Goal: Information Seeking & Learning: Check status

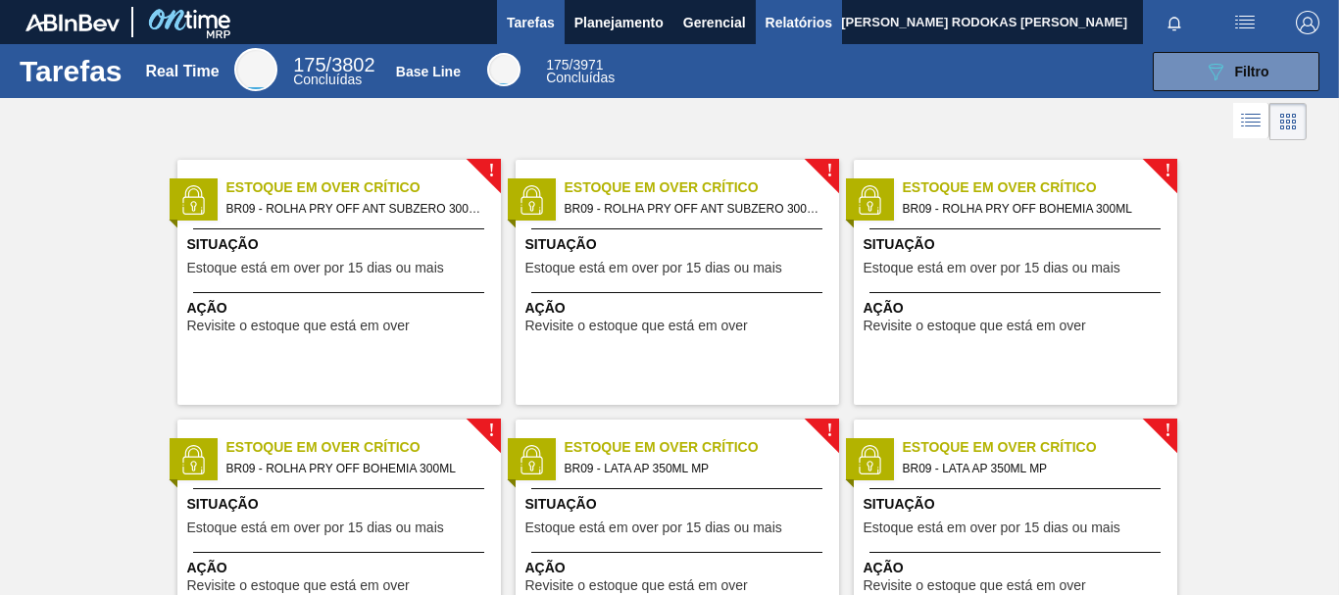
click at [776, 28] on span "Relatórios" at bounding box center [799, 23] width 67 height 24
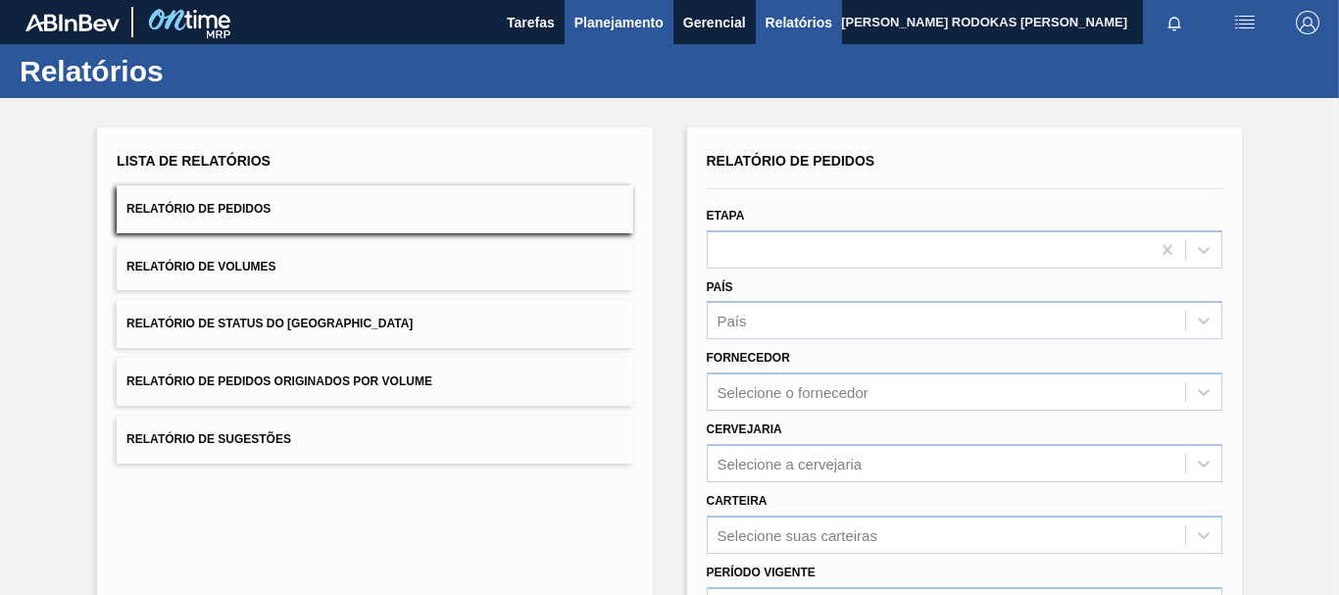
click at [597, 21] on span "Planejamento" at bounding box center [618, 23] width 89 height 24
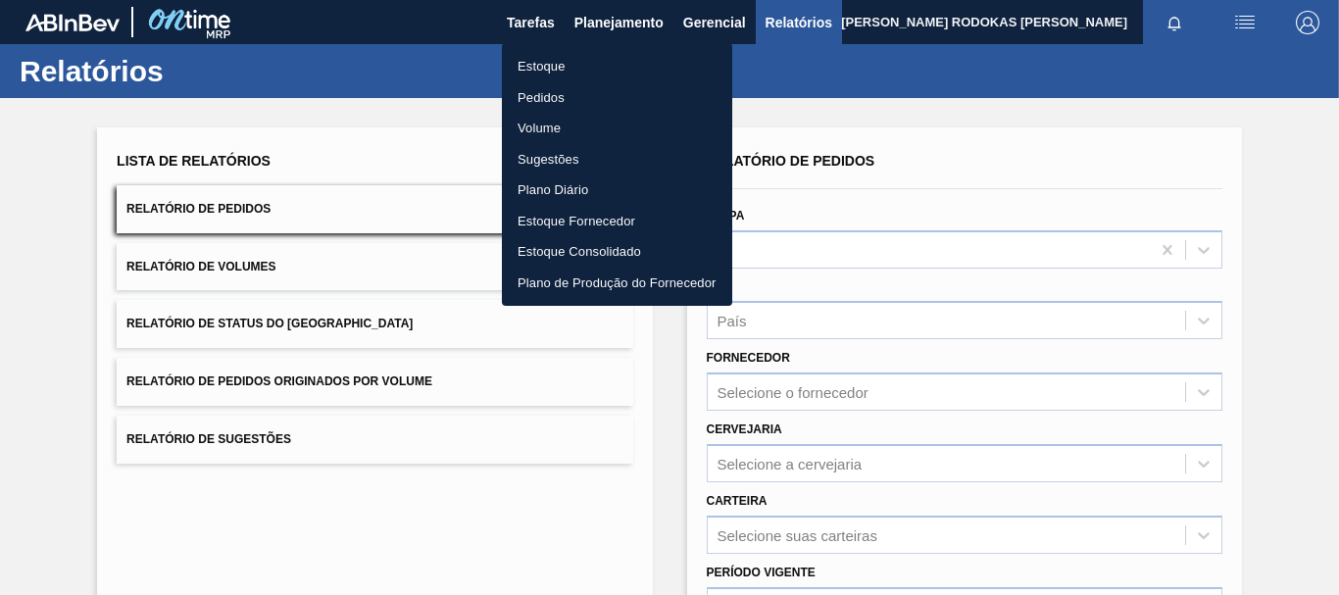
click at [559, 67] on li "Estoque" at bounding box center [617, 66] width 230 height 31
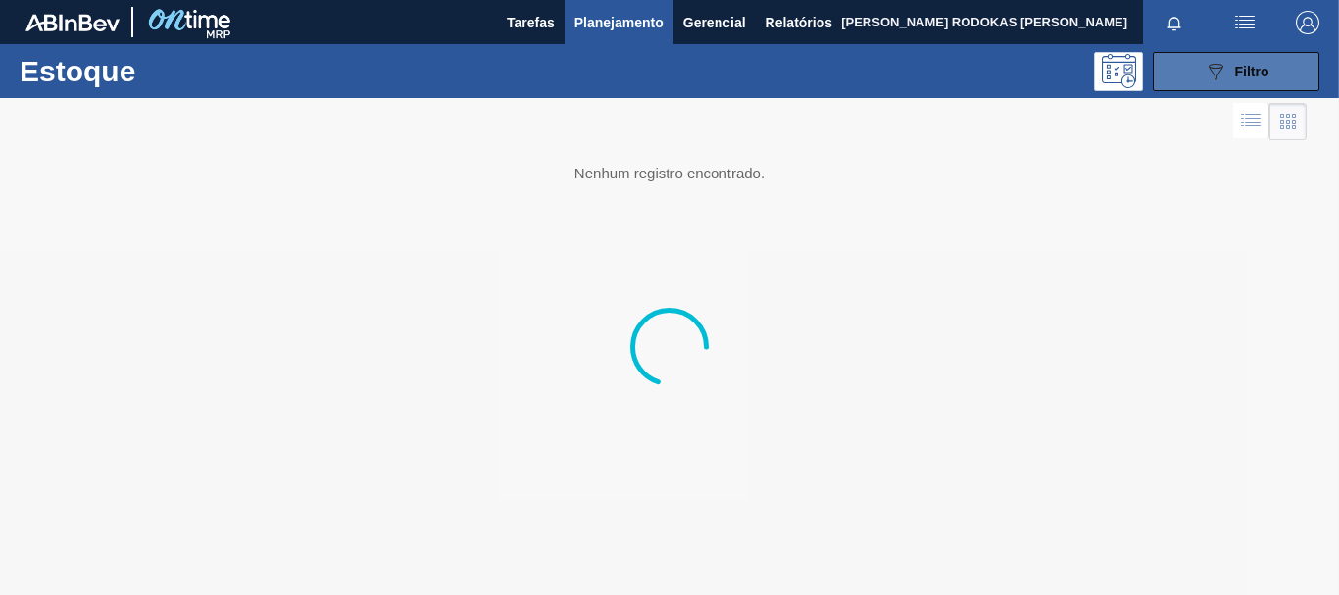
click at [1178, 60] on button "089F7B8B-B2A5-4AFE-B5C0-19BA573D28AC Filtro" at bounding box center [1236, 71] width 167 height 39
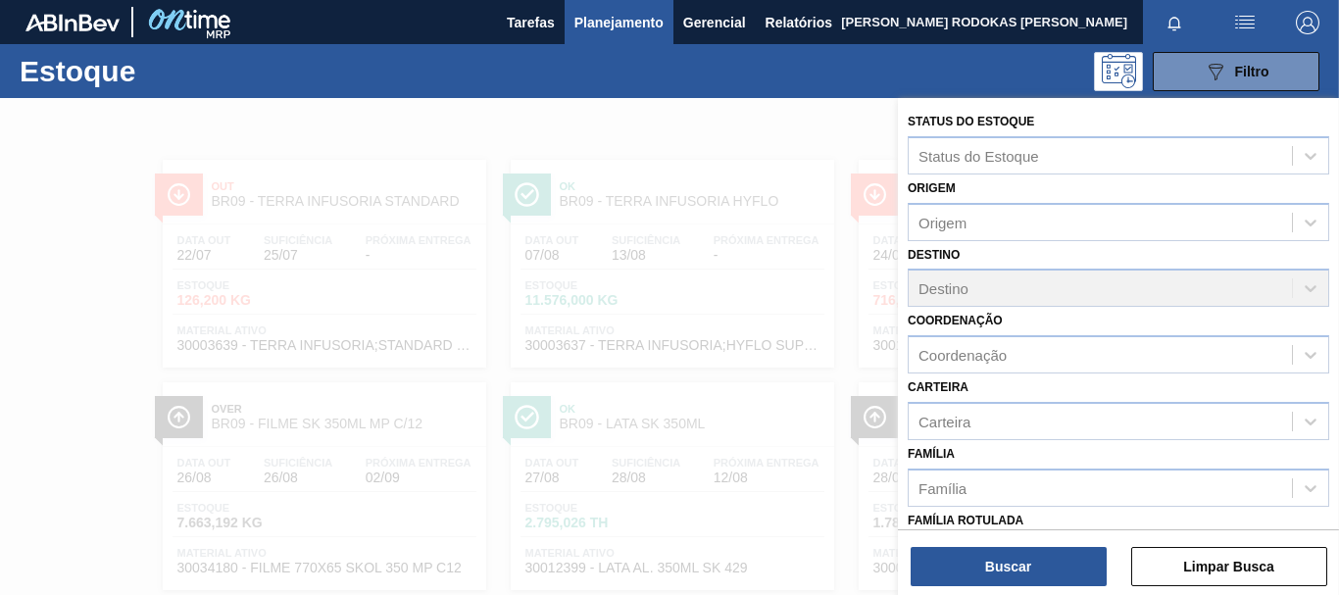
scroll to position [341, 0]
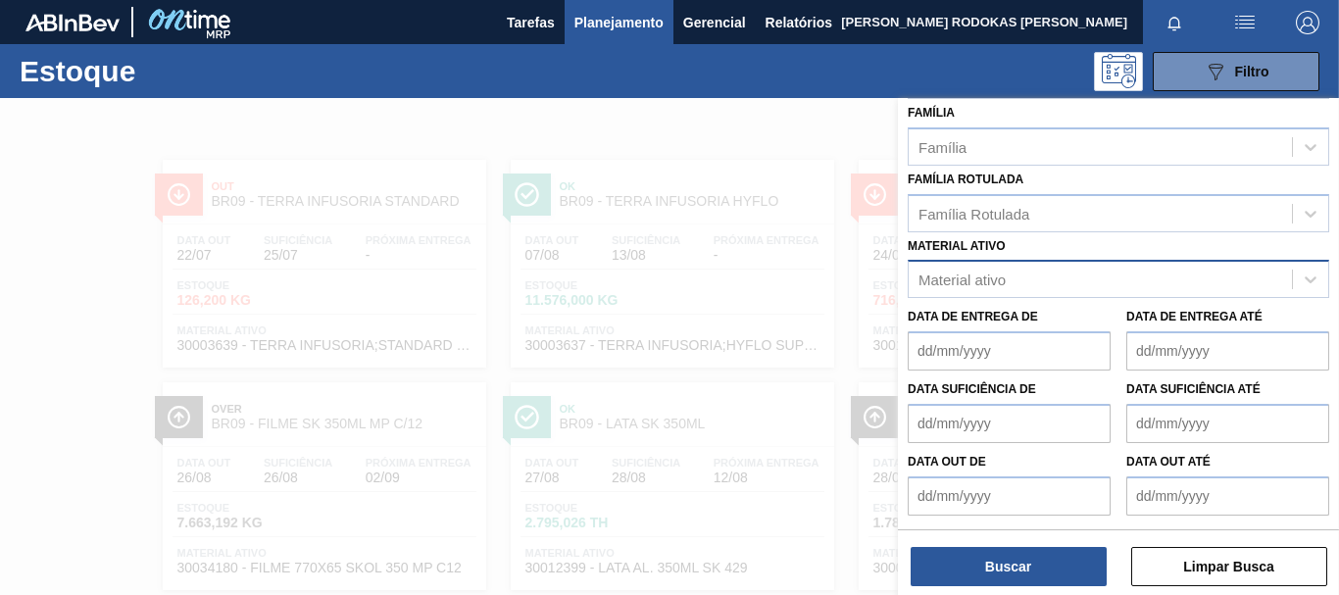
click at [1077, 277] on div "Material ativo" at bounding box center [1100, 280] width 383 height 28
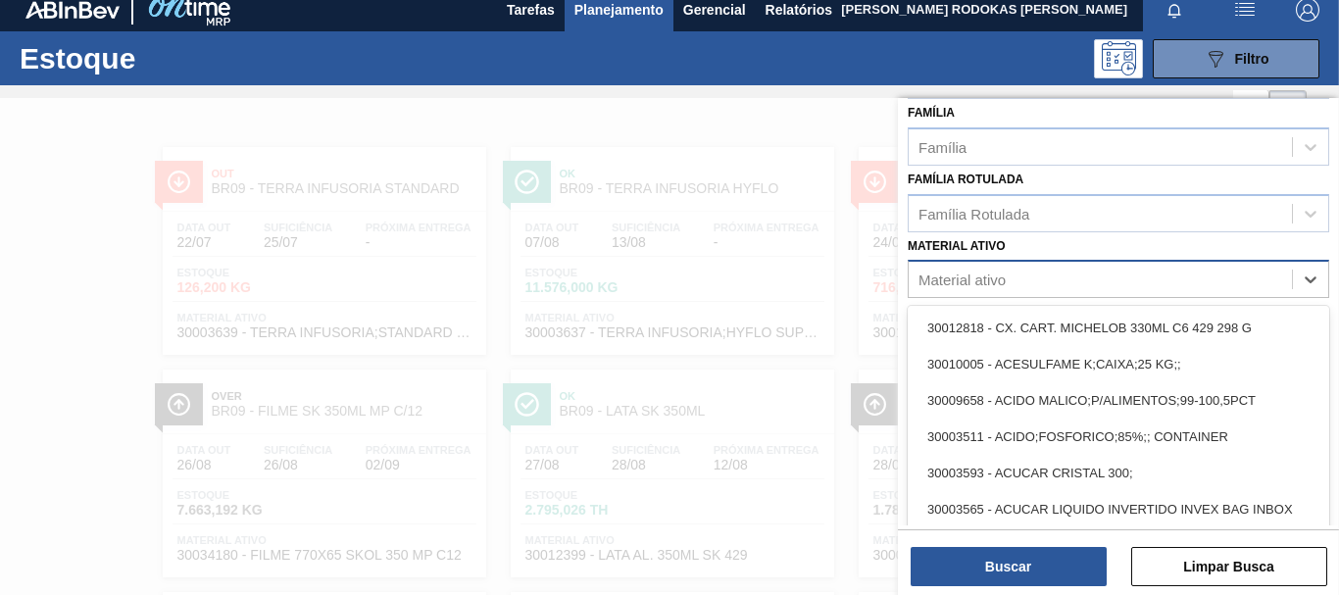
scroll to position [13, 0]
paste ativo "30012546"
type ativo "30012546"
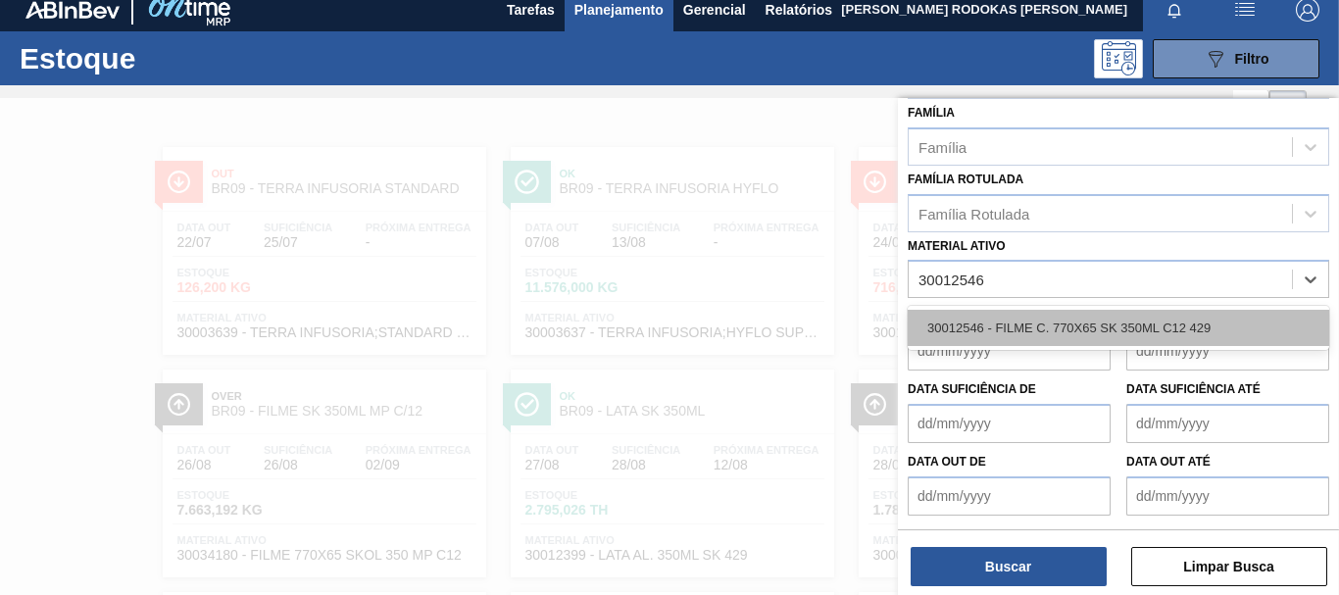
click at [1061, 326] on div "30012546 - FILME C. 770X65 SK 350ML C12 429" at bounding box center [1118, 328] width 421 height 36
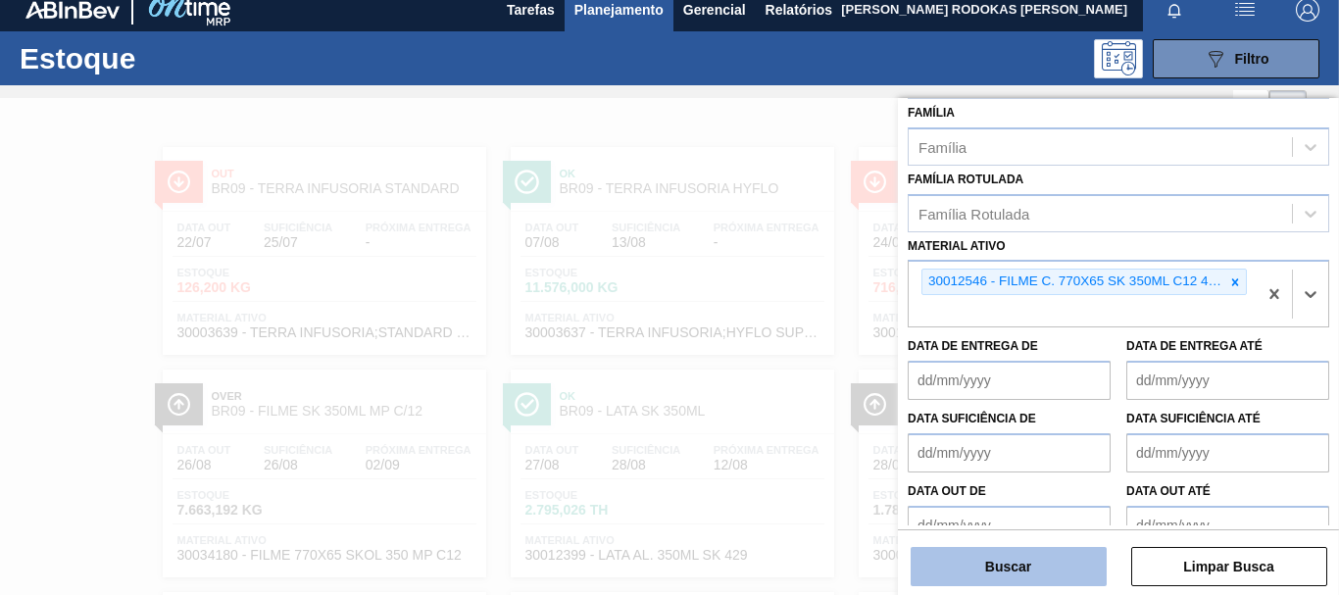
click at [1027, 575] on button "Buscar" at bounding box center [1009, 566] width 196 height 39
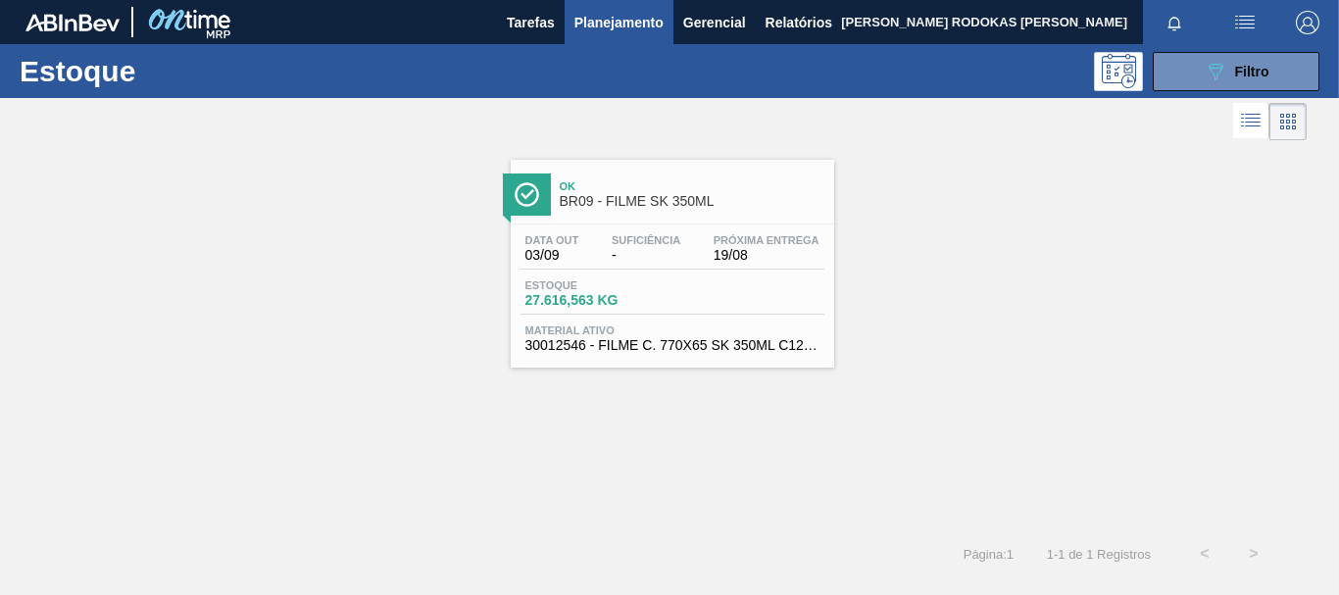
scroll to position [0, 0]
click at [1198, 70] on button "089F7B8B-B2A5-4AFE-B5C0-19BA573D28AC Filtro" at bounding box center [1236, 71] width 167 height 39
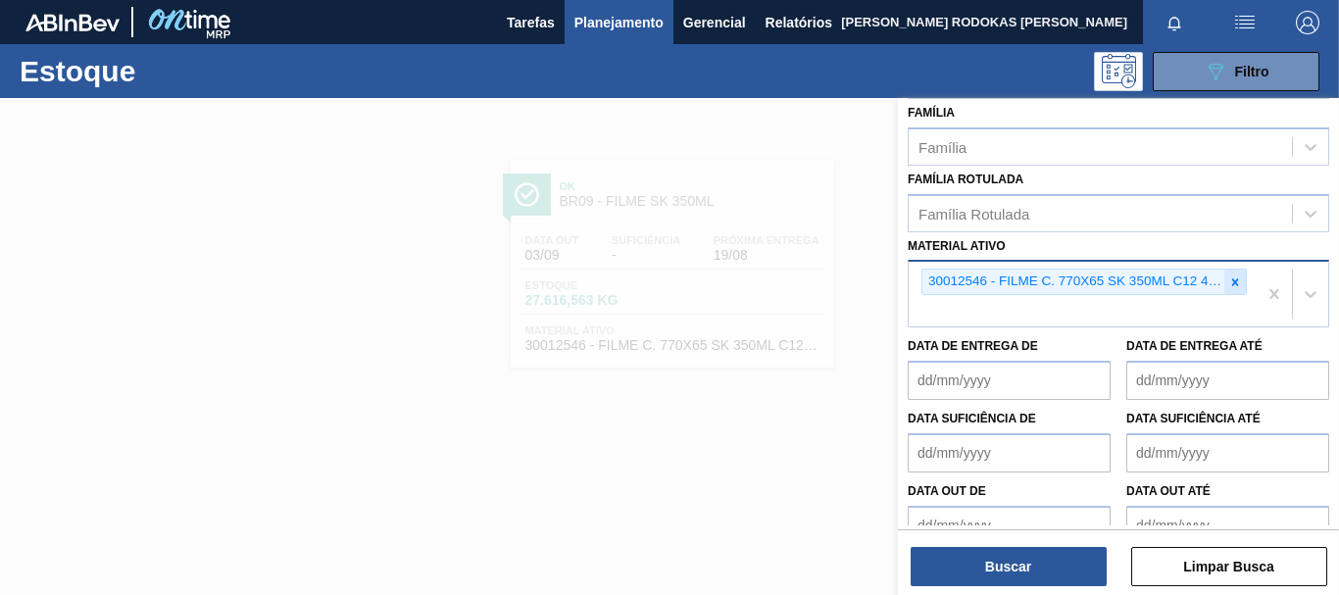
click at [1235, 281] on icon at bounding box center [1235, 282] width 14 height 14
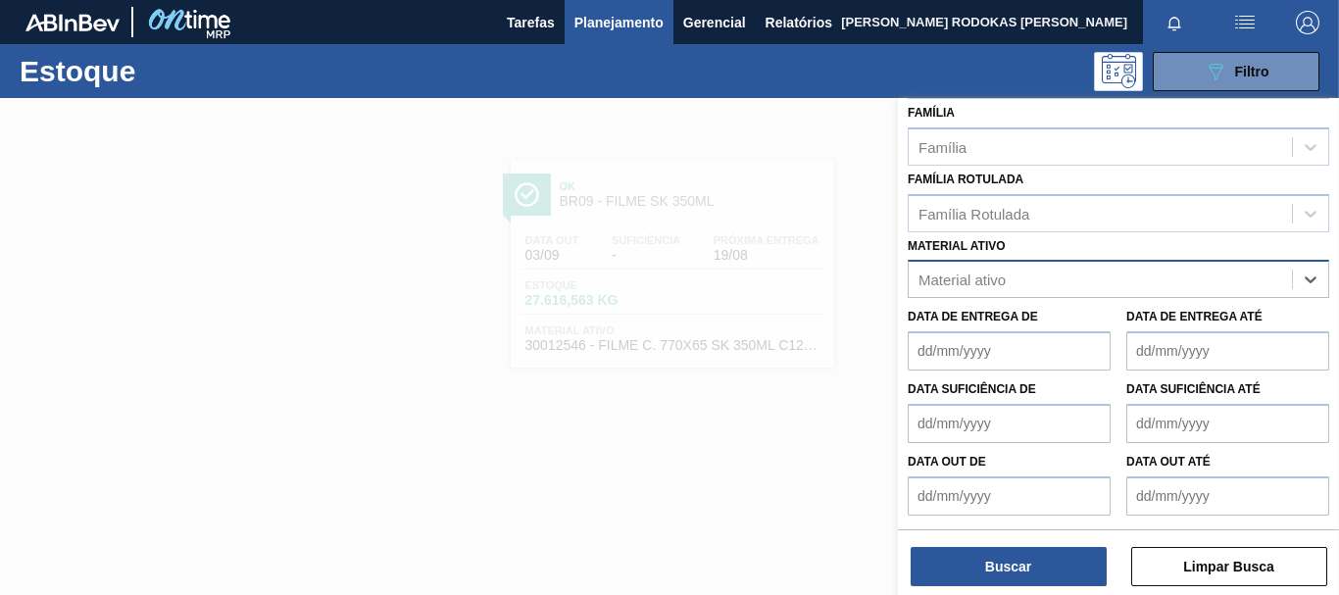
paste ativo "30034180"
type ativo "30034180"
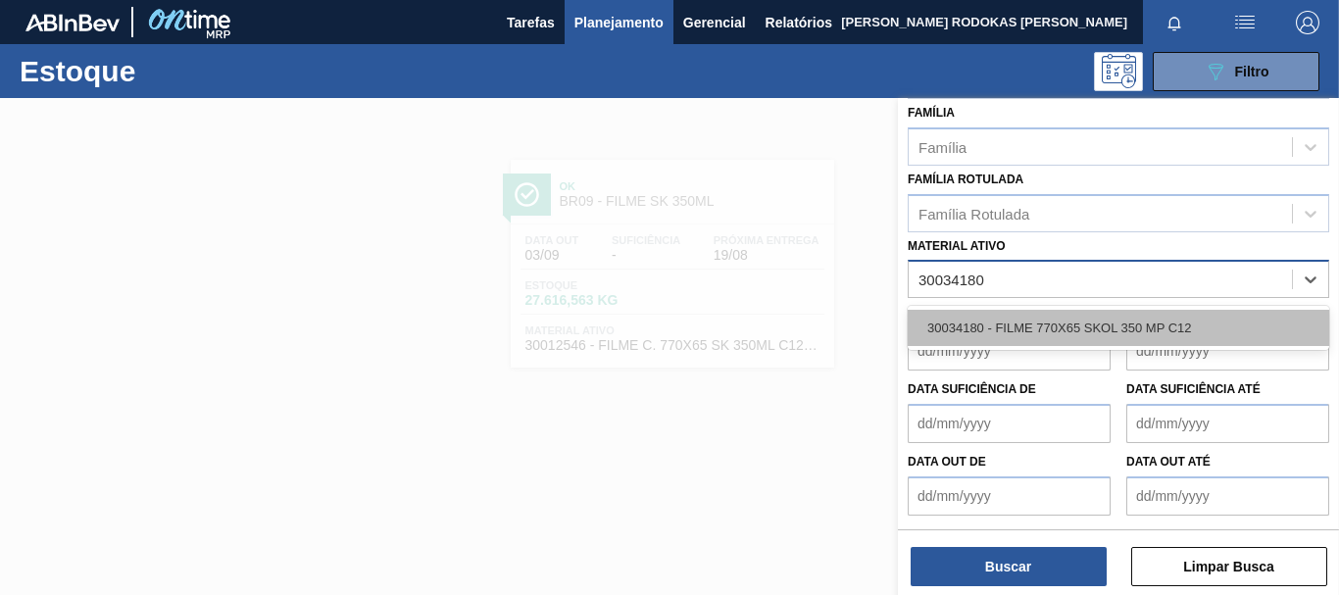
click at [1093, 334] on div "30034180 - FILME 770X65 SKOL 350 MP C12" at bounding box center [1118, 328] width 421 height 36
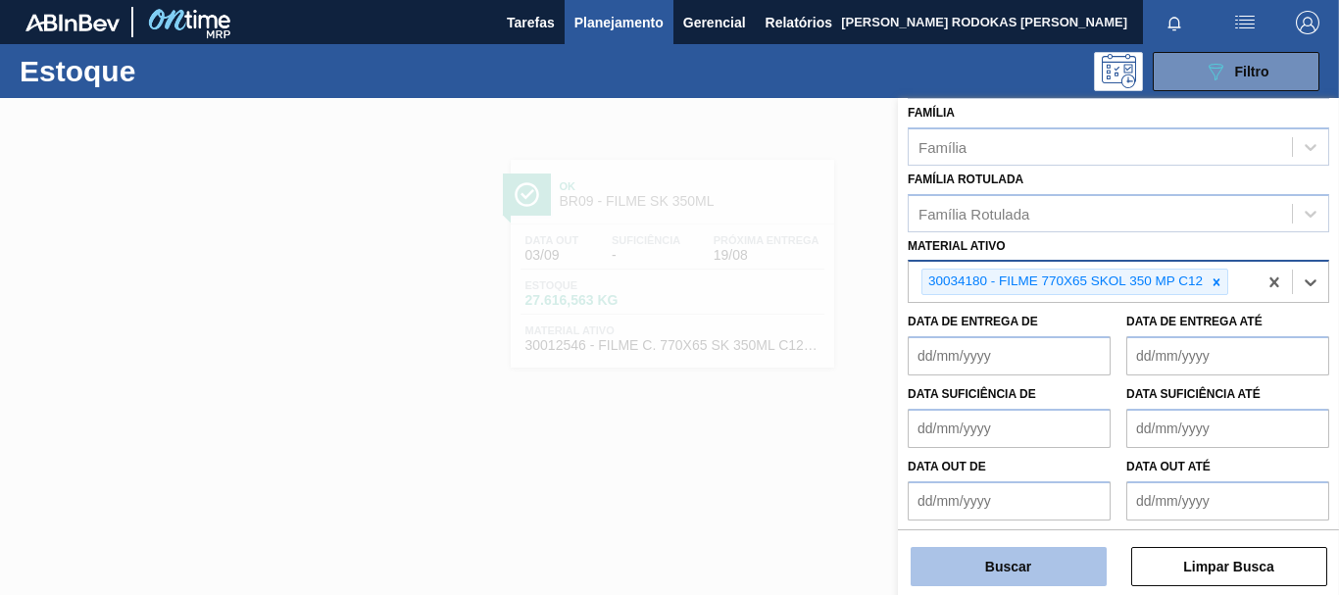
click at [962, 578] on button "Buscar" at bounding box center [1009, 566] width 196 height 39
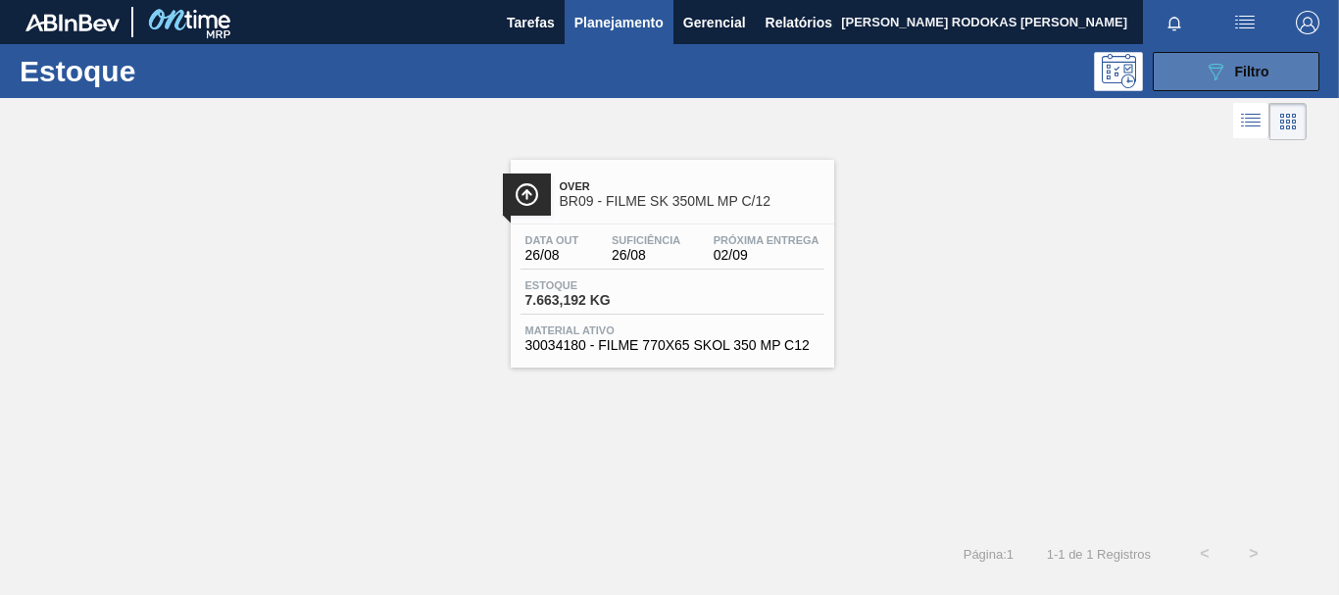
click at [1173, 64] on button "089F7B8B-B2A5-4AFE-B5C0-19BA573D28AC Filtro" at bounding box center [1236, 71] width 167 height 39
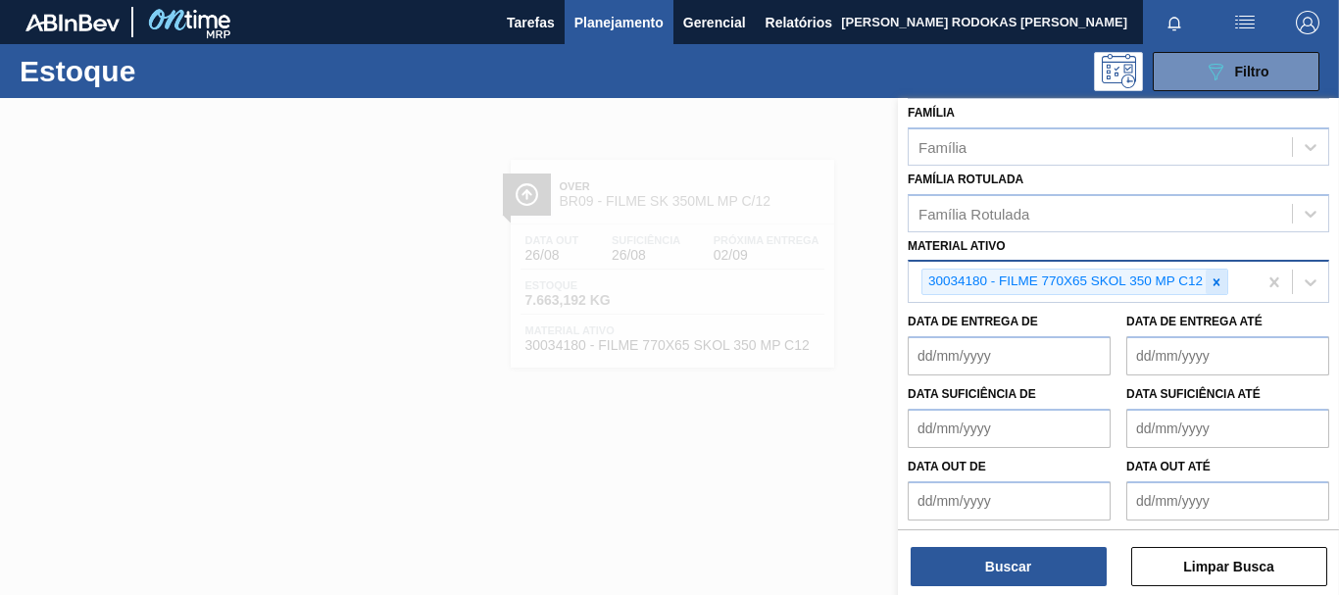
click at [1221, 282] on icon at bounding box center [1217, 282] width 14 height 14
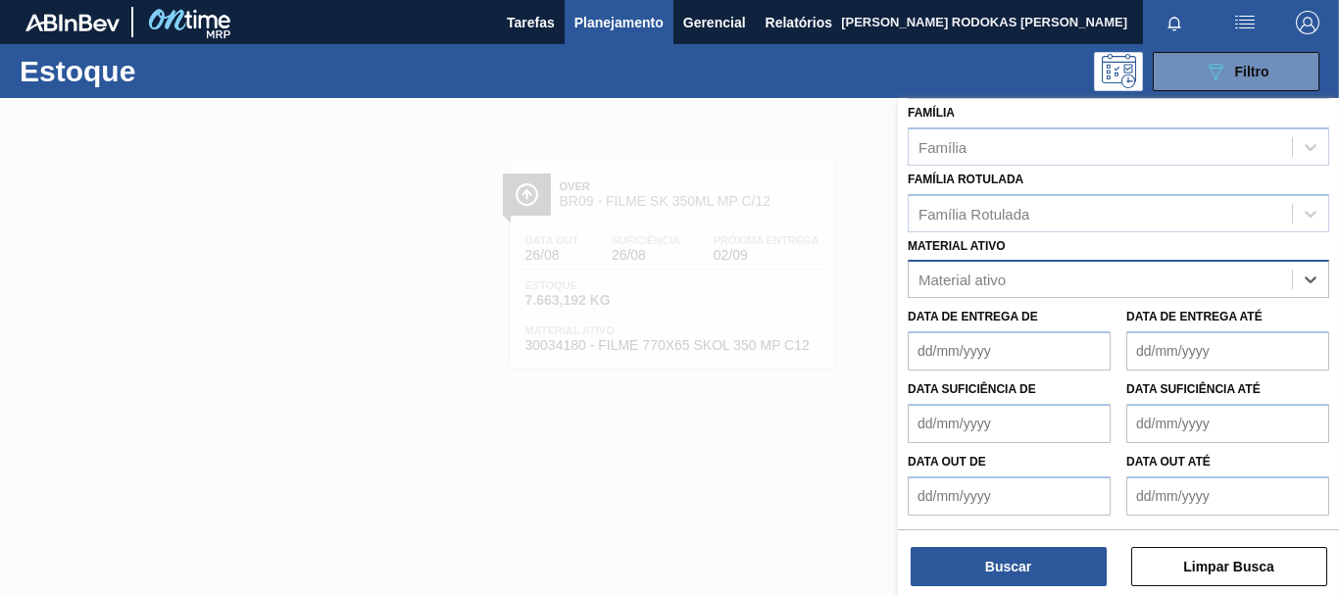
paste ativo "30003617"
type ativo "30003617"
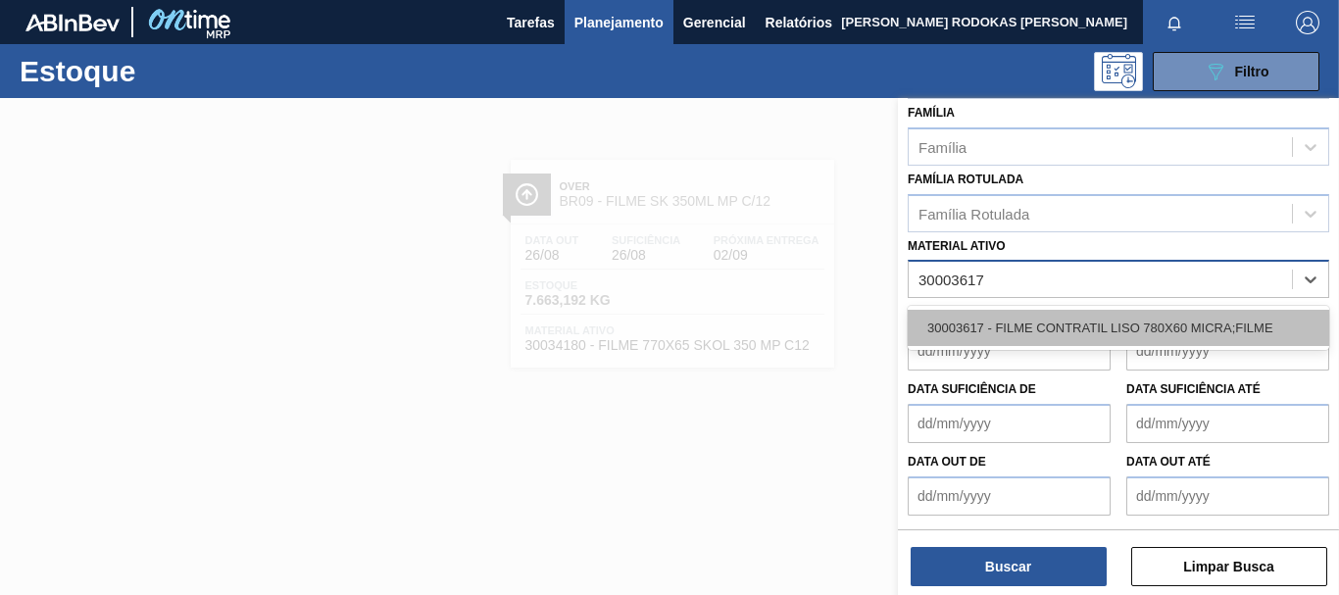
click at [1186, 318] on div "30003617 - FILME CONTRATIL LISO 780X60 MICRA;FILME" at bounding box center [1118, 328] width 421 height 36
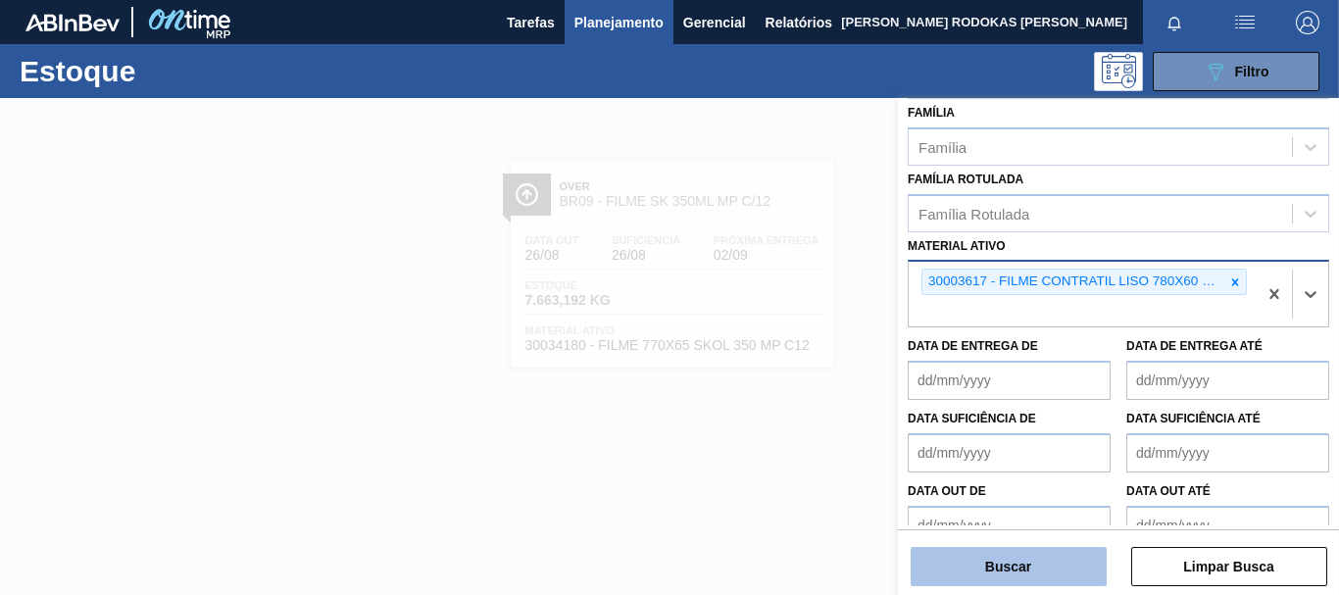
click at [1018, 570] on button "Buscar" at bounding box center [1009, 566] width 196 height 39
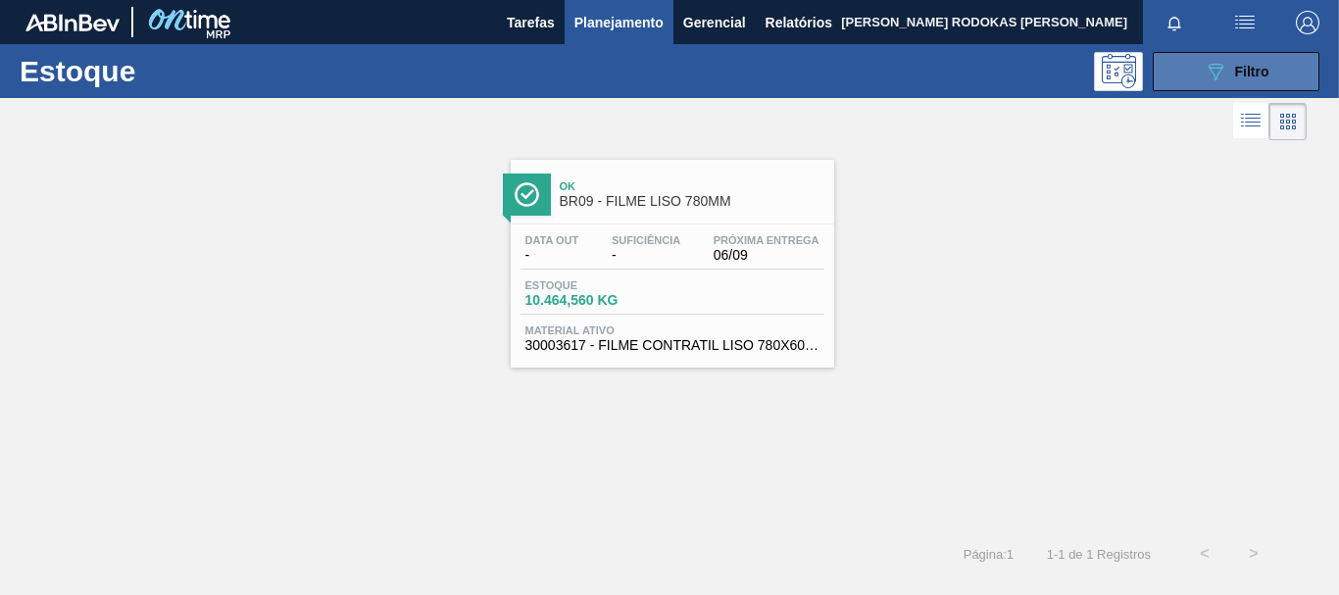
click at [1211, 66] on icon "089F7B8B-B2A5-4AFE-B5C0-19BA573D28AC" at bounding box center [1216, 72] width 24 height 24
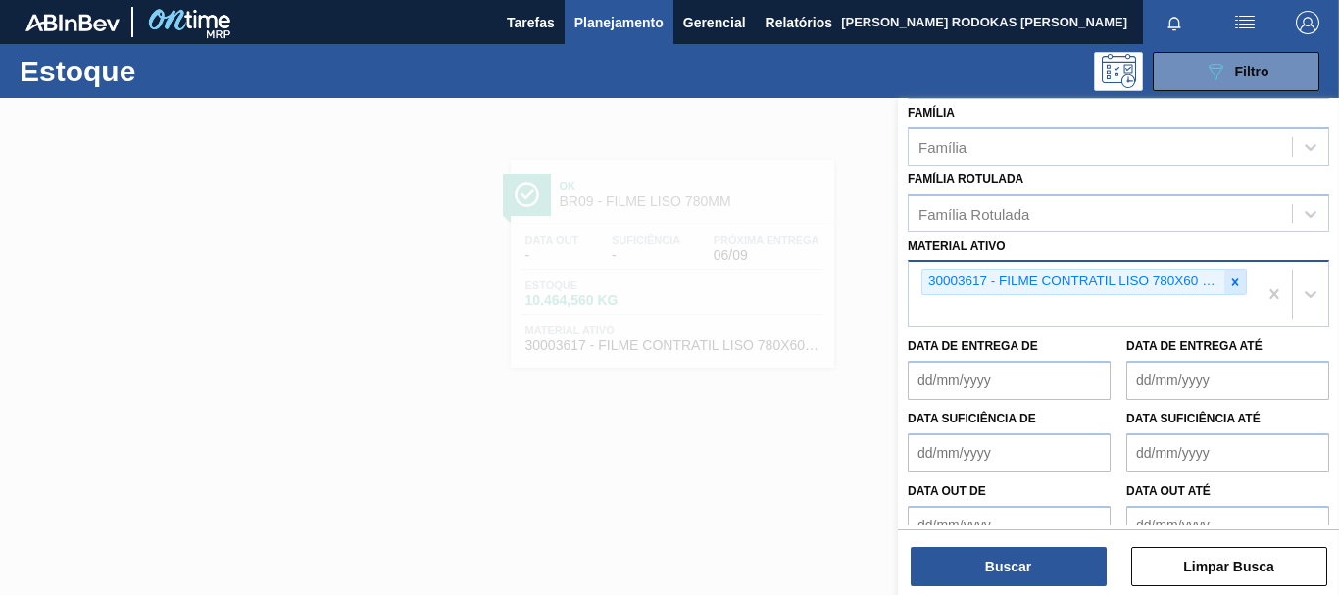
click at [1239, 275] on div at bounding box center [1235, 282] width 22 height 25
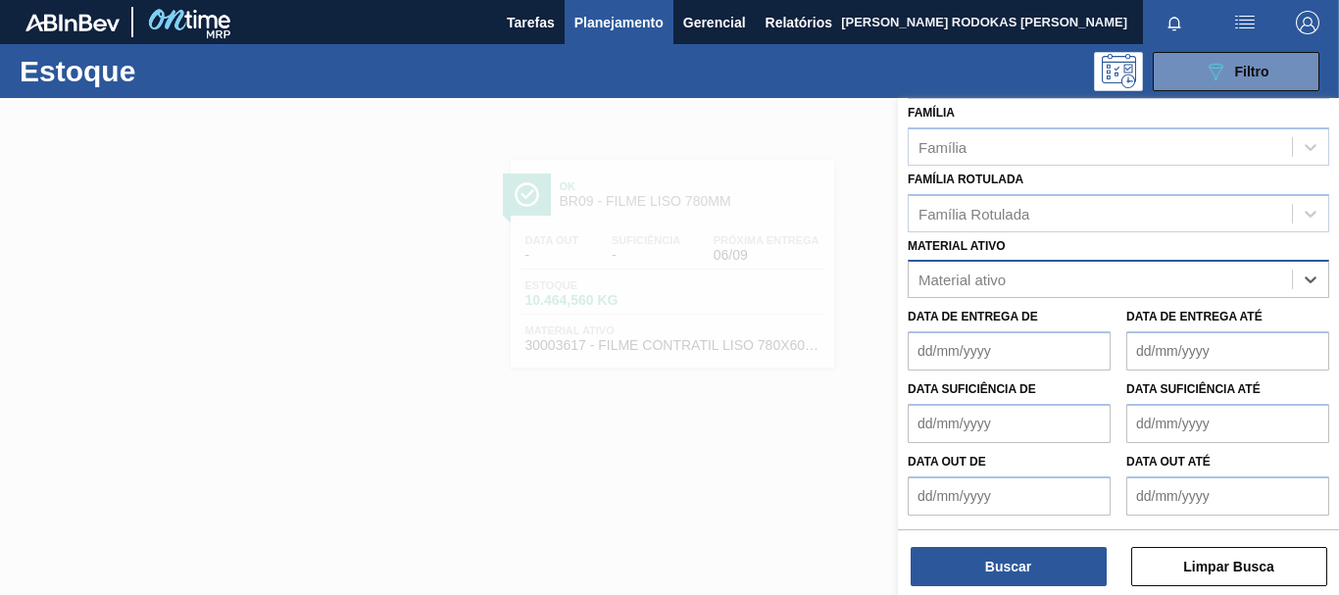
paste ativo "30012313"
type ativo "30012313"
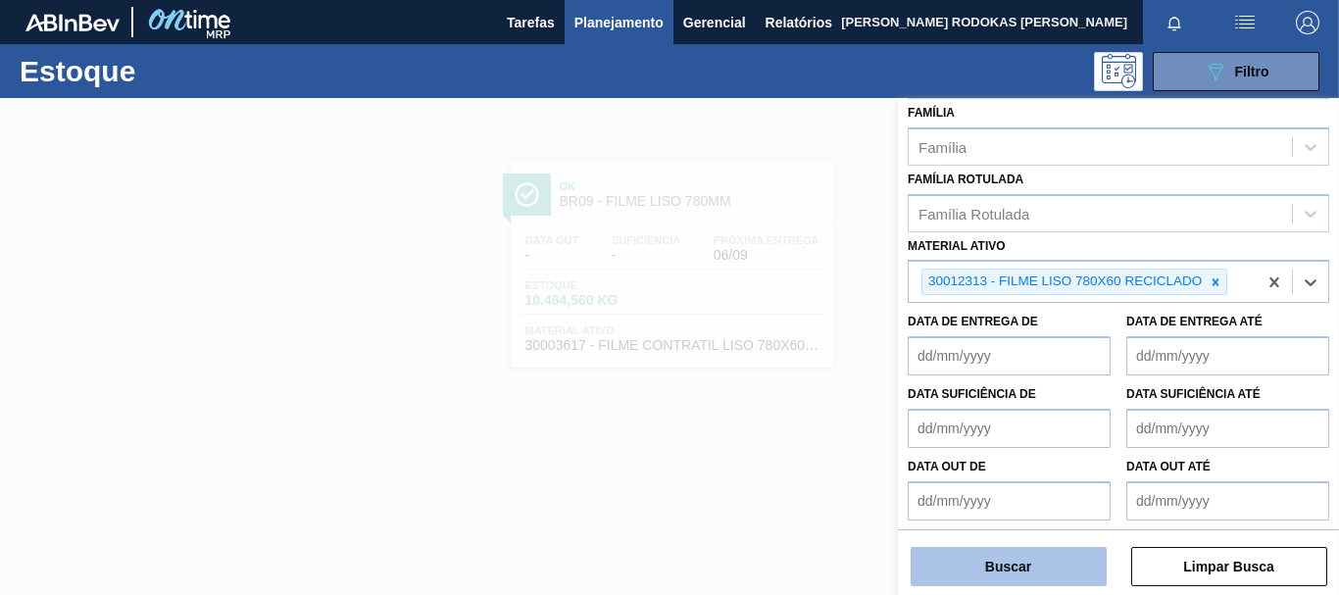
click at [991, 565] on button "Buscar" at bounding box center [1009, 566] width 196 height 39
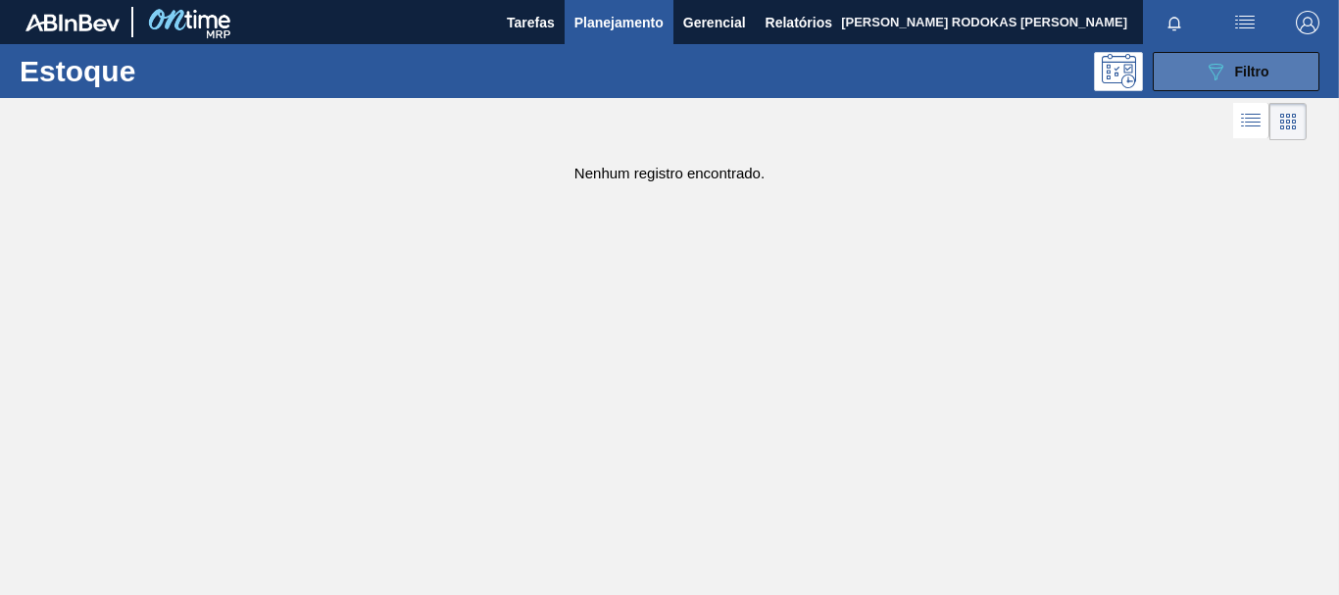
click at [1258, 56] on button "089F7B8B-B2A5-4AFE-B5C0-19BA573D28AC Filtro" at bounding box center [1236, 71] width 167 height 39
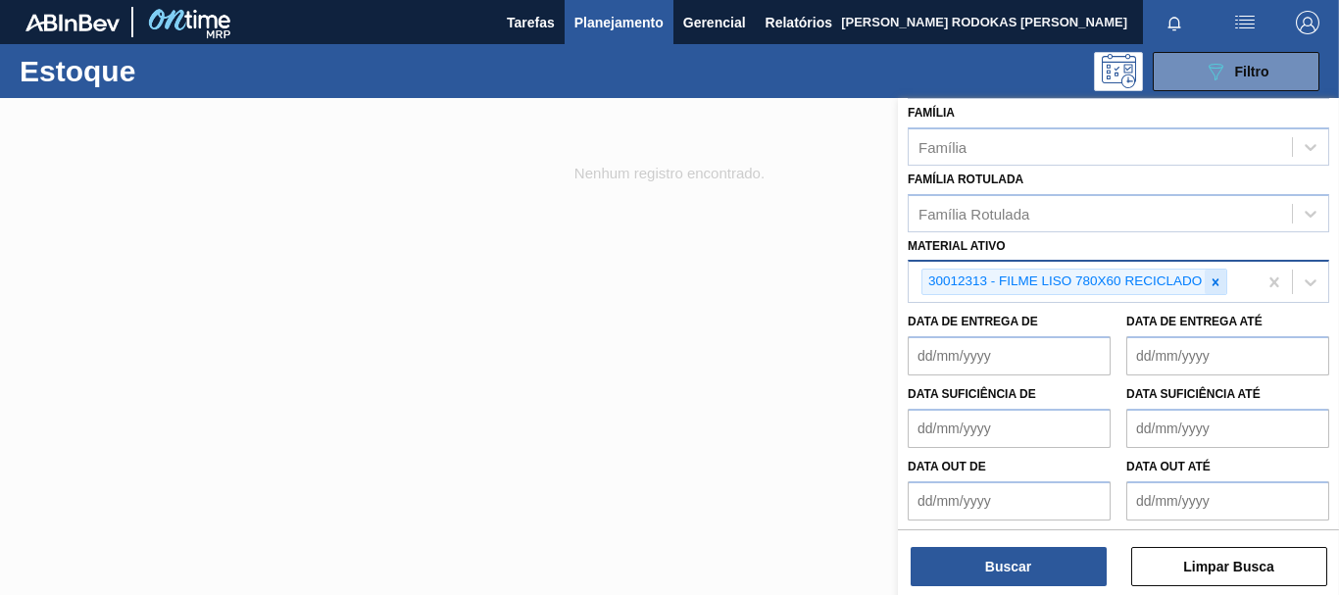
click at [1206, 280] on div at bounding box center [1216, 282] width 22 height 25
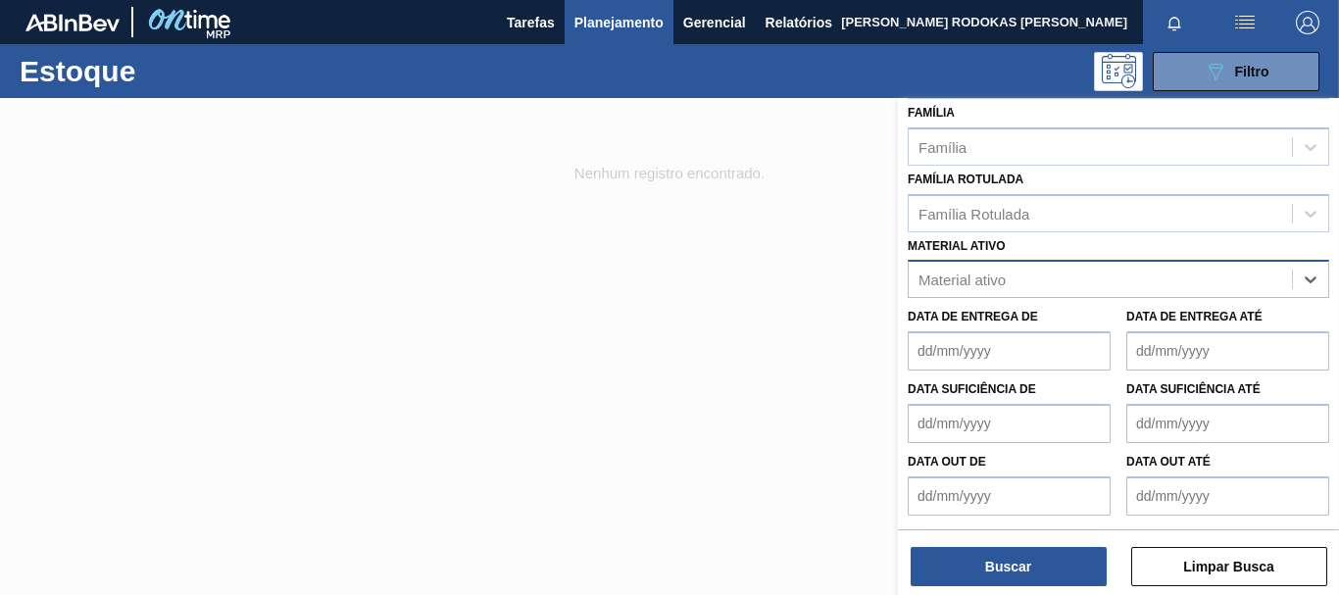
paste ativo "30003623"
type ativo "30003623"
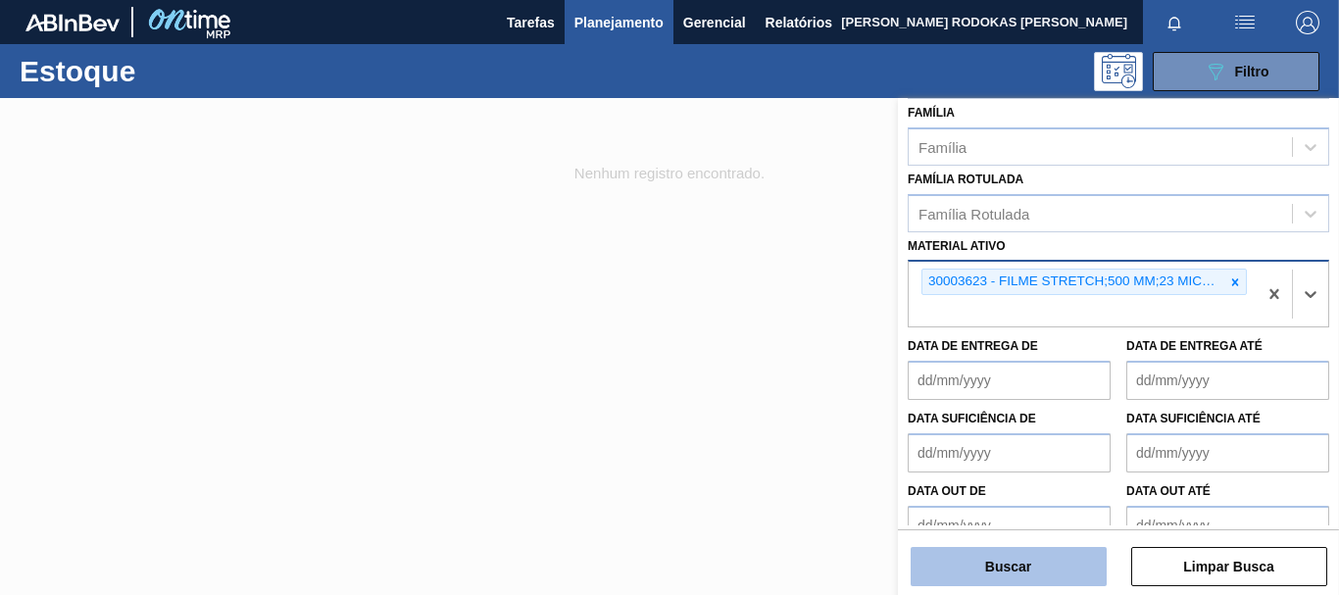
click at [990, 571] on button "Buscar" at bounding box center [1009, 566] width 196 height 39
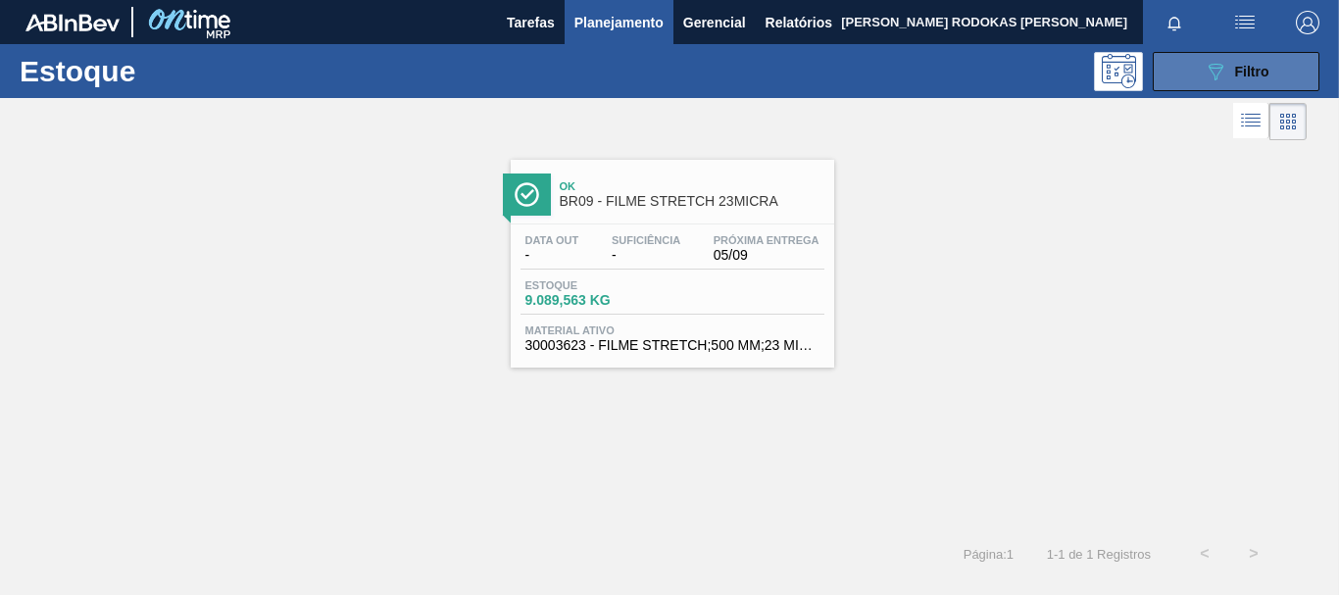
click at [1189, 82] on button "089F7B8B-B2A5-4AFE-B5C0-19BA573D28AC Filtro" at bounding box center [1236, 71] width 167 height 39
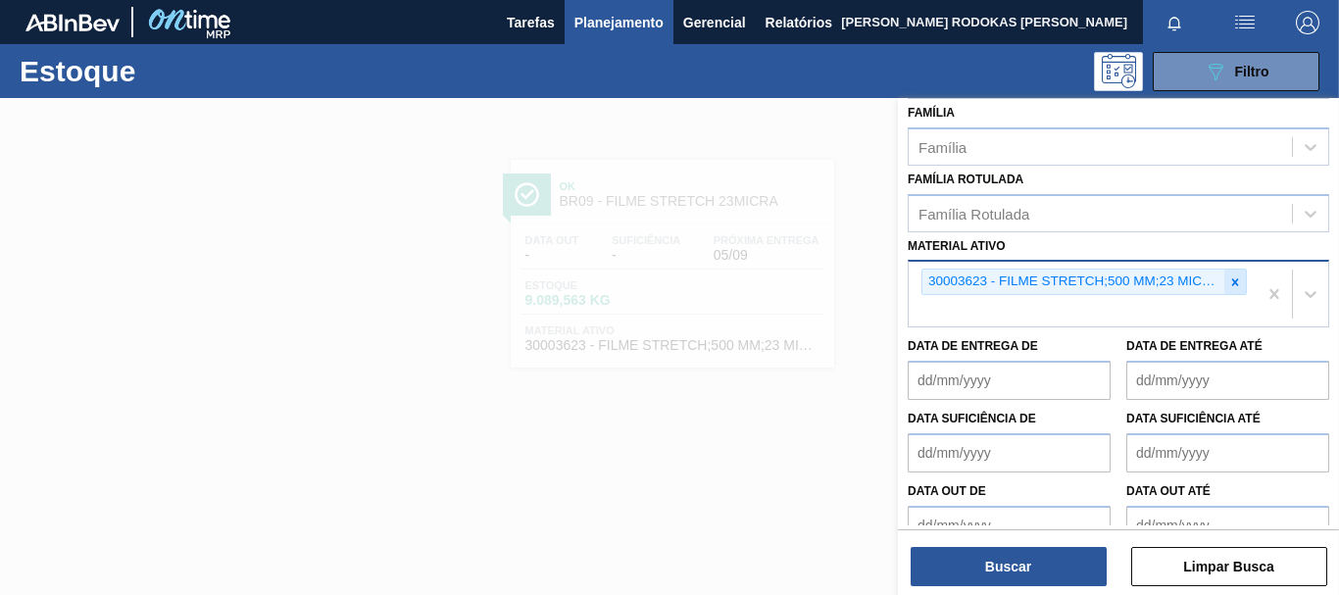
click at [1229, 275] on icon at bounding box center [1235, 282] width 14 height 14
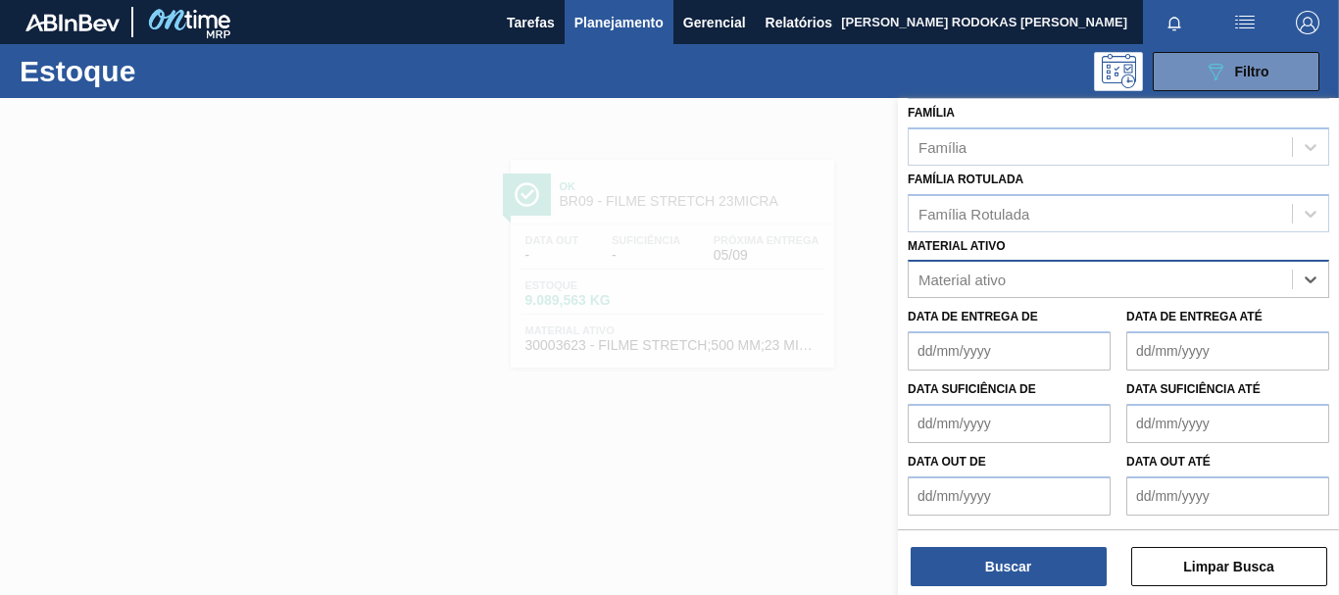
paste ativo "30002293"
type ativo "30002293"
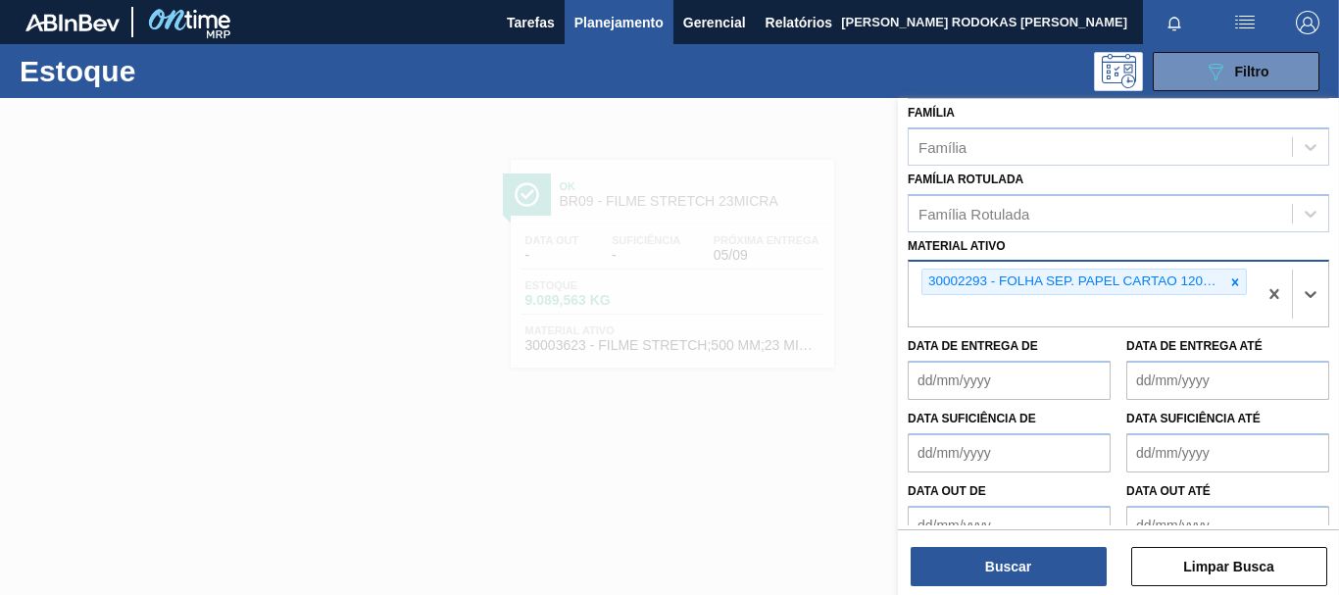
scroll to position [243, 0]
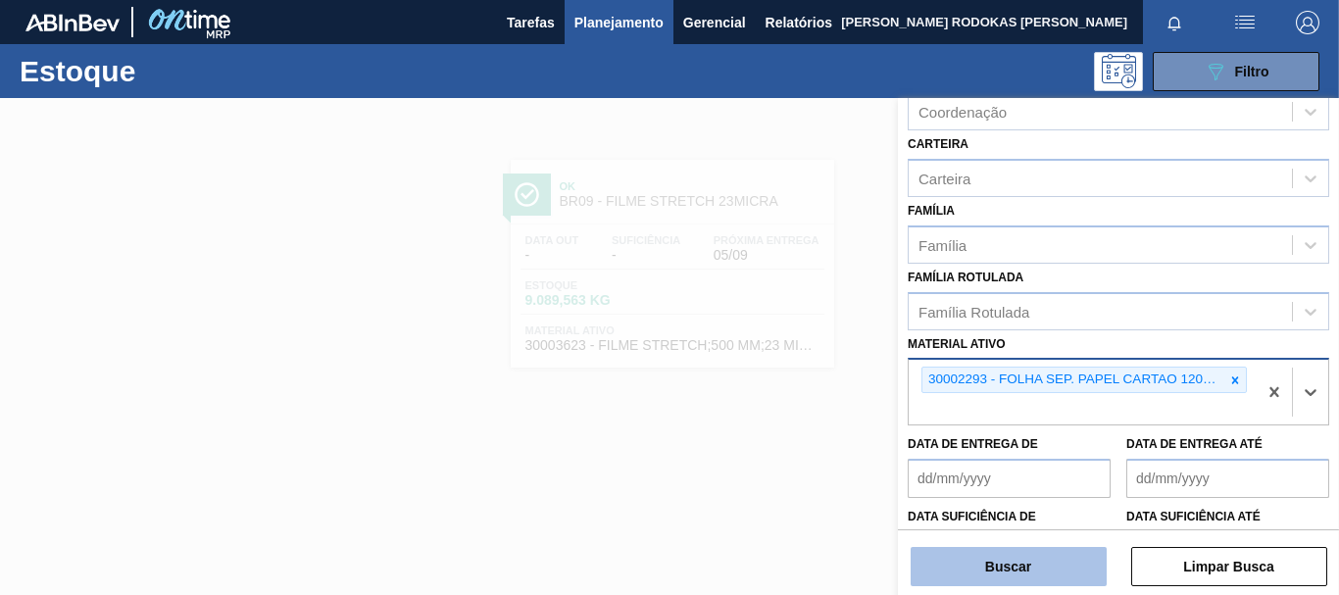
click at [1013, 552] on button "Buscar" at bounding box center [1009, 566] width 196 height 39
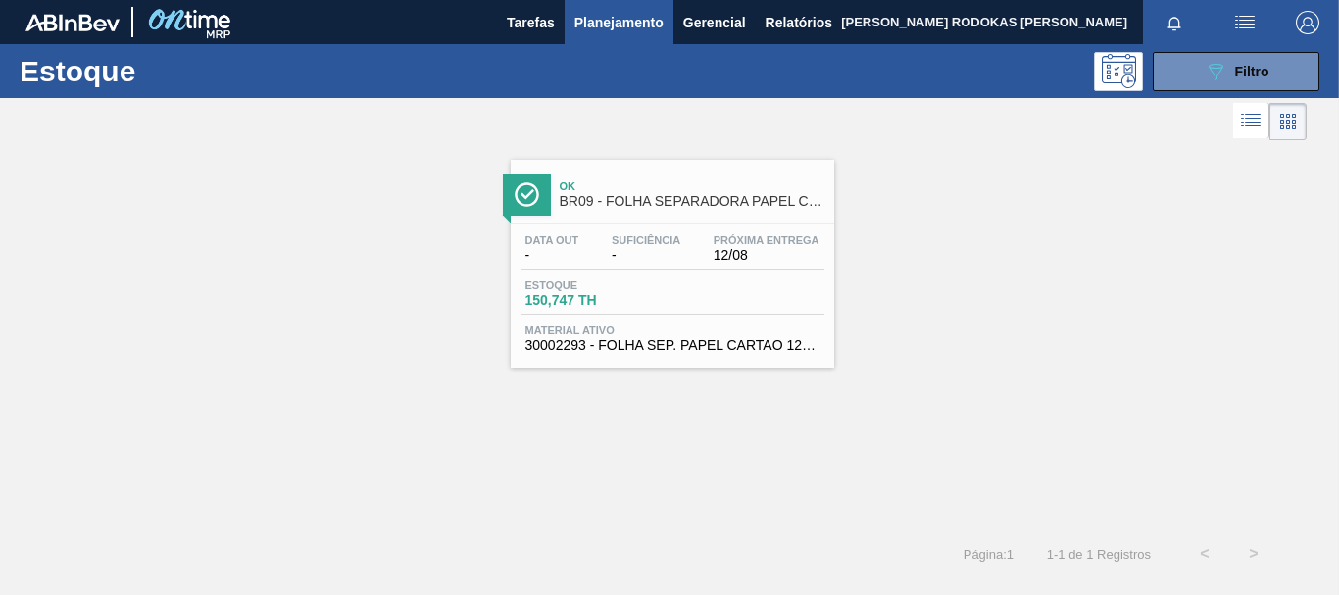
click at [1225, 104] on div at bounding box center [653, 121] width 1307 height 47
click at [1218, 74] on icon "089F7B8B-B2A5-4AFE-B5C0-19BA573D28AC" at bounding box center [1216, 72] width 24 height 24
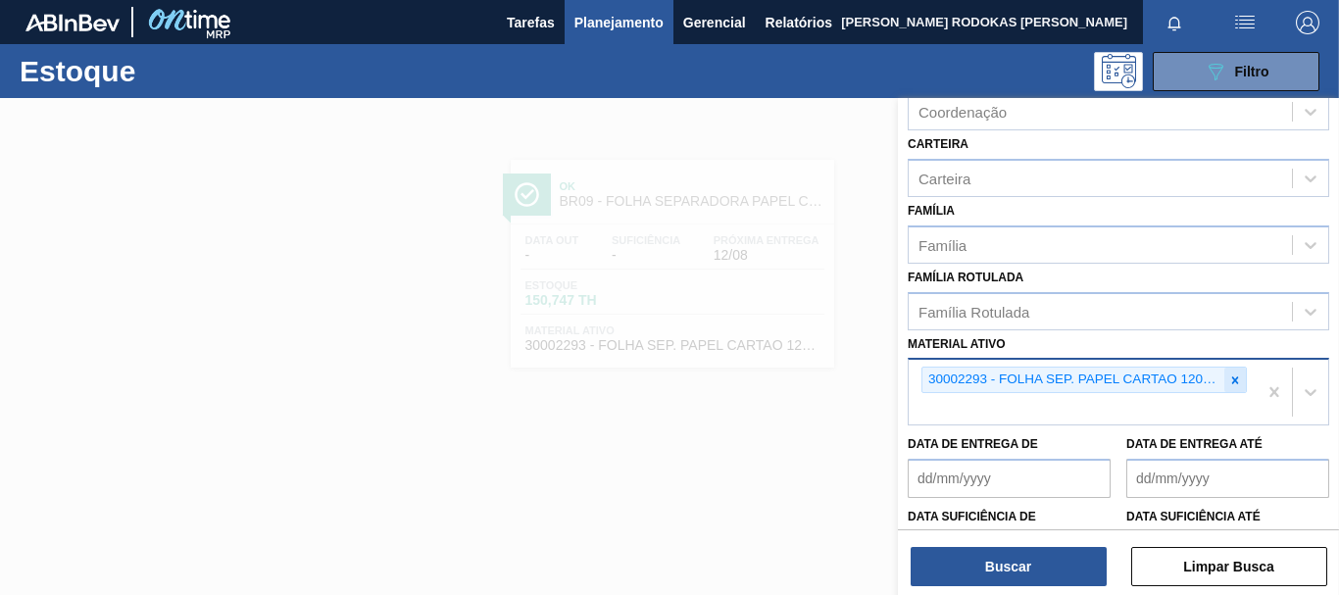
click at [1228, 381] on icon at bounding box center [1235, 380] width 14 height 14
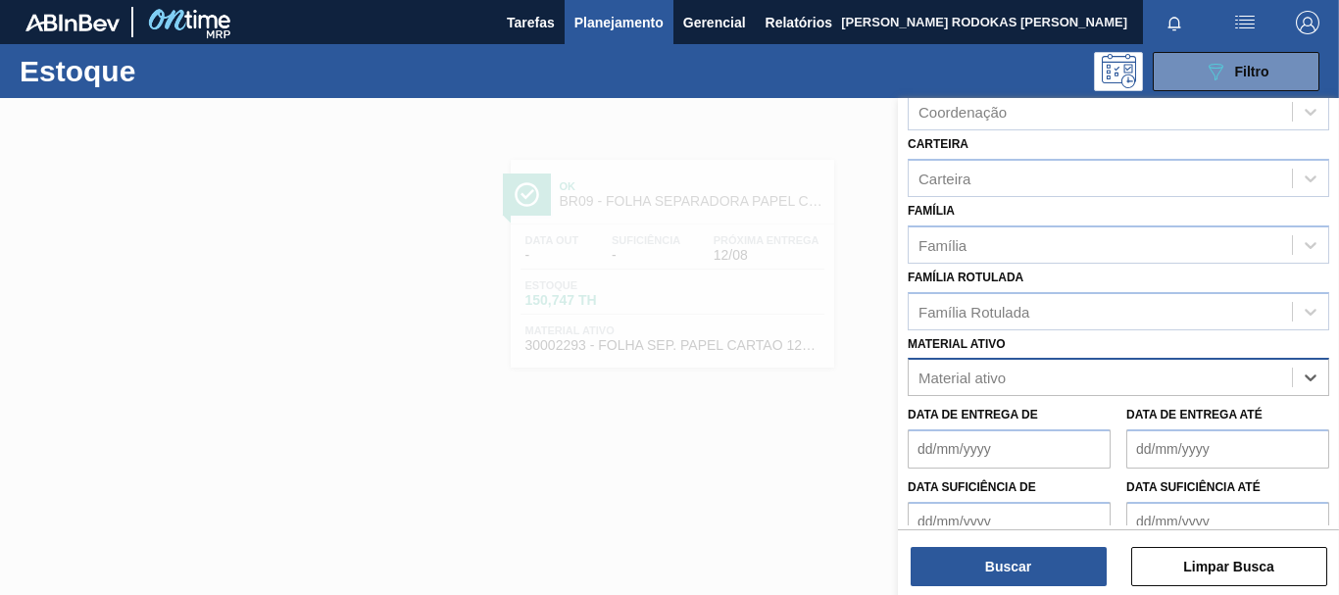
paste ativo "30003189"
type ativo "30003189"
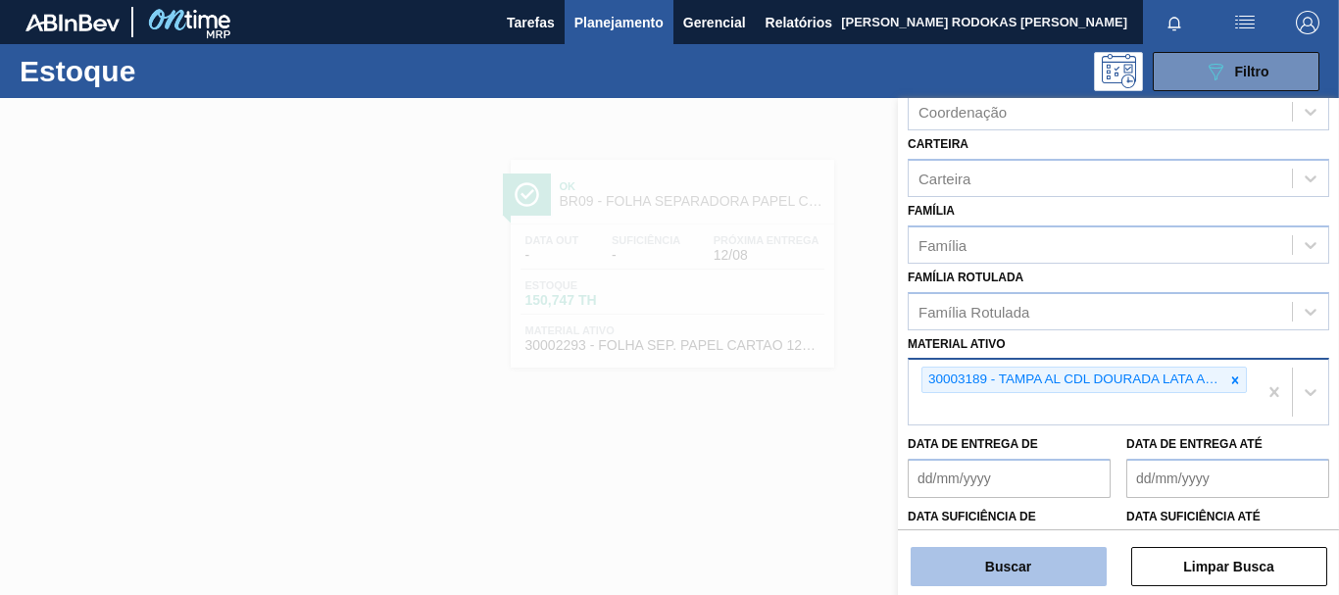
click at [988, 577] on button "Buscar" at bounding box center [1009, 566] width 196 height 39
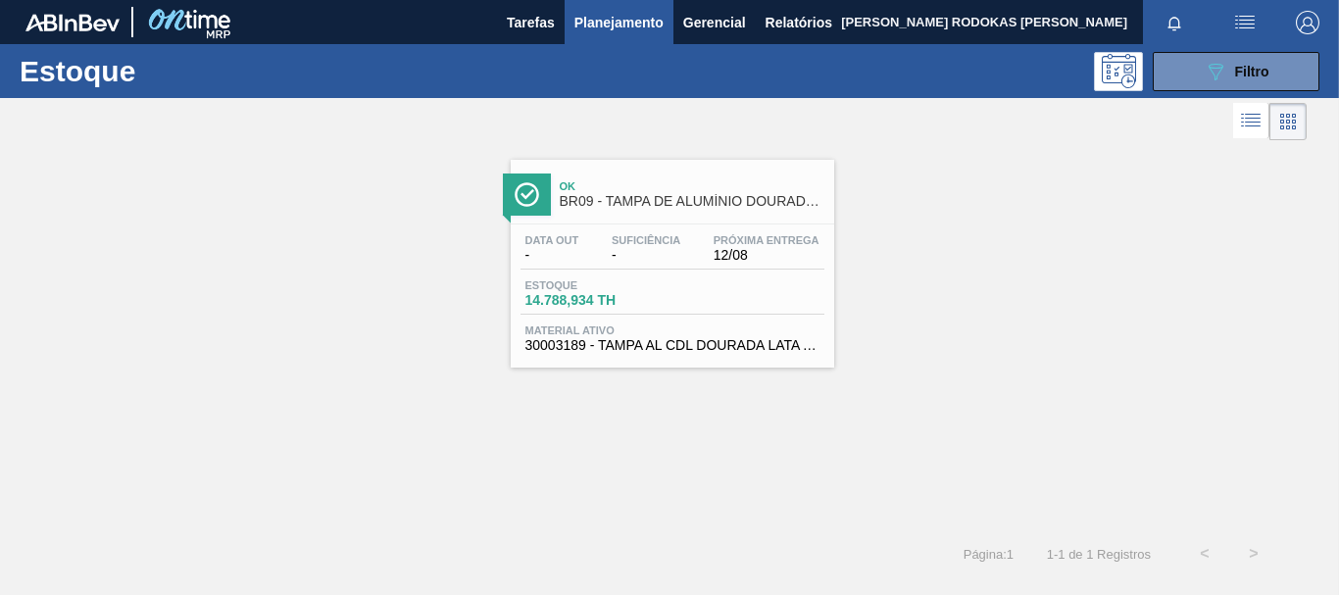
click at [734, 320] on div "Data out - Suficiência - Próxima Entrega 12/08 Estoque 14.788,934 TH Material a…" at bounding box center [672, 290] width 323 height 133
click at [577, 27] on span "Planejamento" at bounding box center [618, 23] width 89 height 24
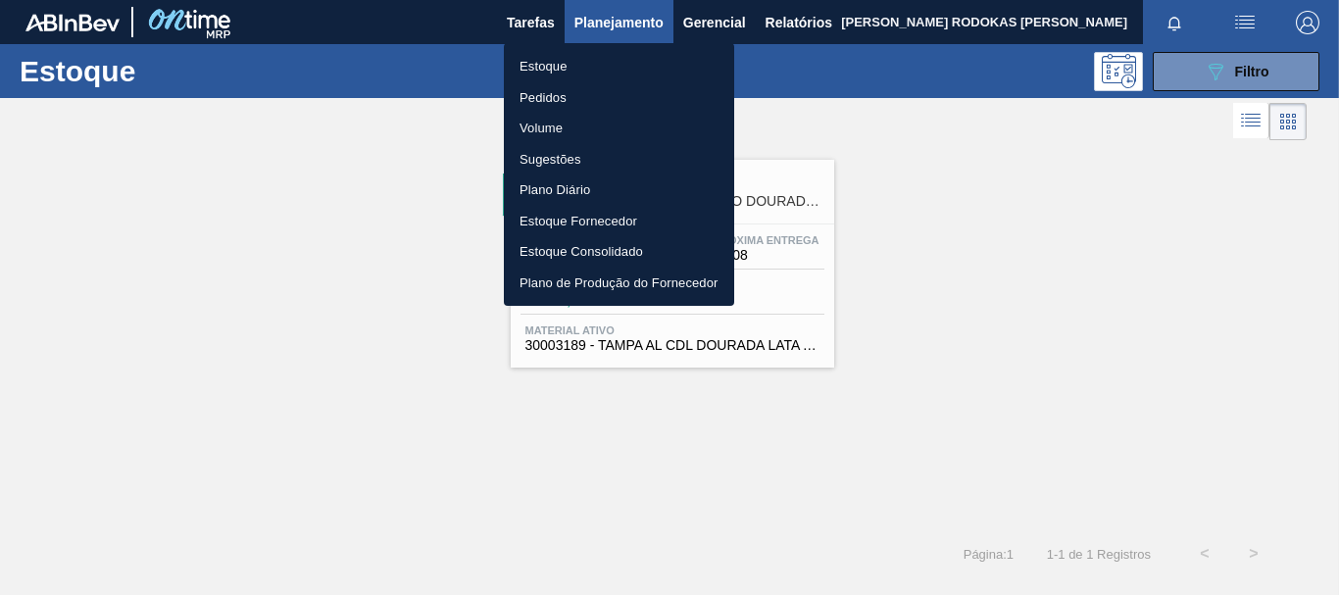
click at [668, 66] on li "Estoque" at bounding box center [619, 66] width 230 height 31
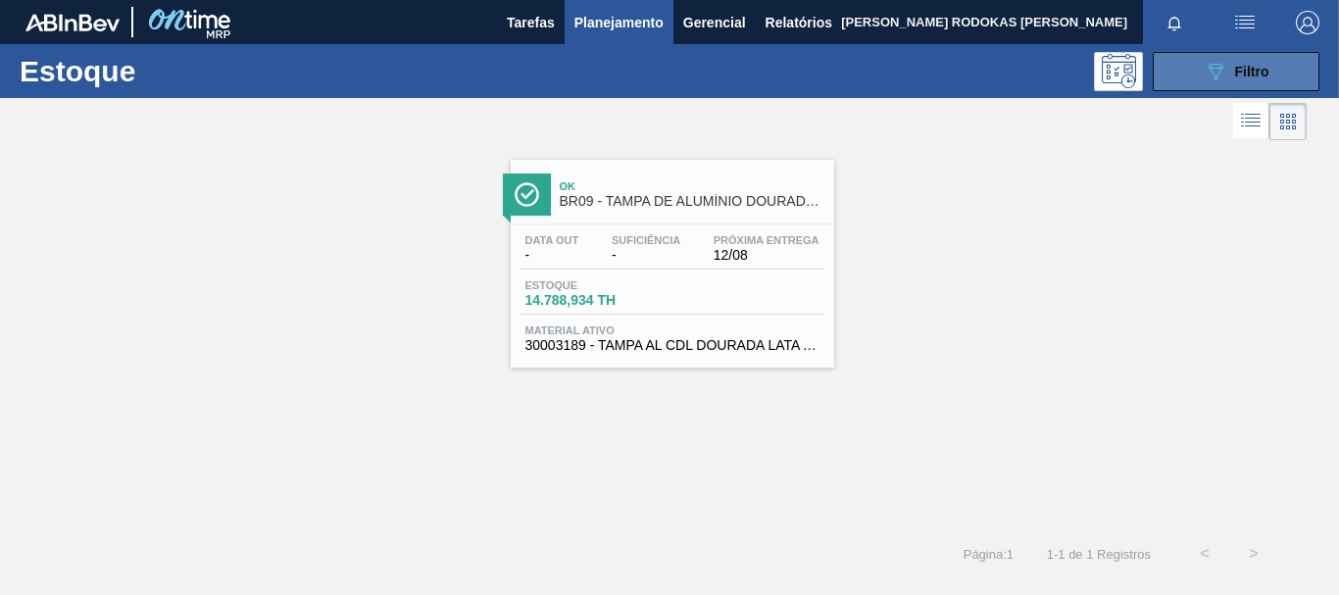
click at [1181, 70] on button "089F7B8B-B2A5-4AFE-B5C0-19BA573D28AC Filtro" at bounding box center [1236, 71] width 167 height 39
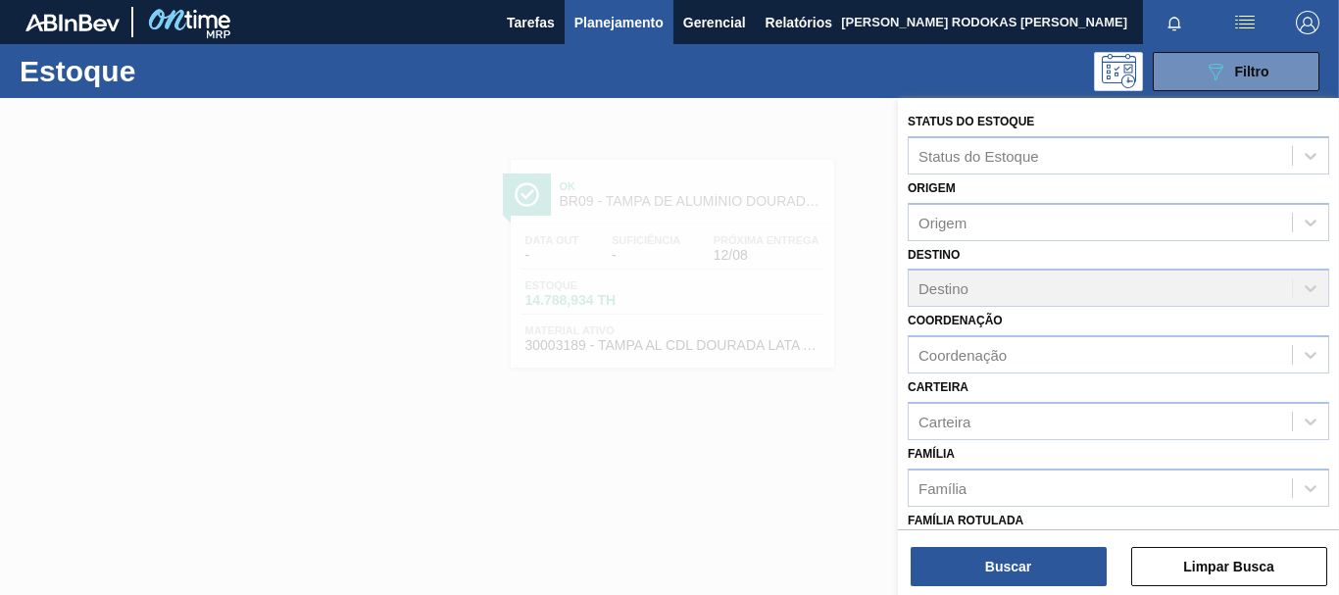
scroll to position [196, 0]
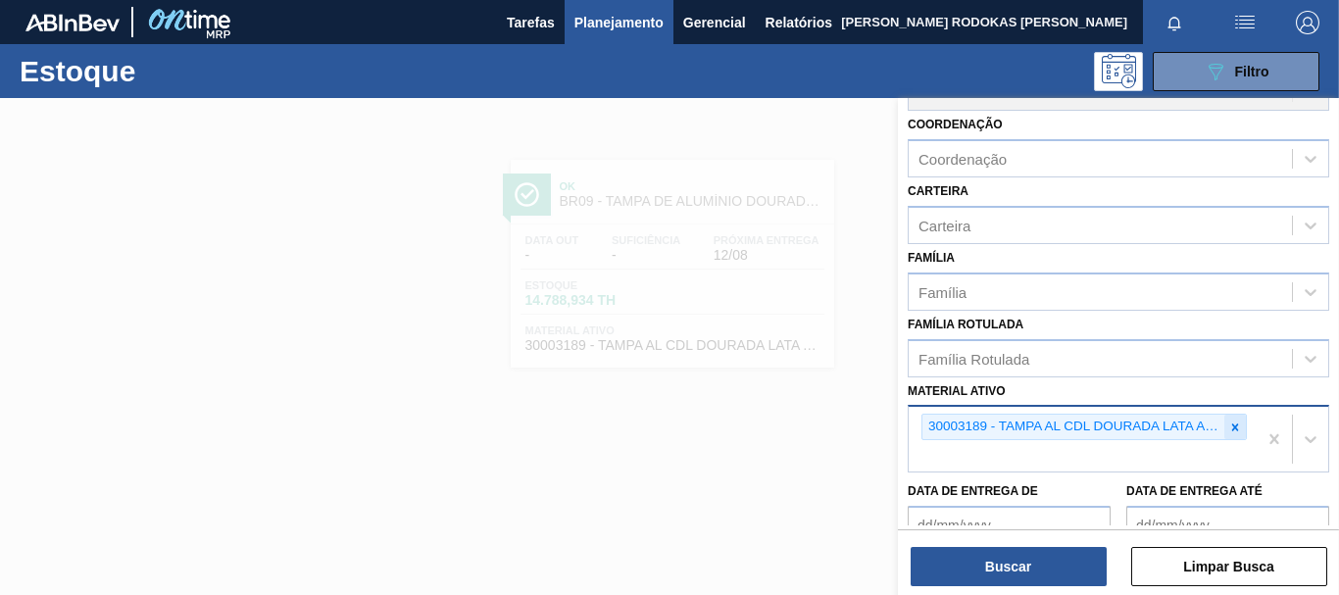
click at [1228, 429] on icon at bounding box center [1235, 427] width 14 height 14
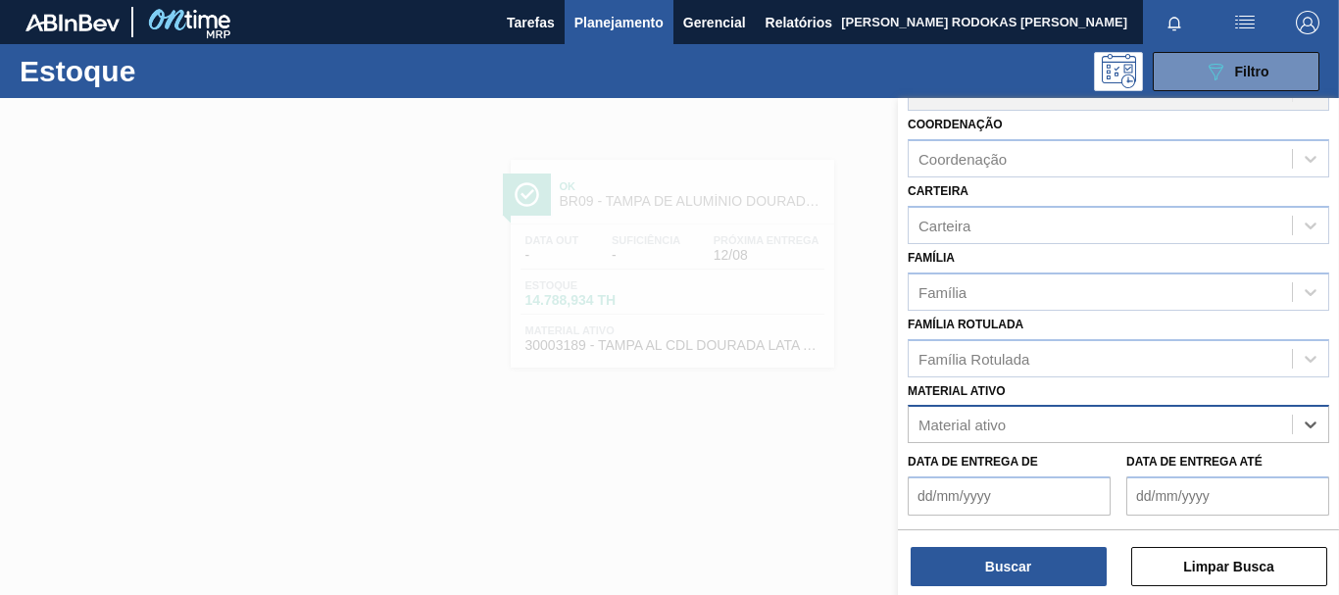
paste ativo "30003188"
type ativo "30003188"
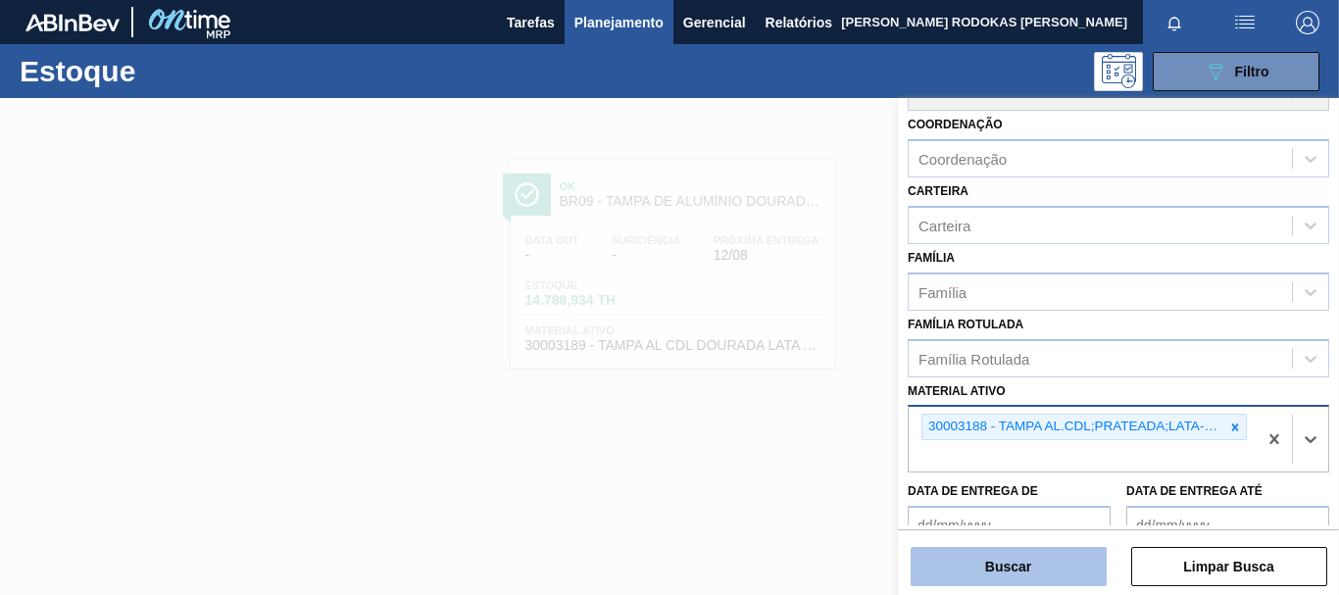
click at [1082, 555] on button "Buscar" at bounding box center [1009, 566] width 196 height 39
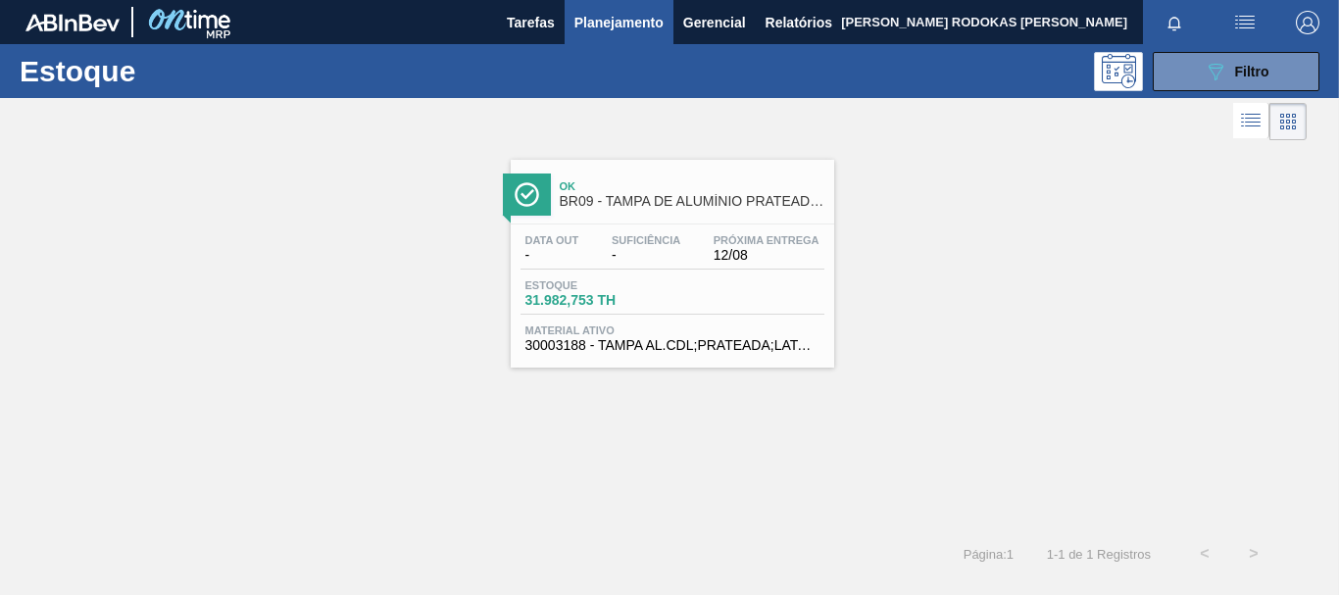
click at [808, 252] on span "12/08" at bounding box center [767, 255] width 106 height 15
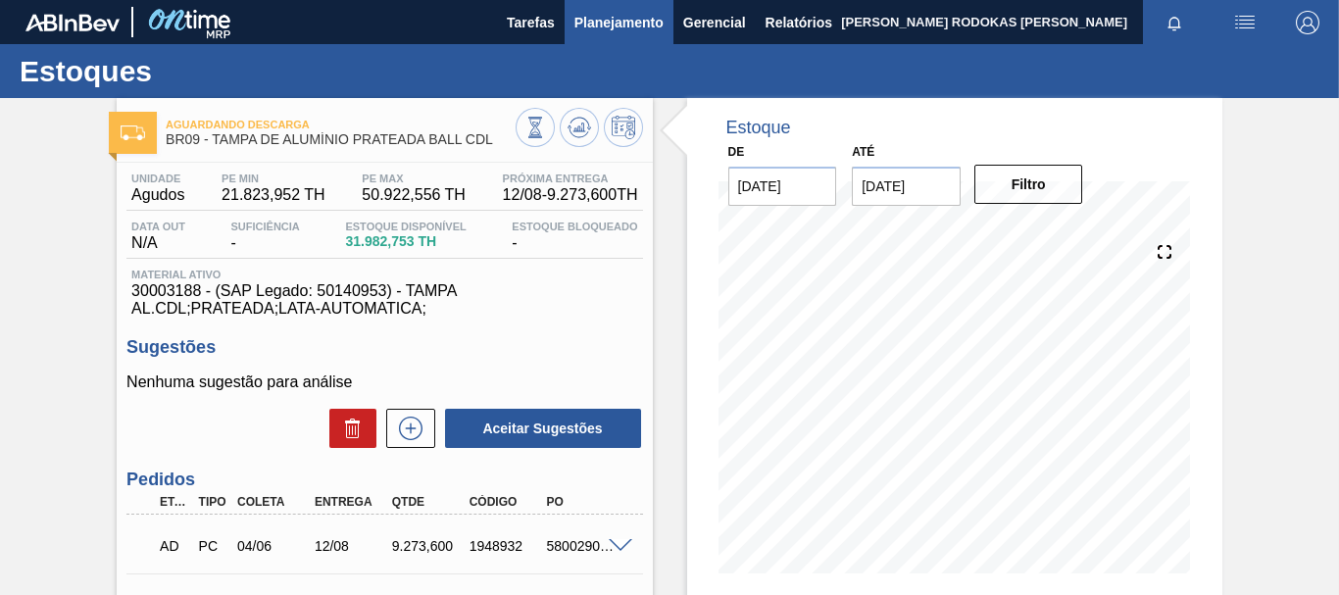
click at [611, 20] on span "Planejamento" at bounding box center [618, 23] width 89 height 24
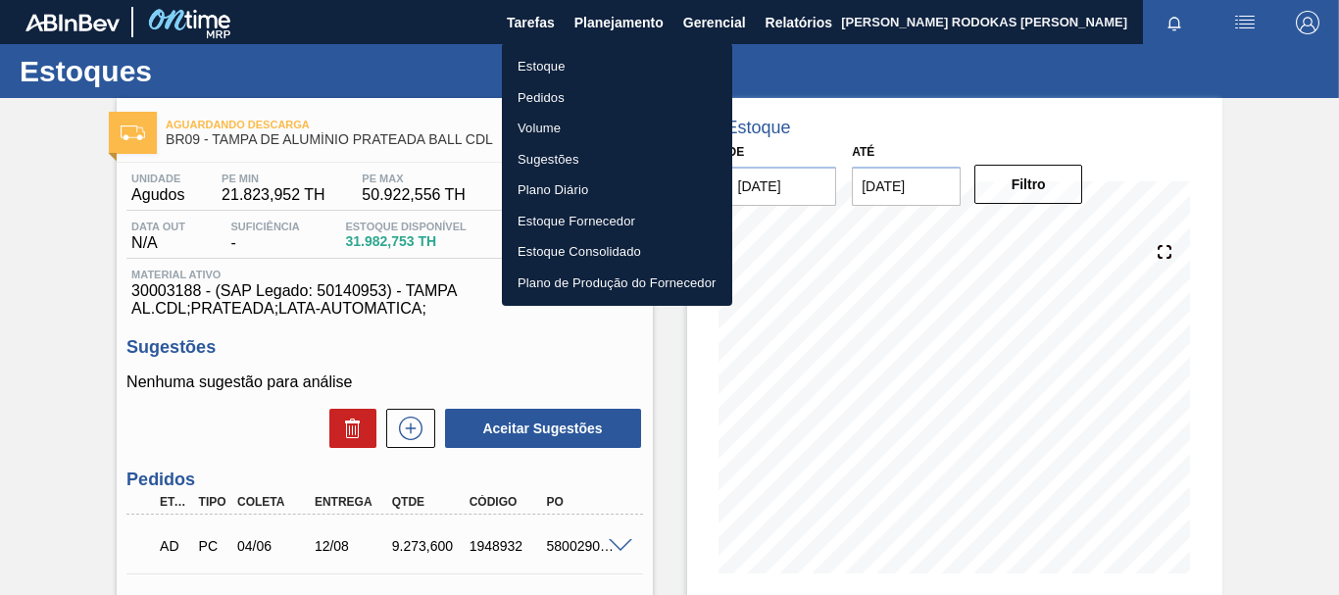
click at [558, 65] on li "Estoque" at bounding box center [617, 66] width 230 height 31
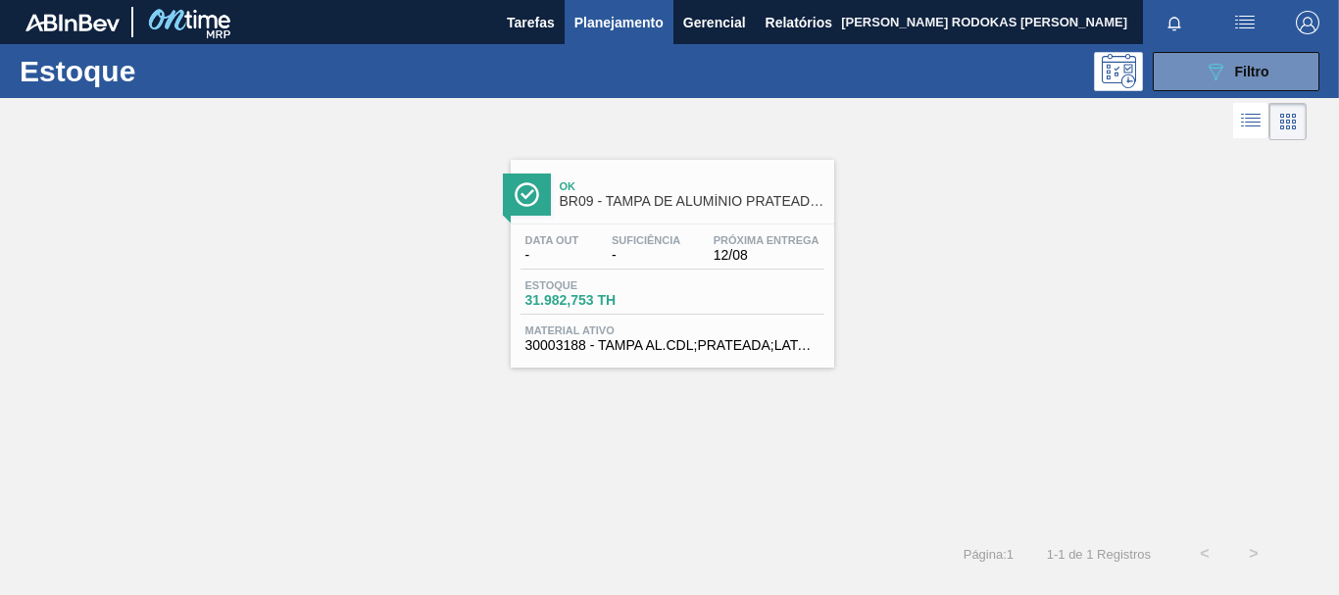
click at [1285, 41] on button "button" at bounding box center [1307, 22] width 63 height 44
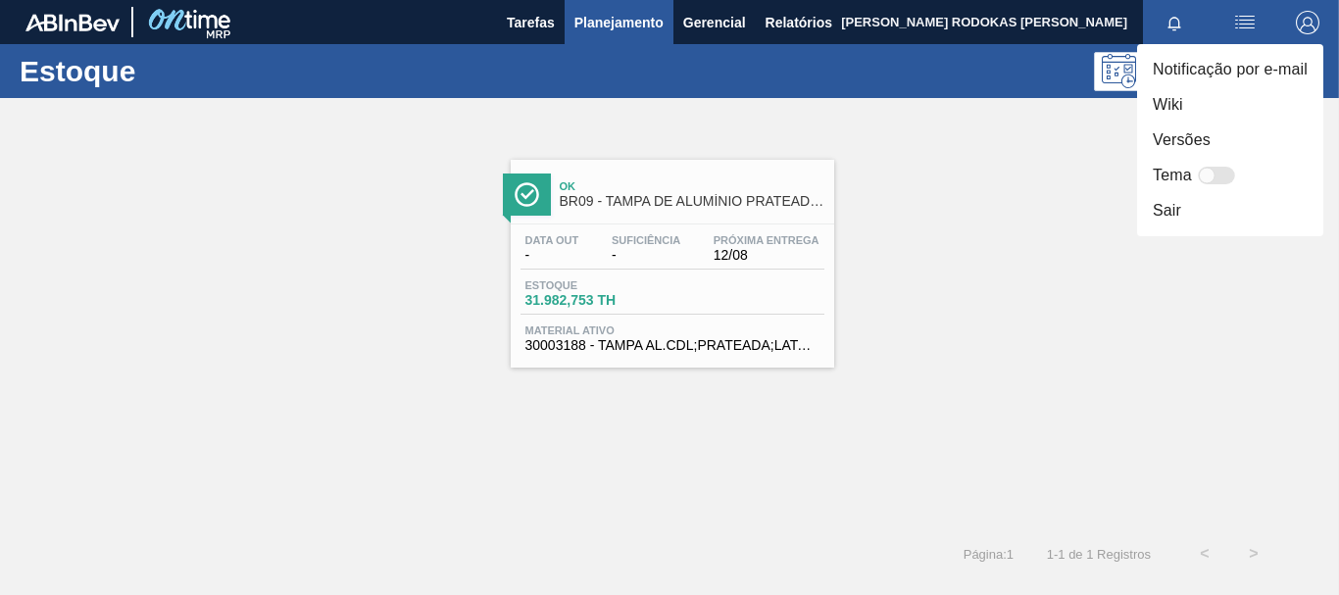
click at [1279, 59] on li "Notificação por e-mail" at bounding box center [1230, 69] width 186 height 35
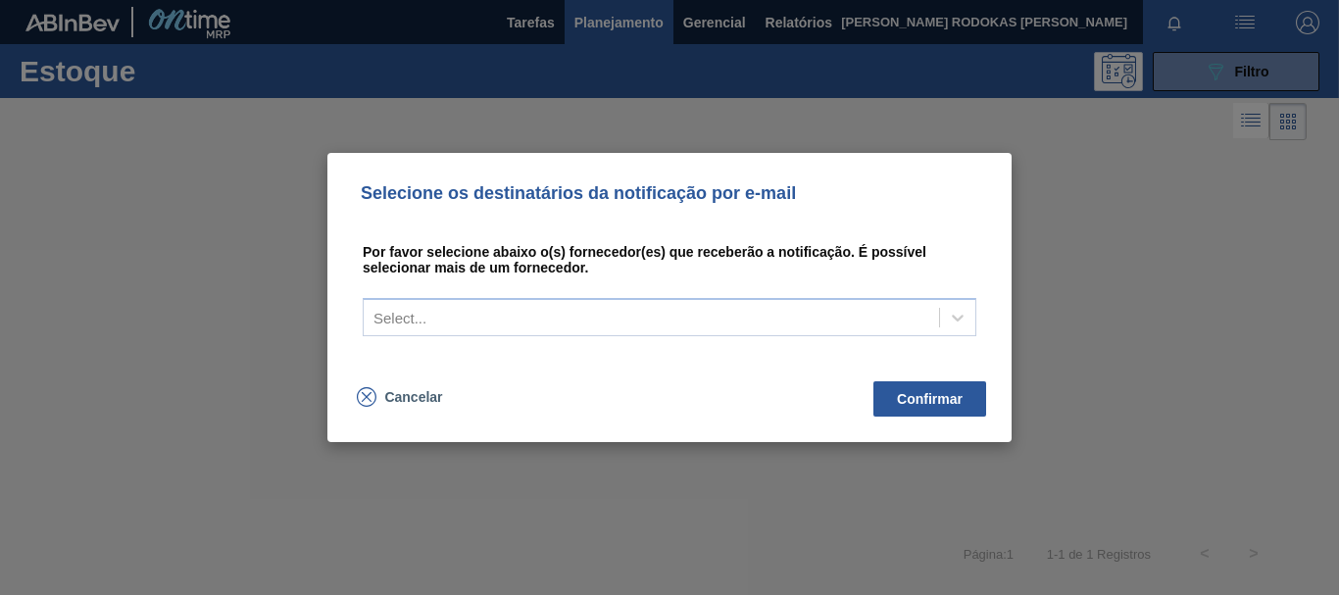
click at [1279, 59] on div "Selecione os destinatários da notificação por e-mail Por favor selecione abaixo…" at bounding box center [669, 297] width 1339 height 595
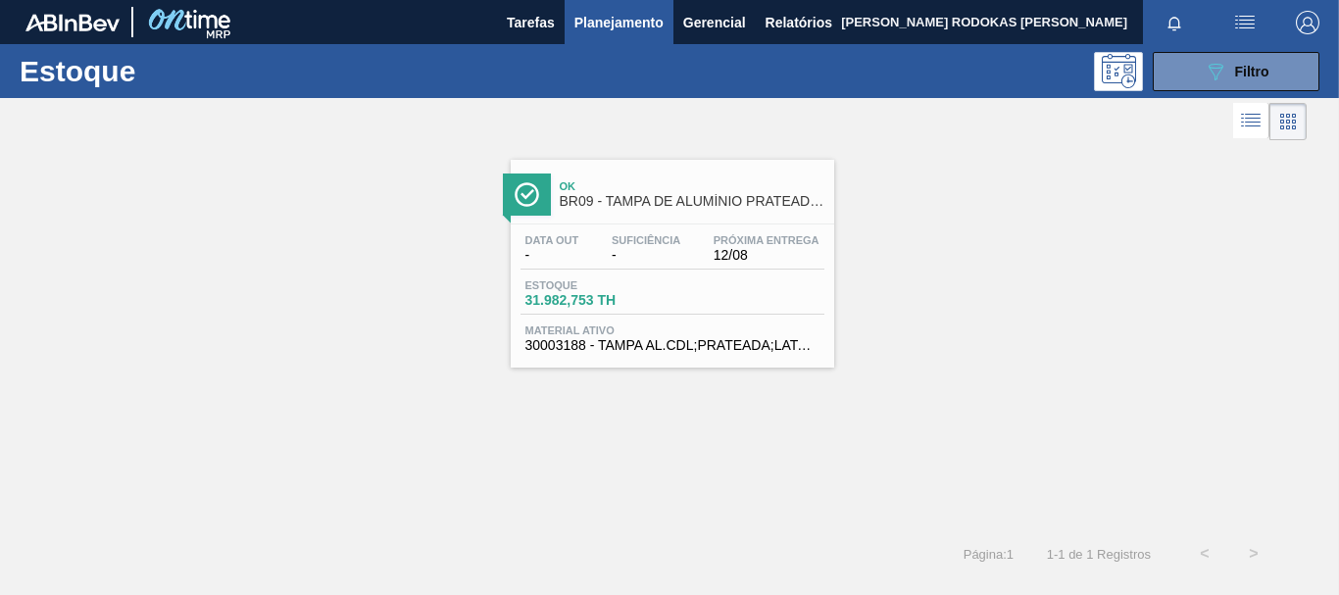
click at [1279, 59] on button "089F7B8B-B2A5-4AFE-B5C0-19BA573D28AC Filtro" at bounding box center [1236, 71] width 167 height 39
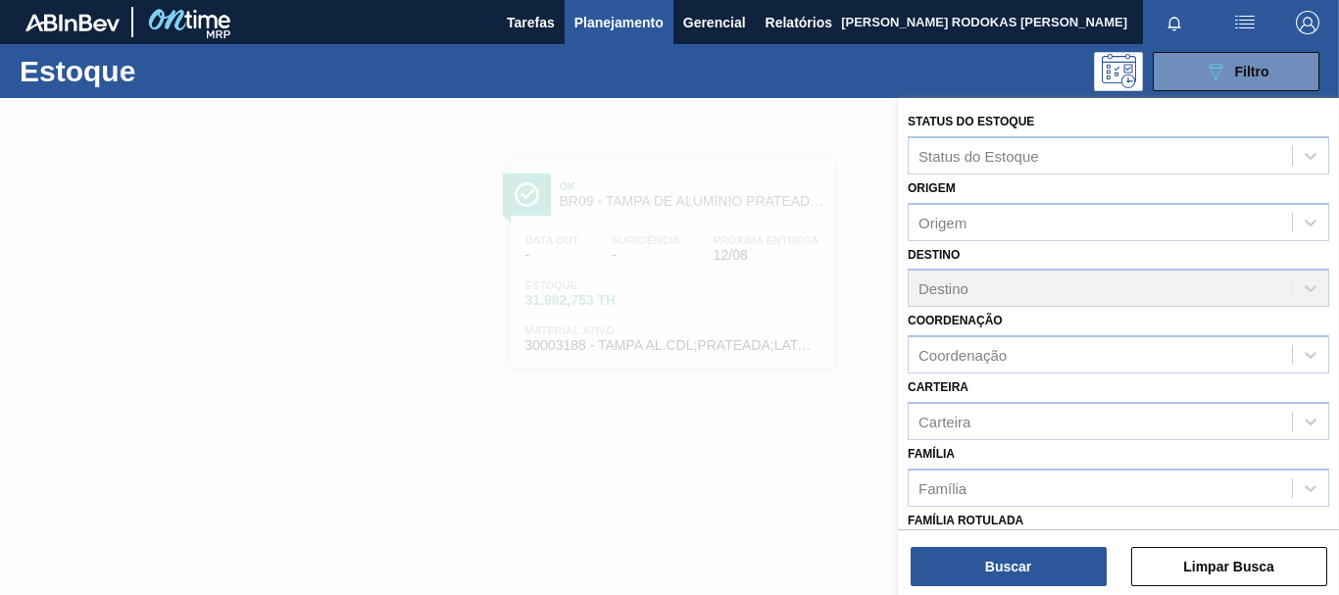
scroll to position [371, 0]
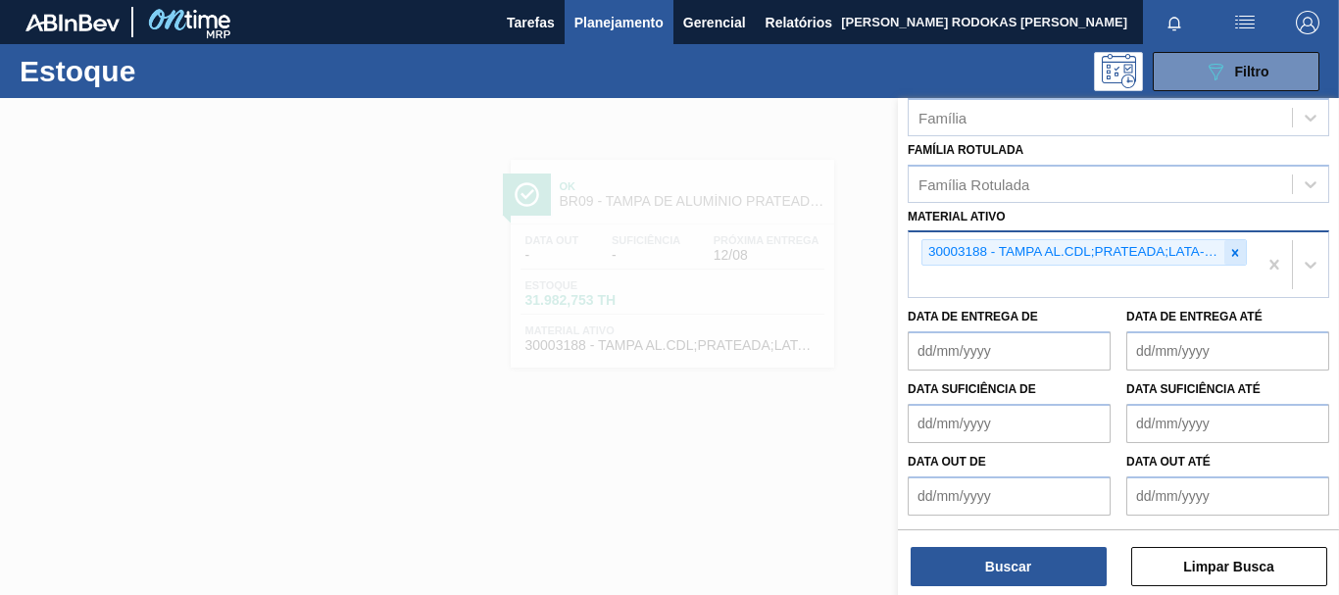
click at [1228, 258] on icon at bounding box center [1235, 253] width 14 height 14
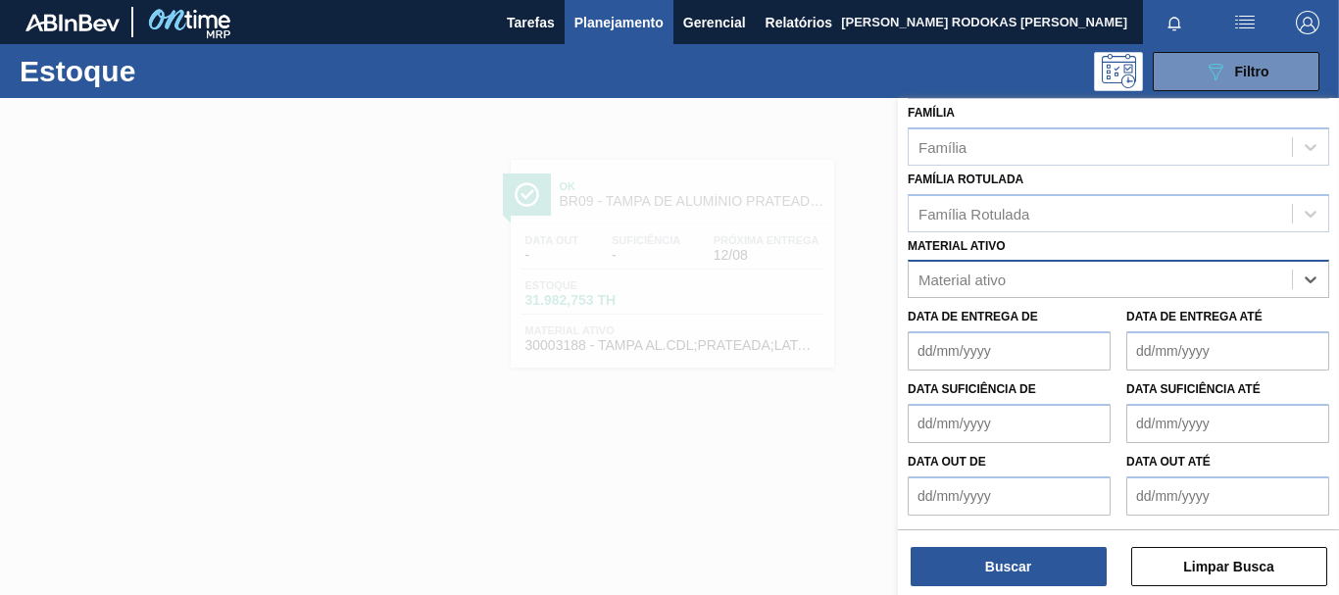
paste ativo "30003188"
type ativo "30003188"
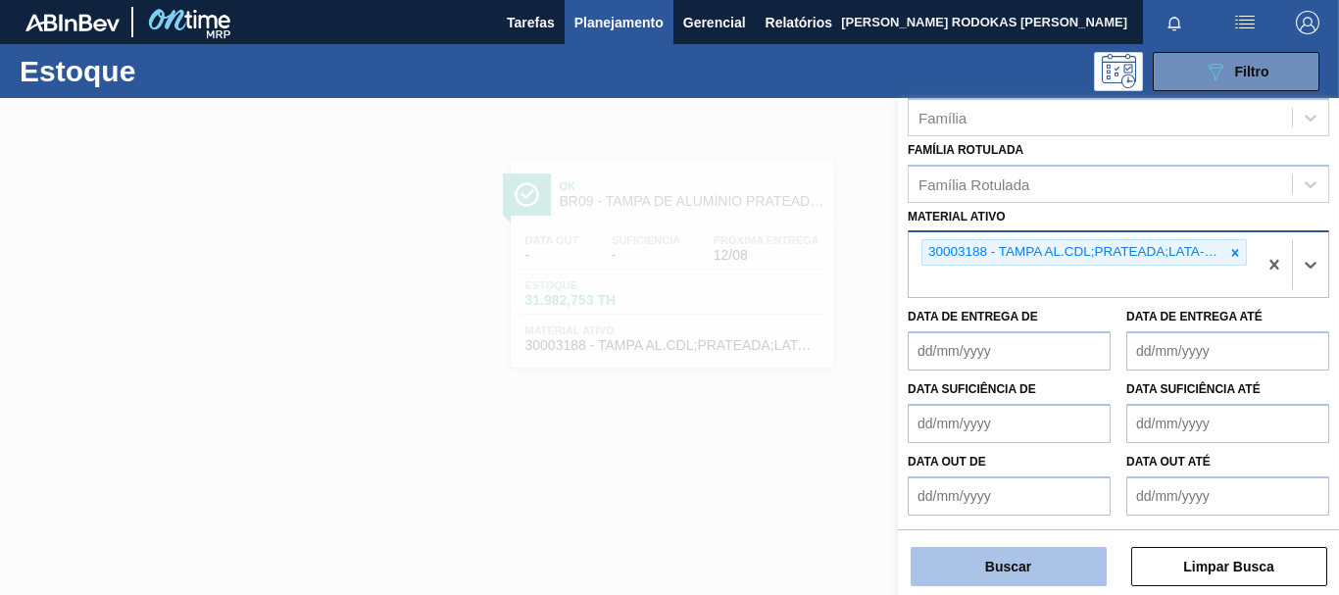
click at [979, 583] on button "Buscar" at bounding box center [1009, 566] width 196 height 39
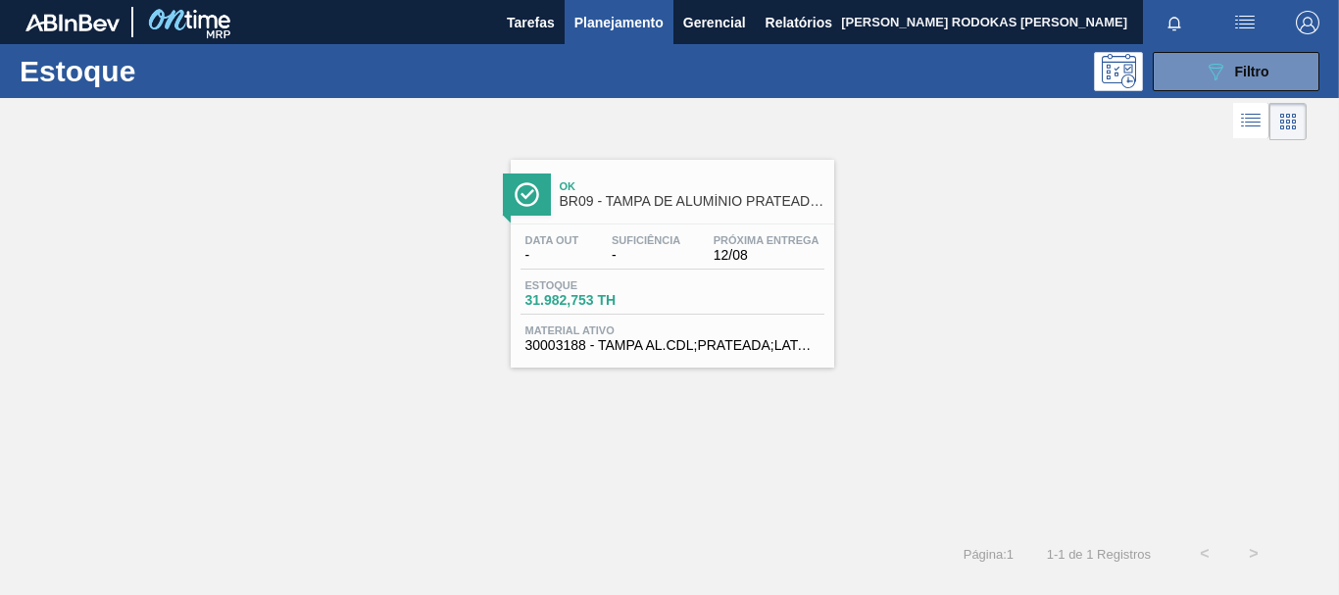
click at [638, 269] on div "Data out - Suficiência - Próxima Entrega 12/08" at bounding box center [672, 251] width 304 height 35
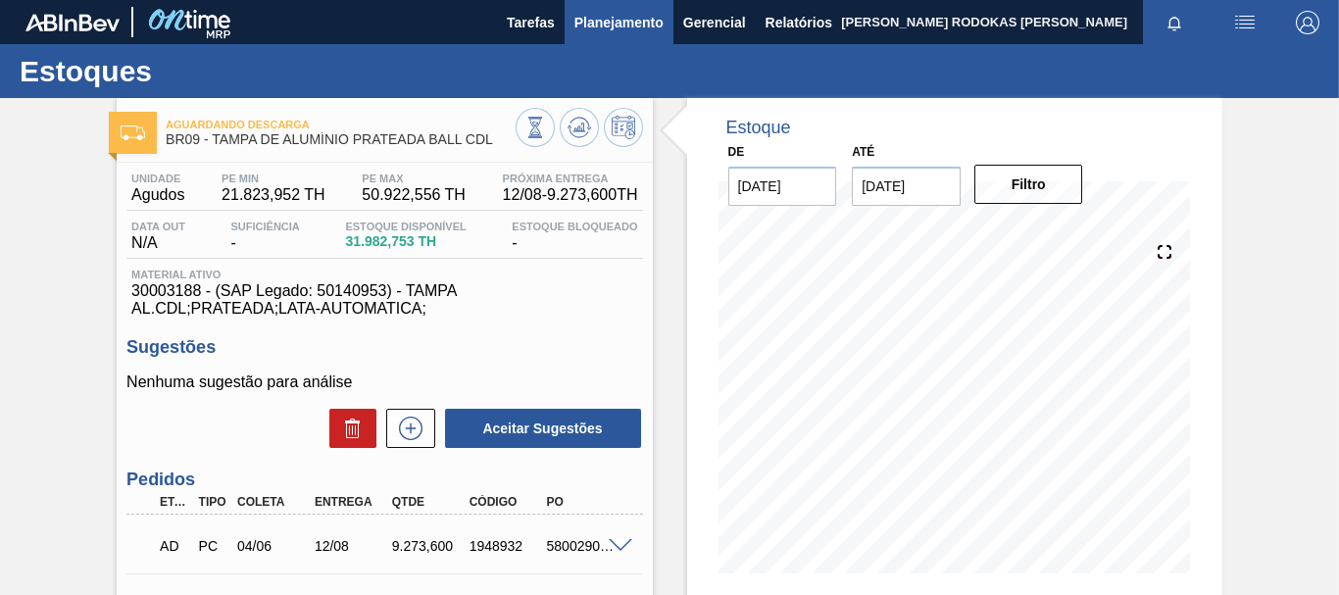
click at [612, 16] on span "Planejamento" at bounding box center [618, 23] width 89 height 24
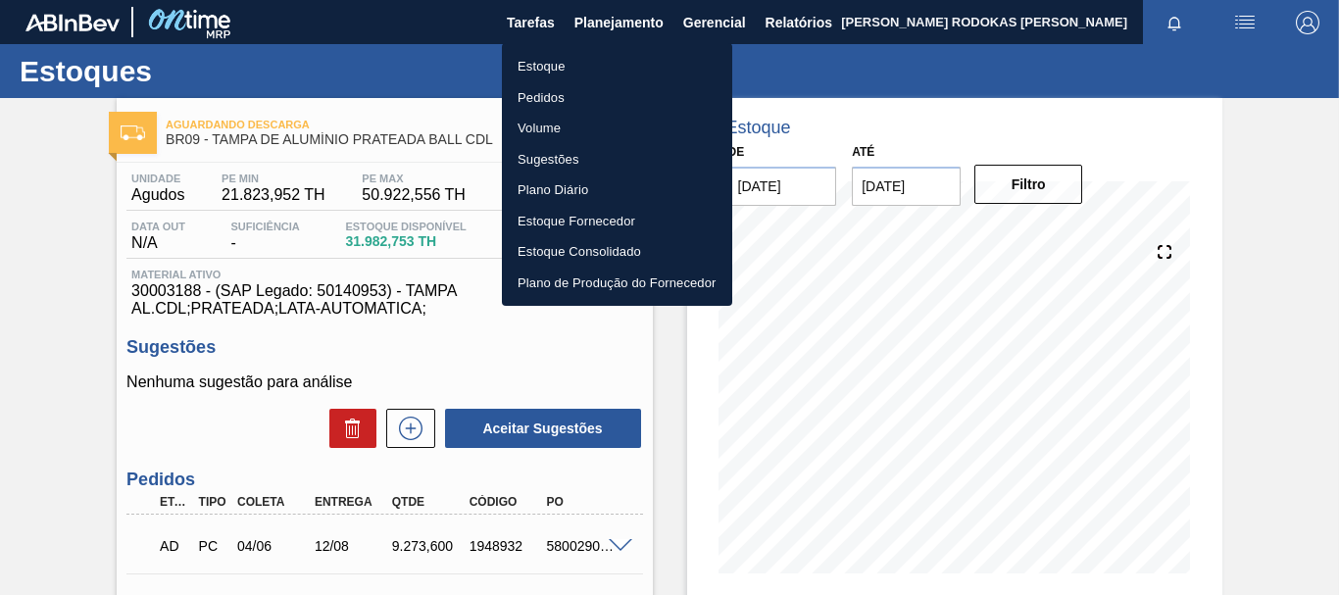
click at [676, 67] on li "Estoque" at bounding box center [617, 66] width 230 height 31
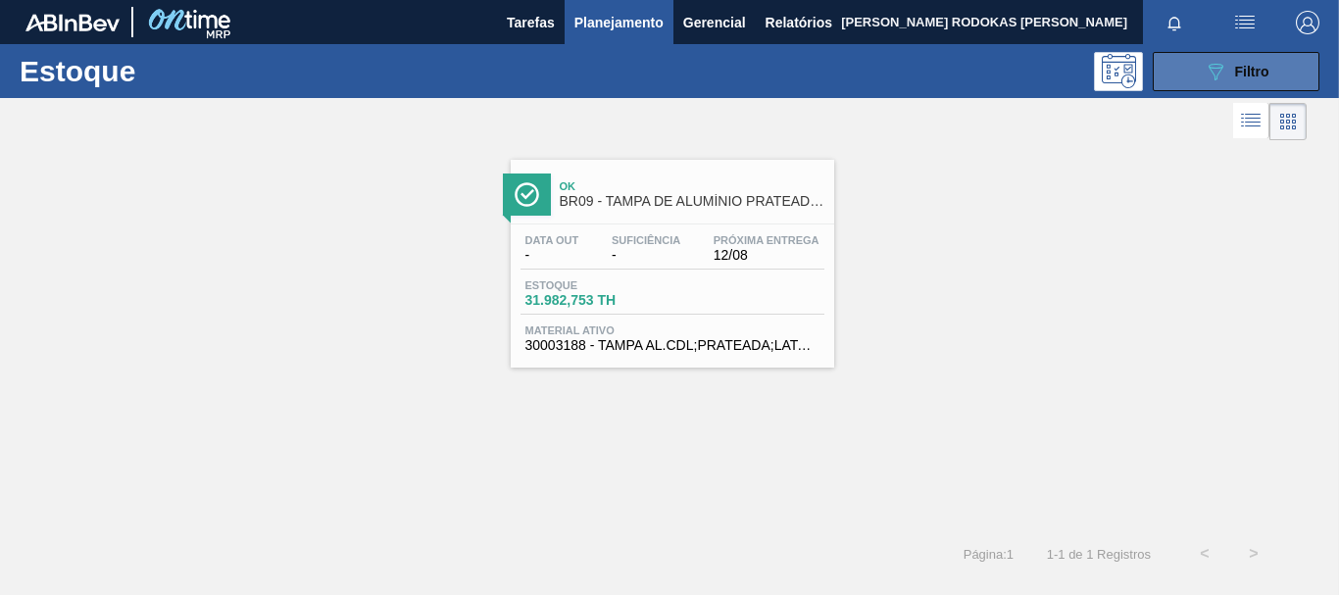
click at [1205, 84] on button "089F7B8B-B2A5-4AFE-B5C0-19BA573D28AC Filtro" at bounding box center [1236, 71] width 167 height 39
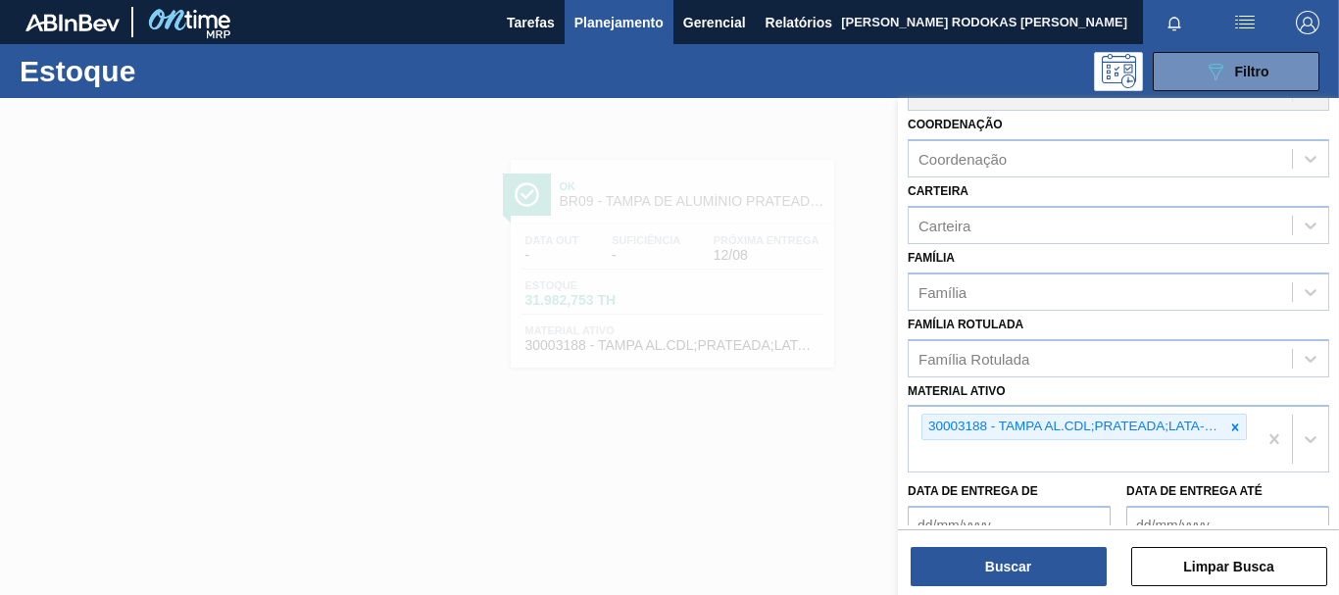
scroll to position [371, 0]
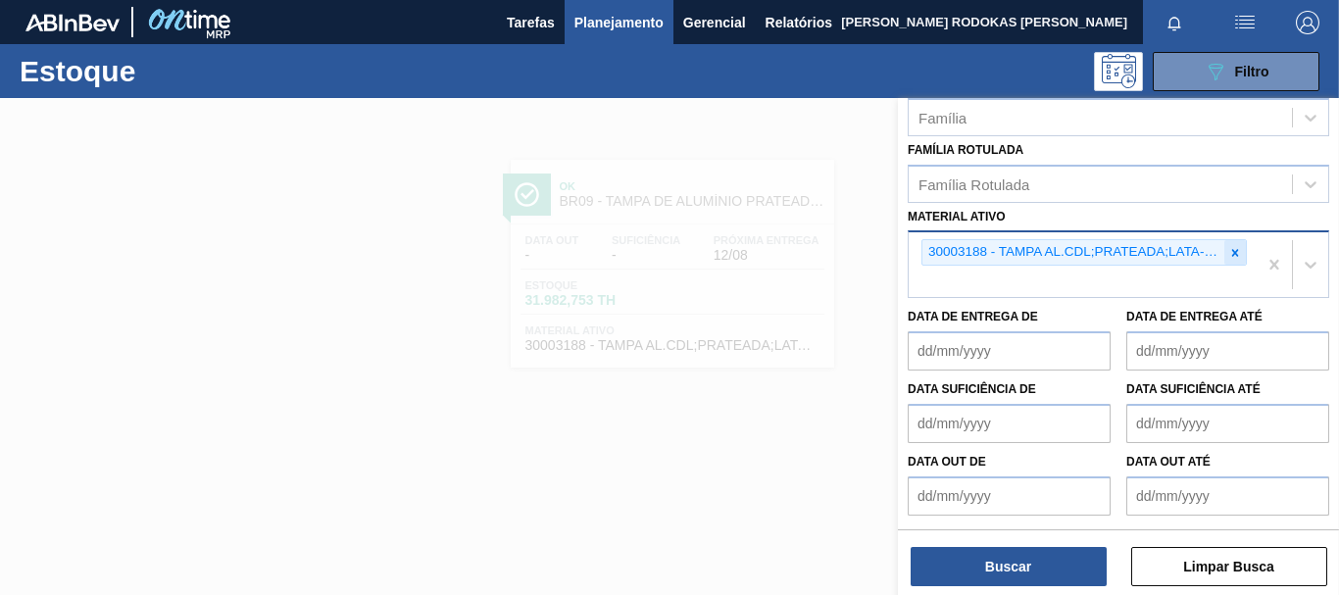
click at [1228, 255] on icon at bounding box center [1235, 253] width 14 height 14
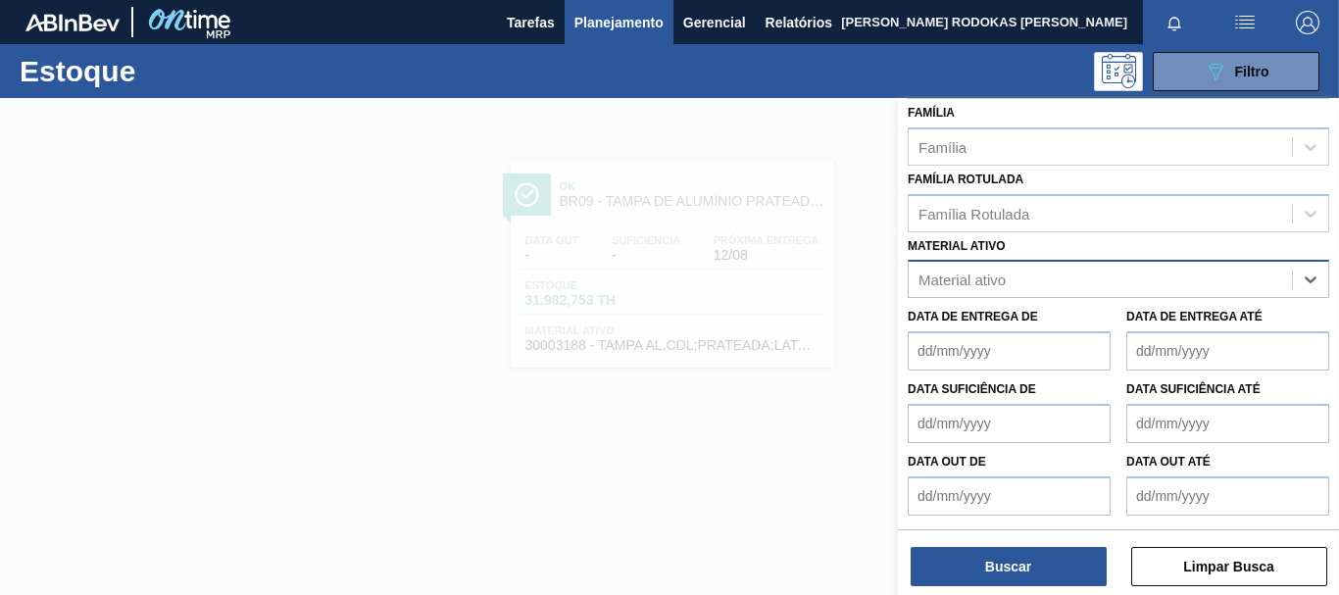
paste ativo "30002266"
type ativo "30002266"
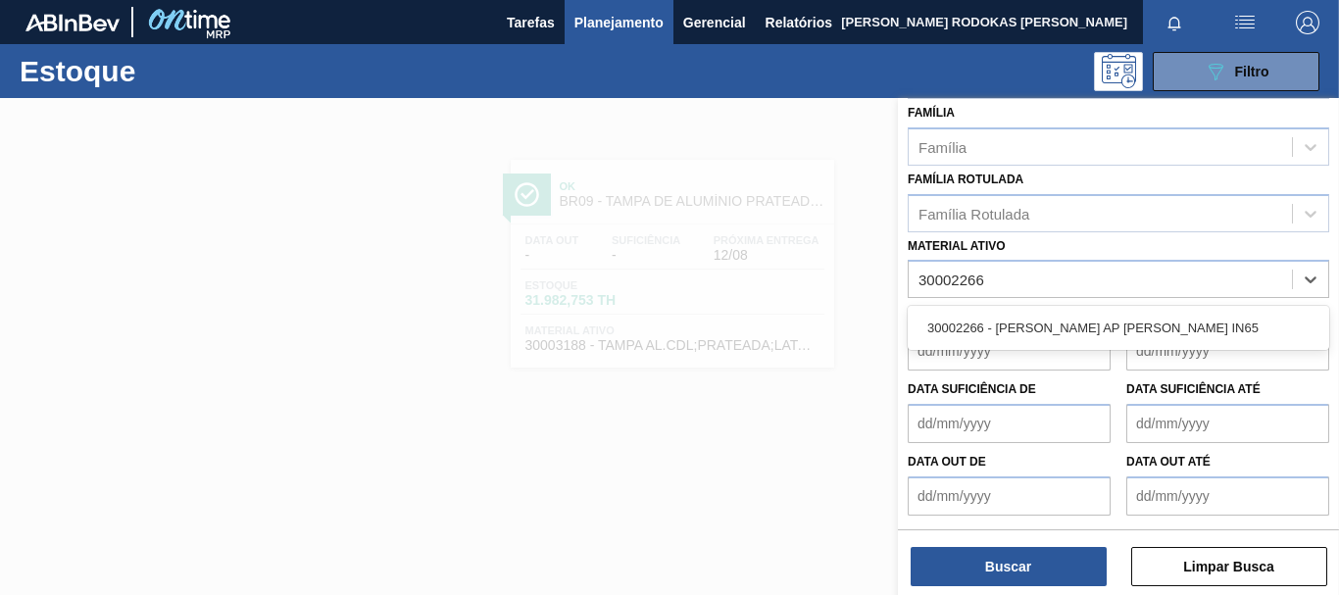
click at [1195, 321] on div "30002266 - [PERSON_NAME] AP [PERSON_NAME] IN65" at bounding box center [1118, 328] width 421 height 36
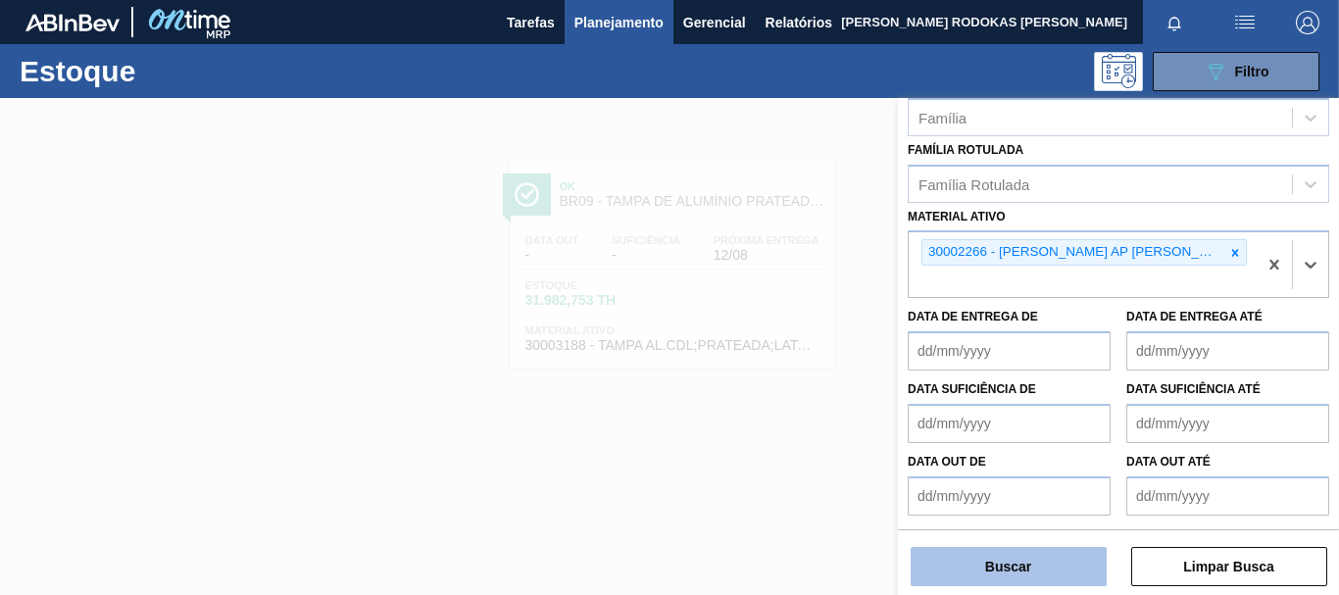
click at [973, 578] on button "Buscar" at bounding box center [1009, 566] width 196 height 39
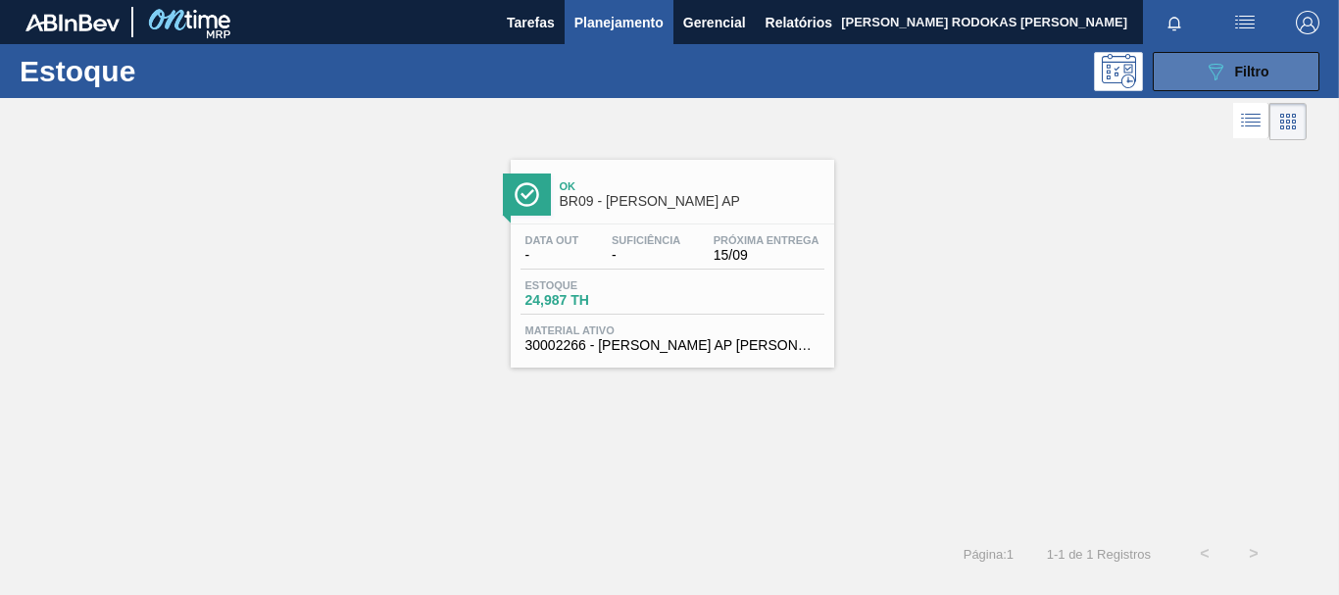
click at [1214, 60] on icon "089F7B8B-B2A5-4AFE-B5C0-19BA573D28AC" at bounding box center [1216, 72] width 24 height 24
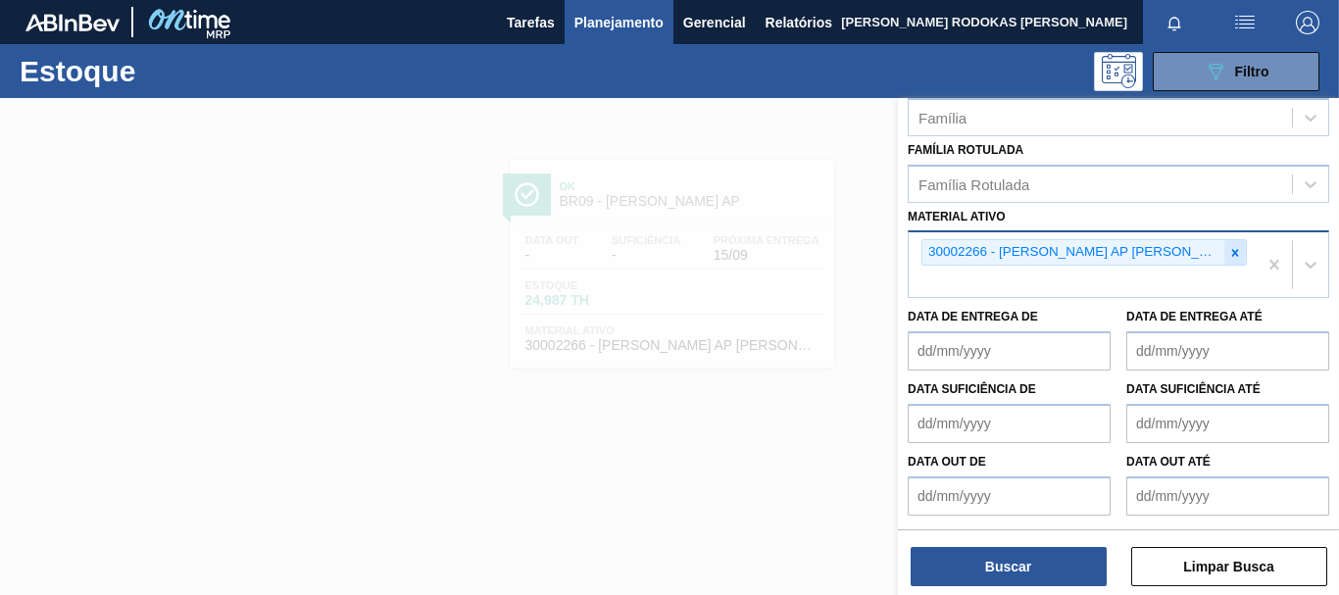
click at [1228, 257] on icon at bounding box center [1235, 253] width 14 height 14
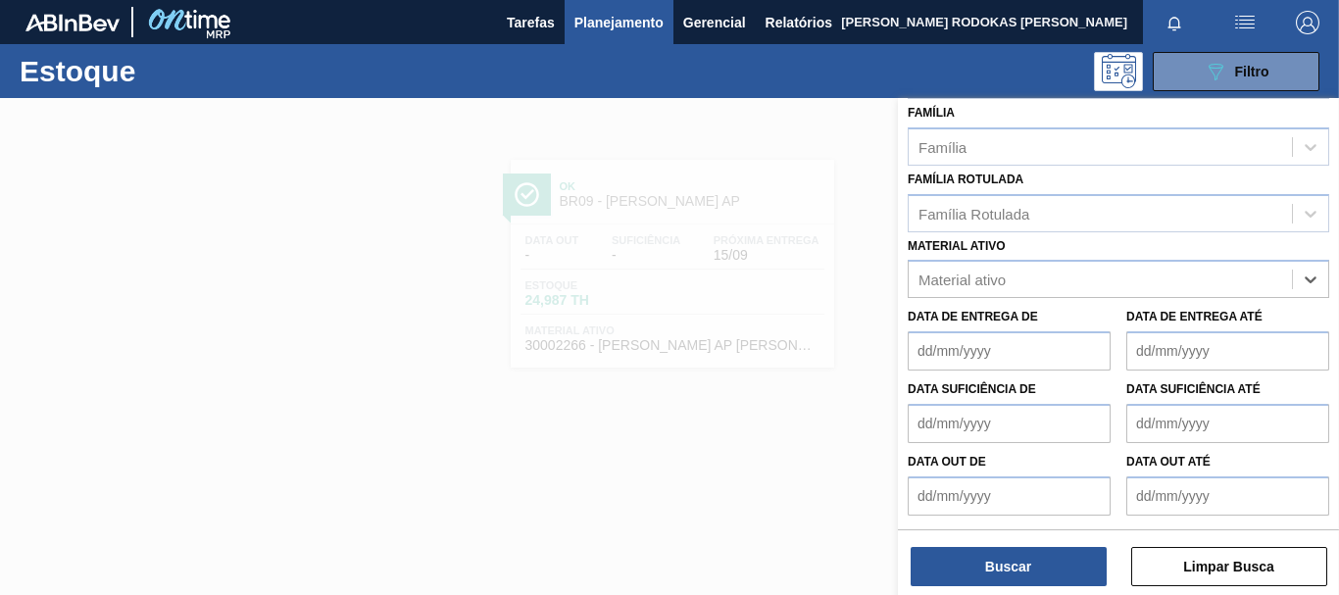
paste ativo "30002268"
type ativo "30002268"
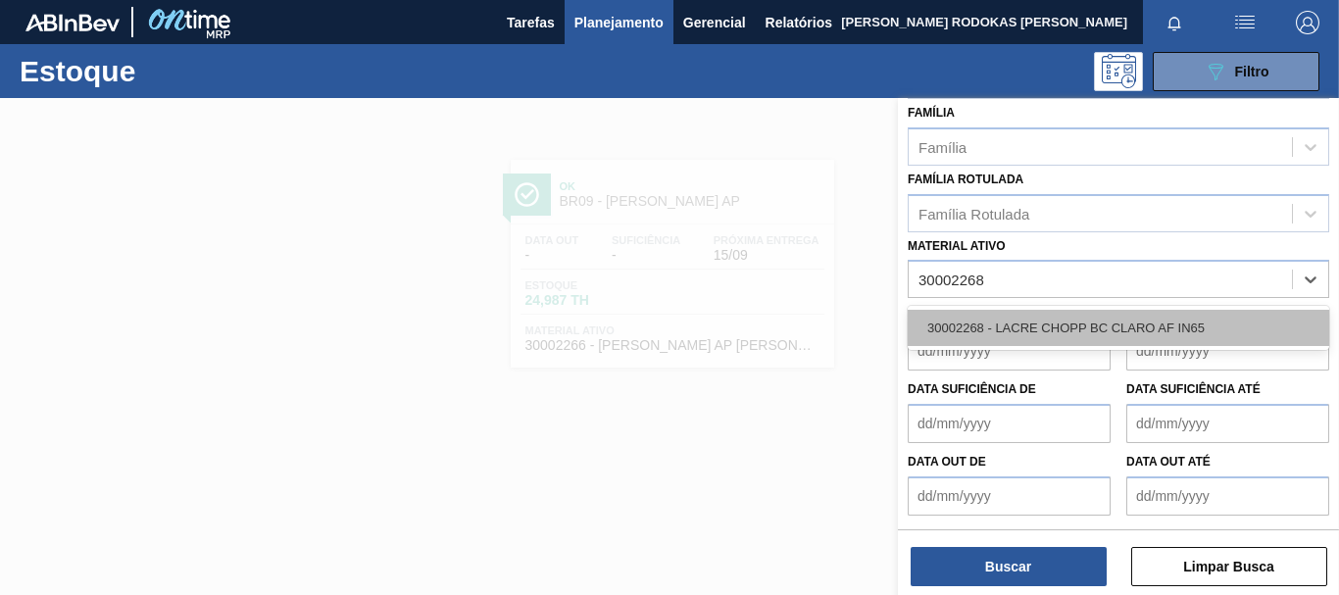
click at [1107, 323] on div "30002268 - LACRE CHOPP BC CLARO AF IN65" at bounding box center [1118, 328] width 421 height 36
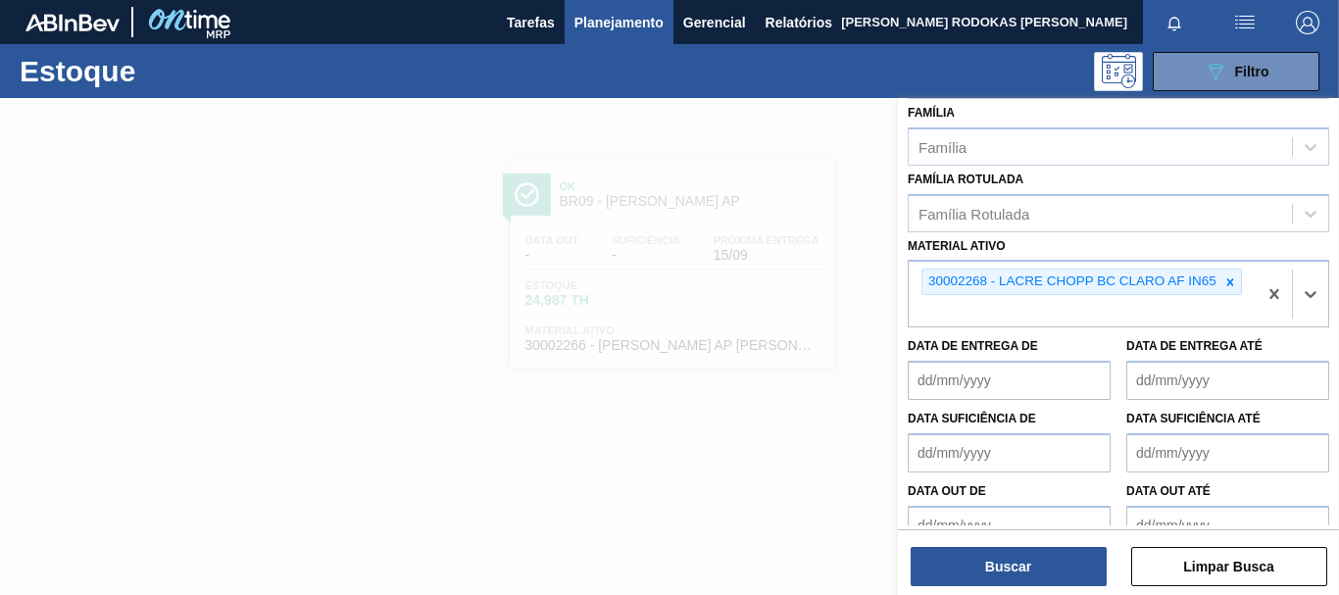
scroll to position [371, 0]
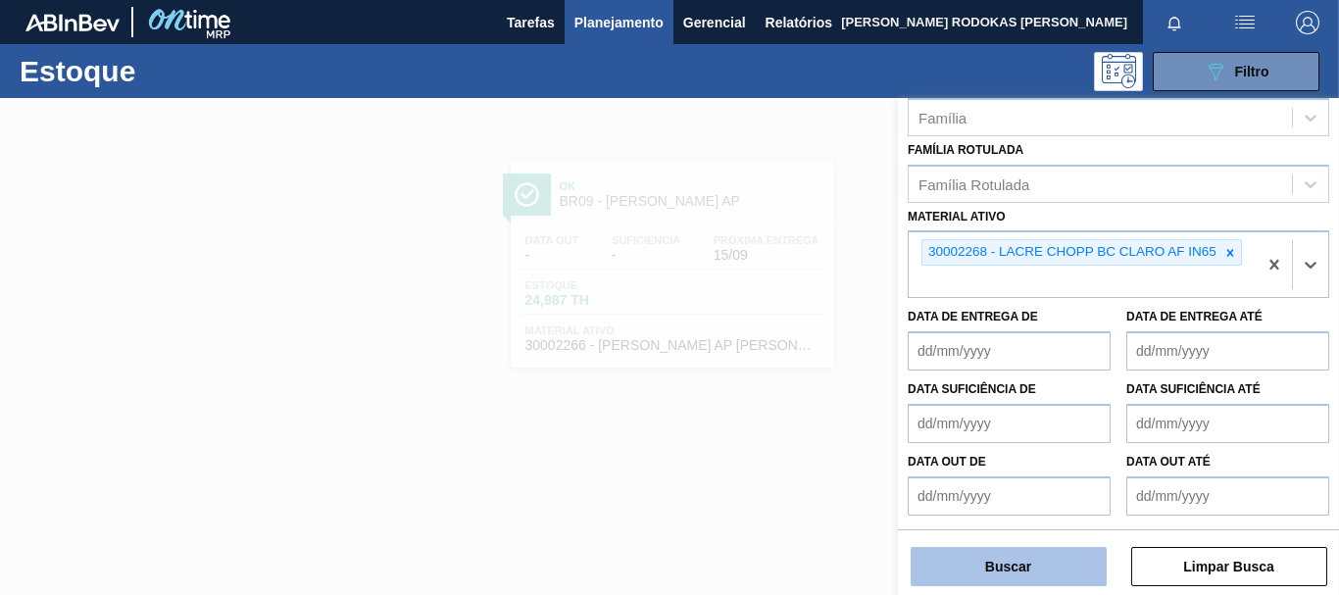
click at [937, 568] on button "Buscar" at bounding box center [1009, 566] width 196 height 39
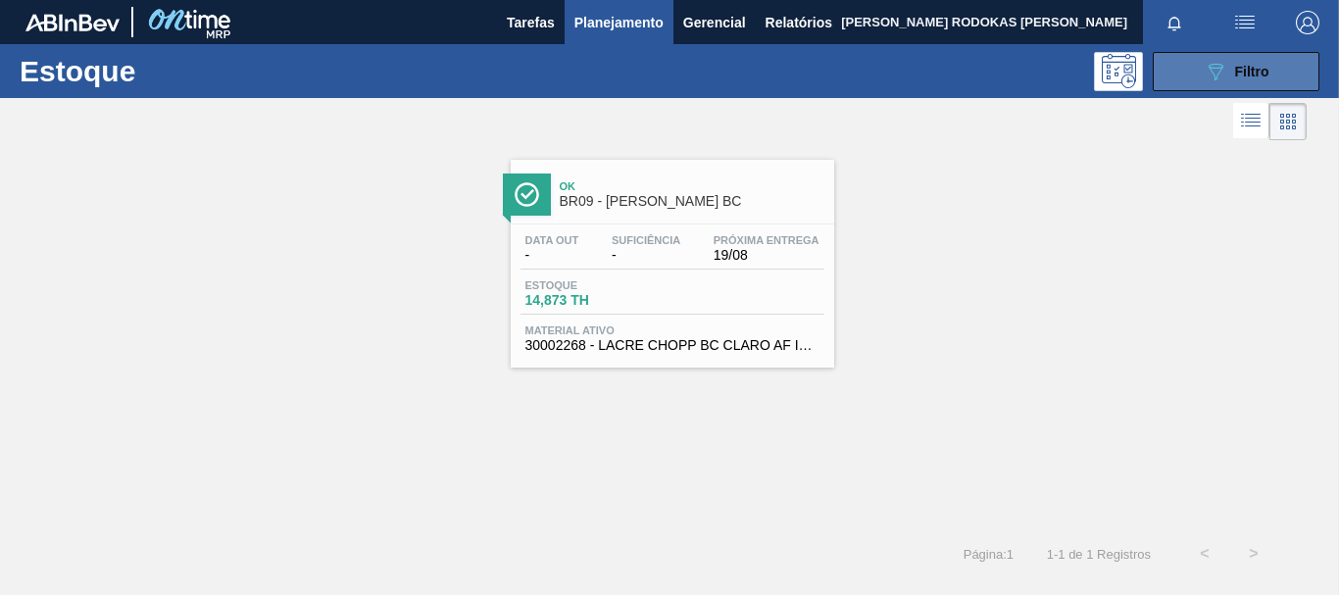
click at [1232, 74] on div "089F7B8B-B2A5-4AFE-B5C0-19BA573D28AC Filtro" at bounding box center [1237, 72] width 66 height 24
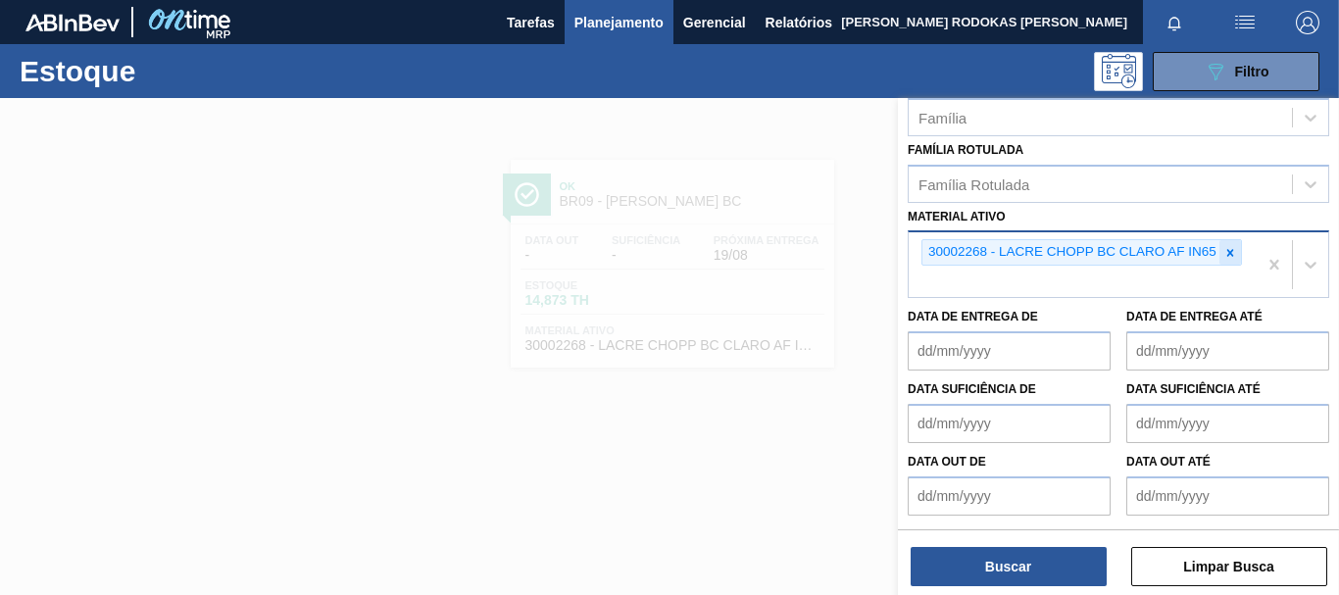
click at [1233, 248] on icon at bounding box center [1230, 253] width 14 height 14
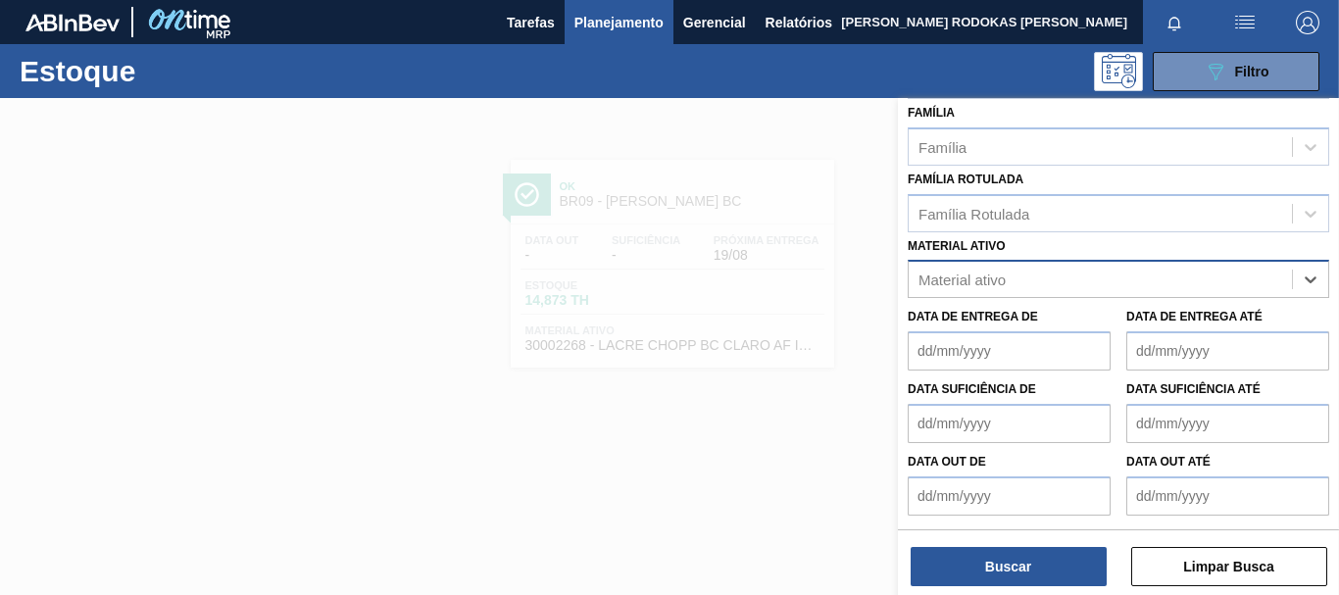
paste ativo "30002598"
type ativo "30002598"
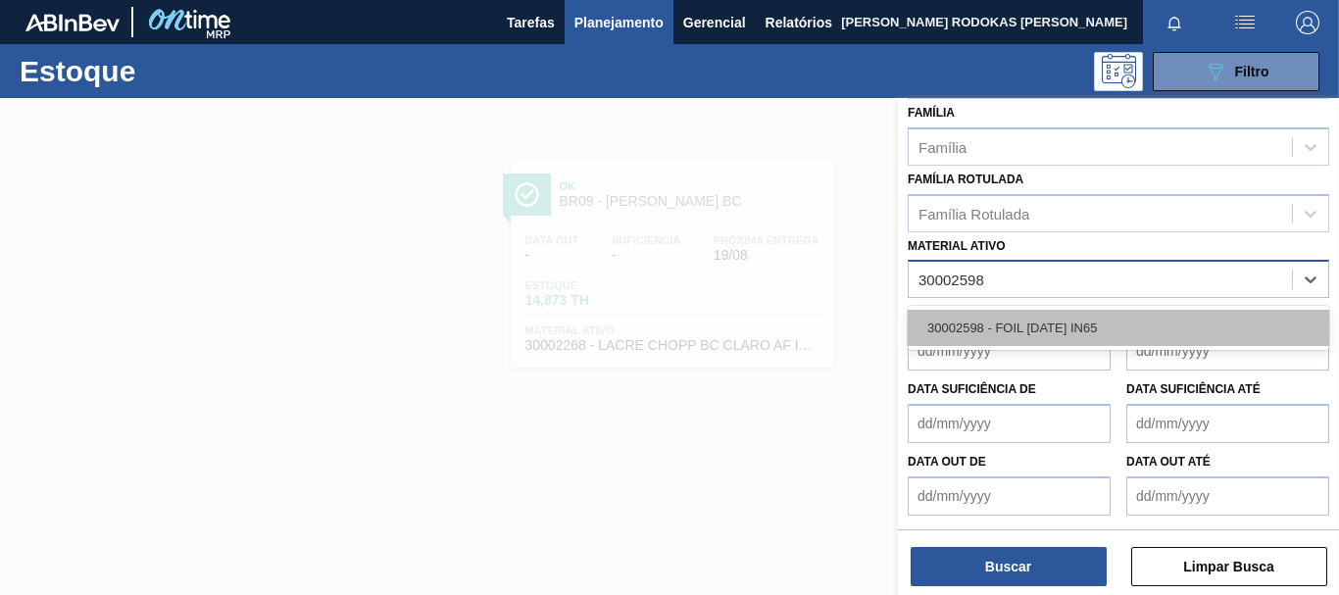
click at [1157, 318] on div "30002598 - FOIL [DATE] IN65" at bounding box center [1118, 328] width 421 height 36
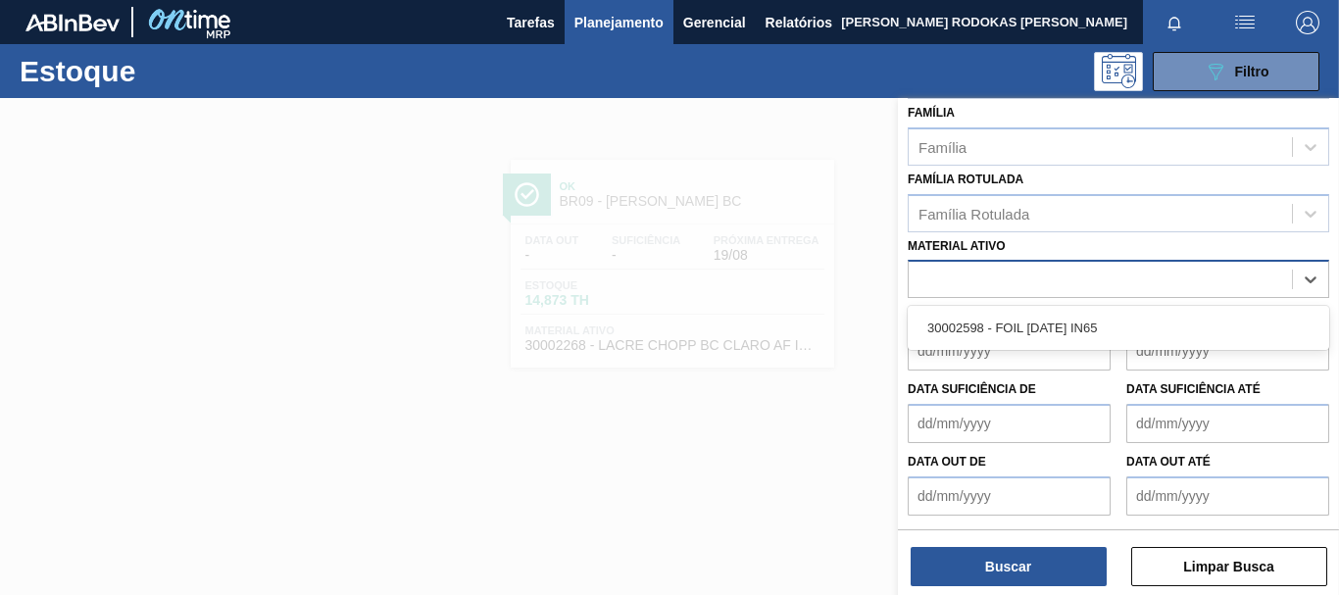
scroll to position [346, 0]
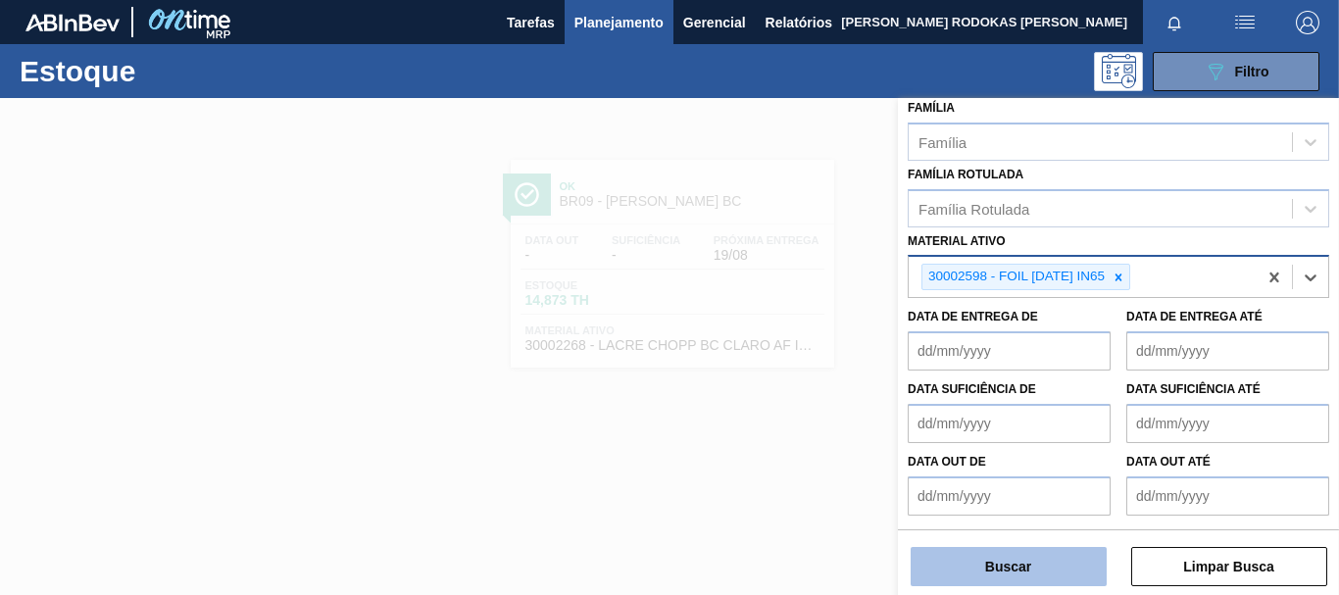
click at [1005, 560] on button "Buscar" at bounding box center [1009, 566] width 196 height 39
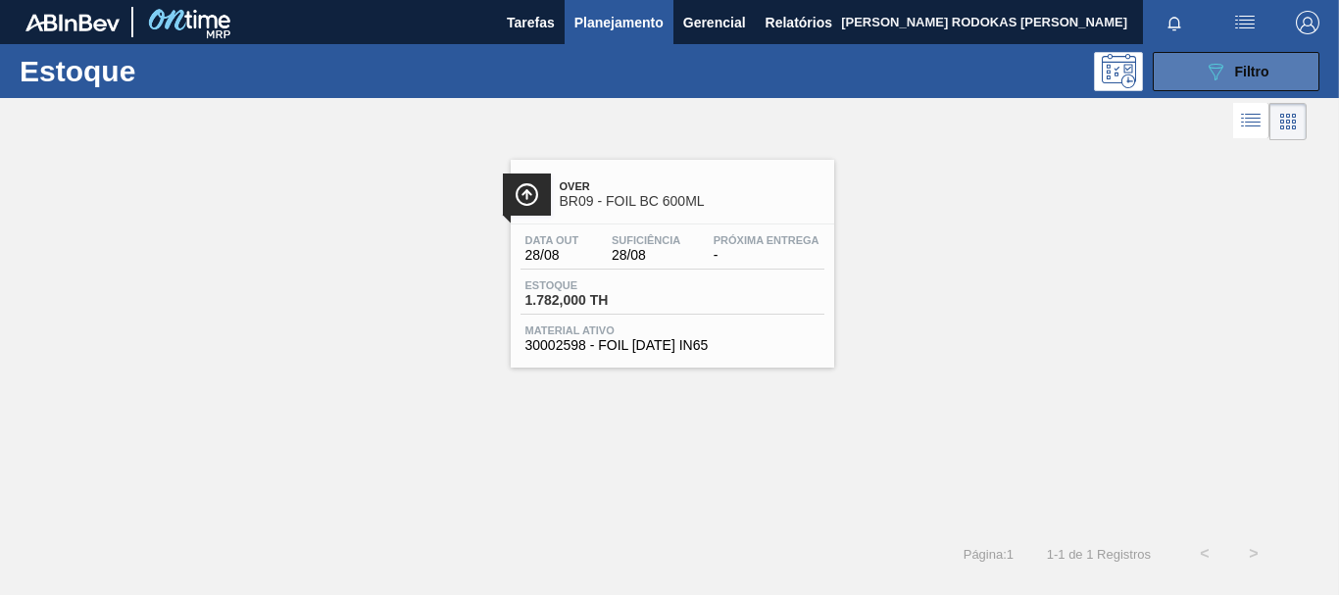
click at [1270, 75] on button "089F7B8B-B2A5-4AFE-B5C0-19BA573D28AC Filtro" at bounding box center [1236, 71] width 167 height 39
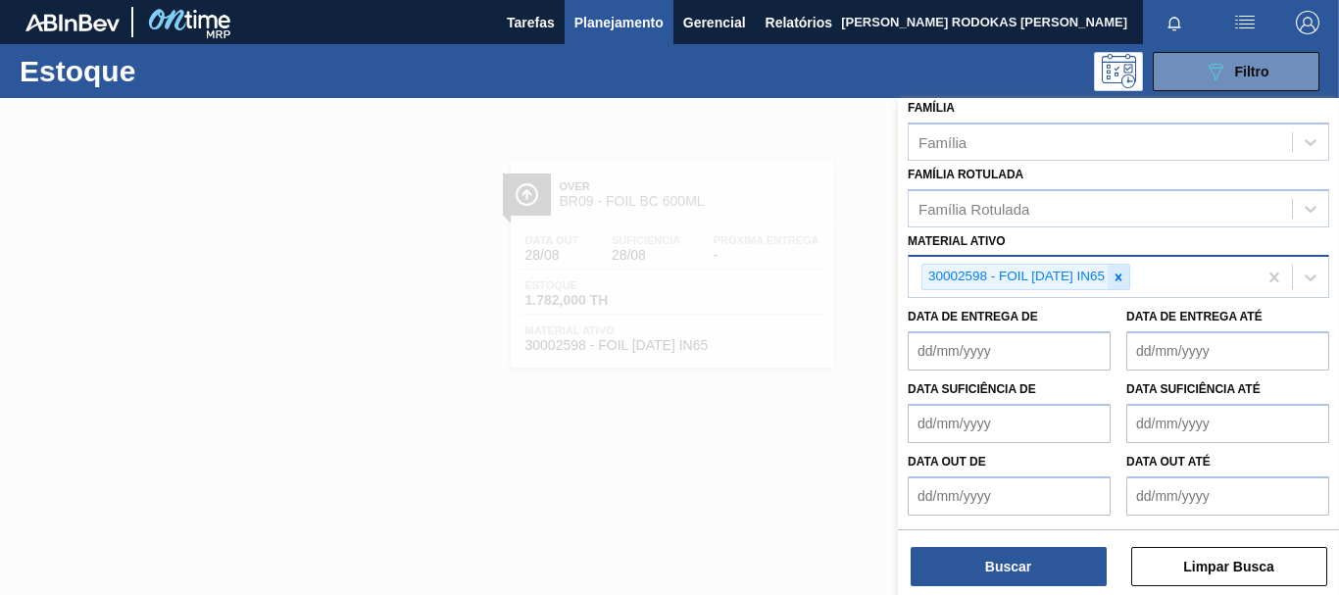
click at [1125, 272] on icon at bounding box center [1119, 278] width 14 height 14
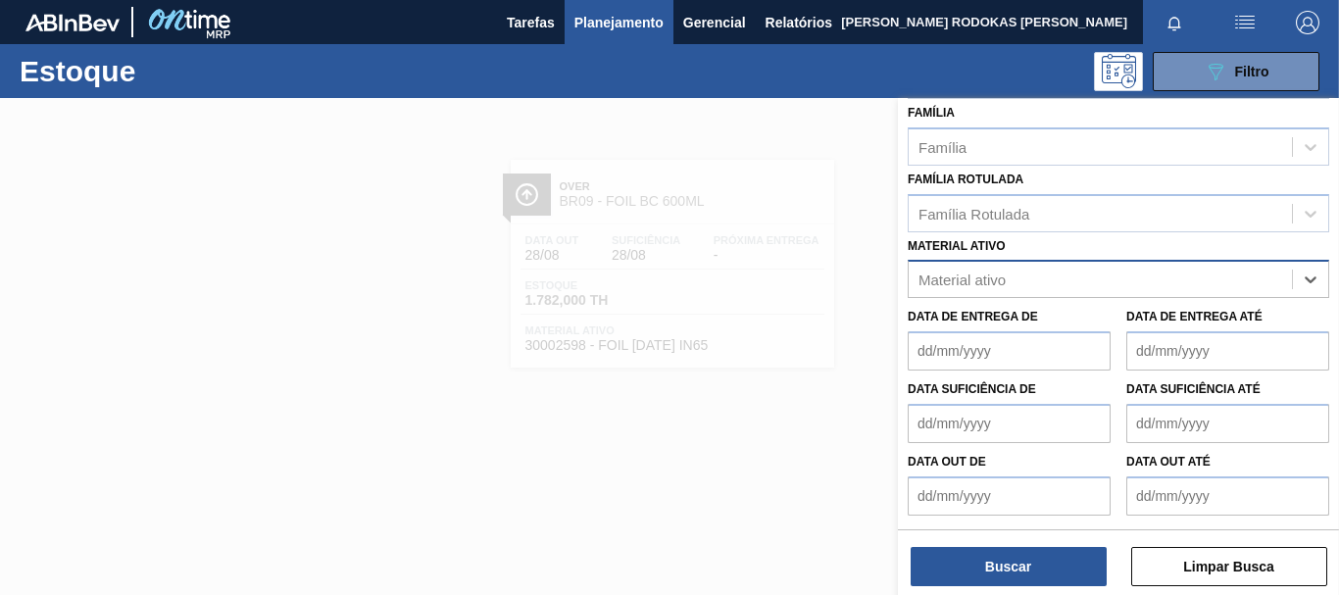
paste ativo "30002115"
type ativo "30002115"
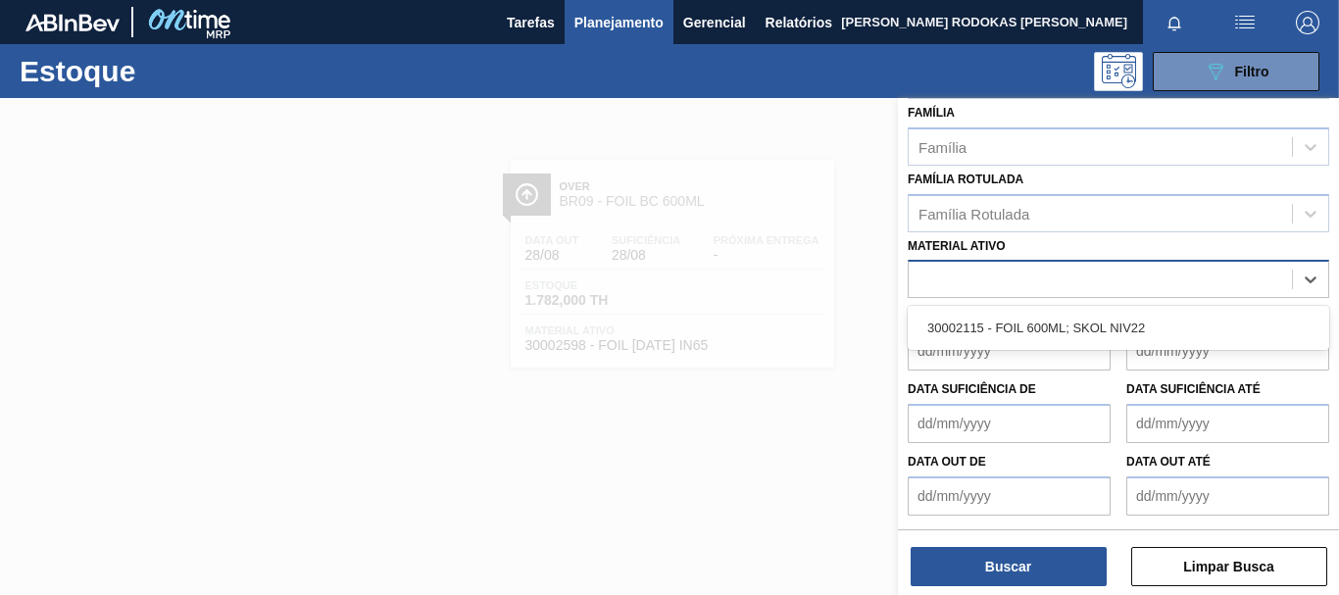
scroll to position [346, 0]
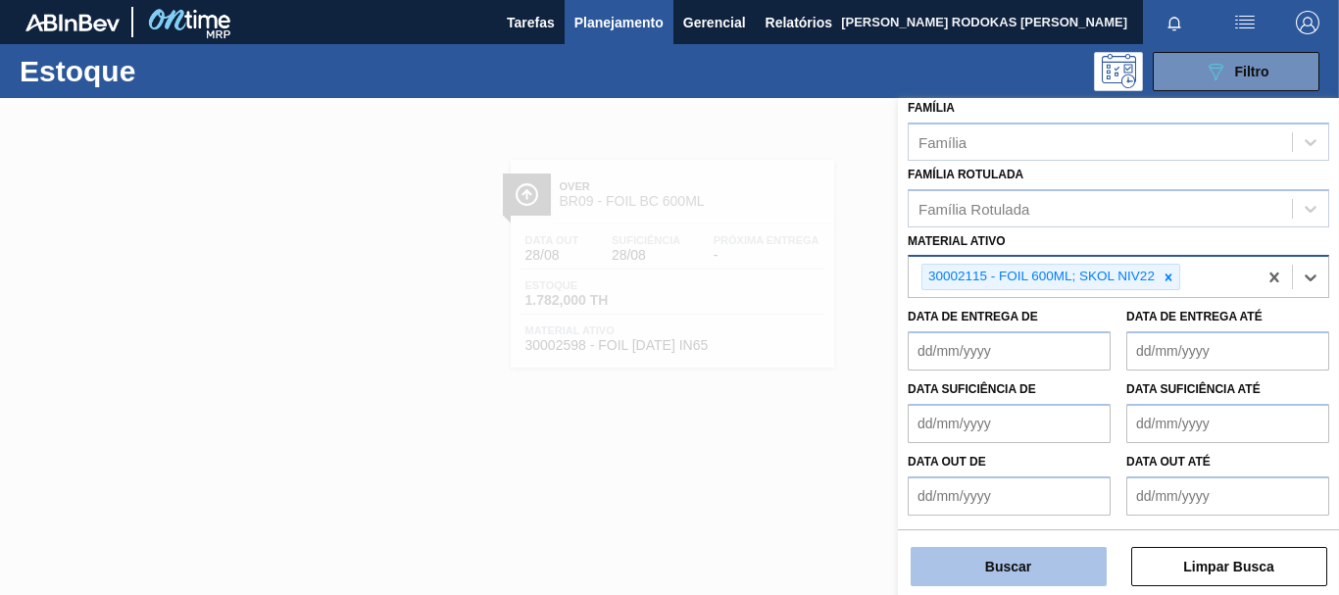
click at [1018, 582] on button "Buscar" at bounding box center [1009, 566] width 196 height 39
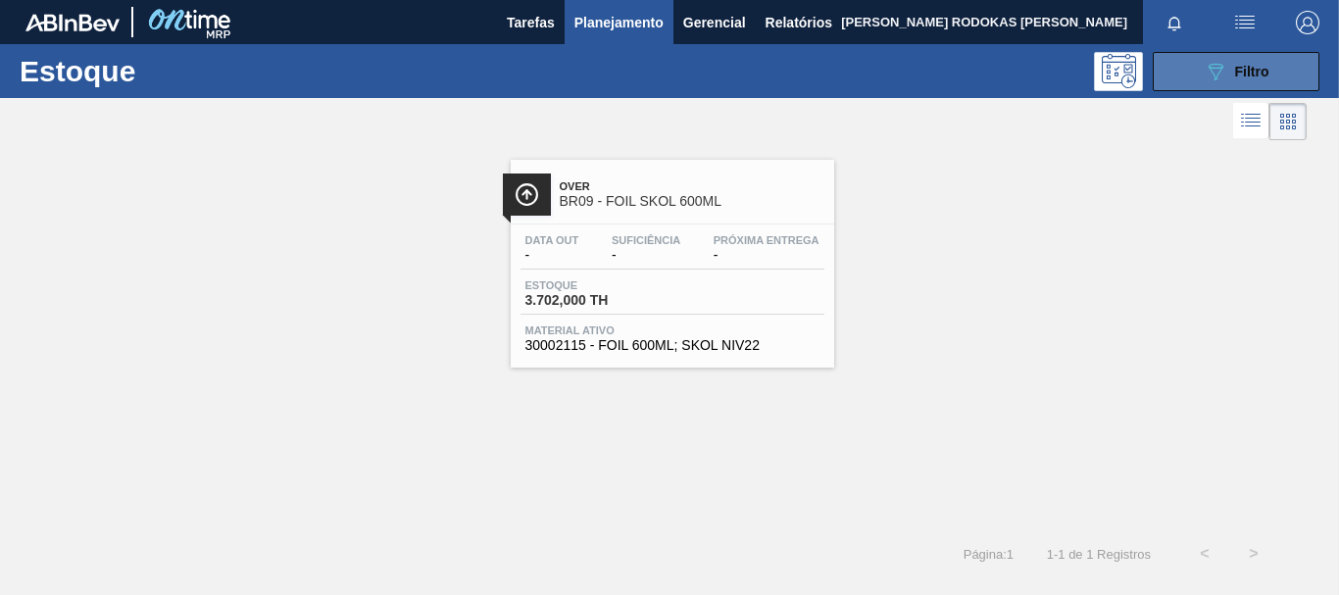
click at [1195, 75] on button "089F7B8B-B2A5-4AFE-B5C0-19BA573D28AC Filtro" at bounding box center [1236, 71] width 167 height 39
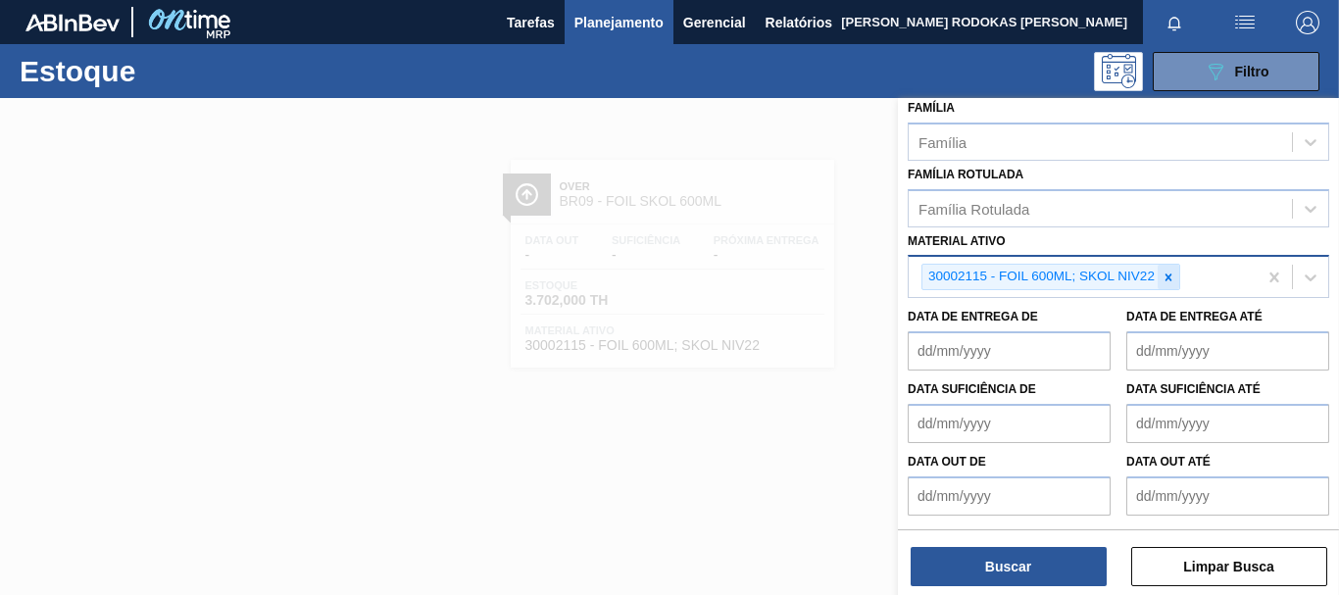
click at [1165, 268] on div at bounding box center [1169, 277] width 22 height 25
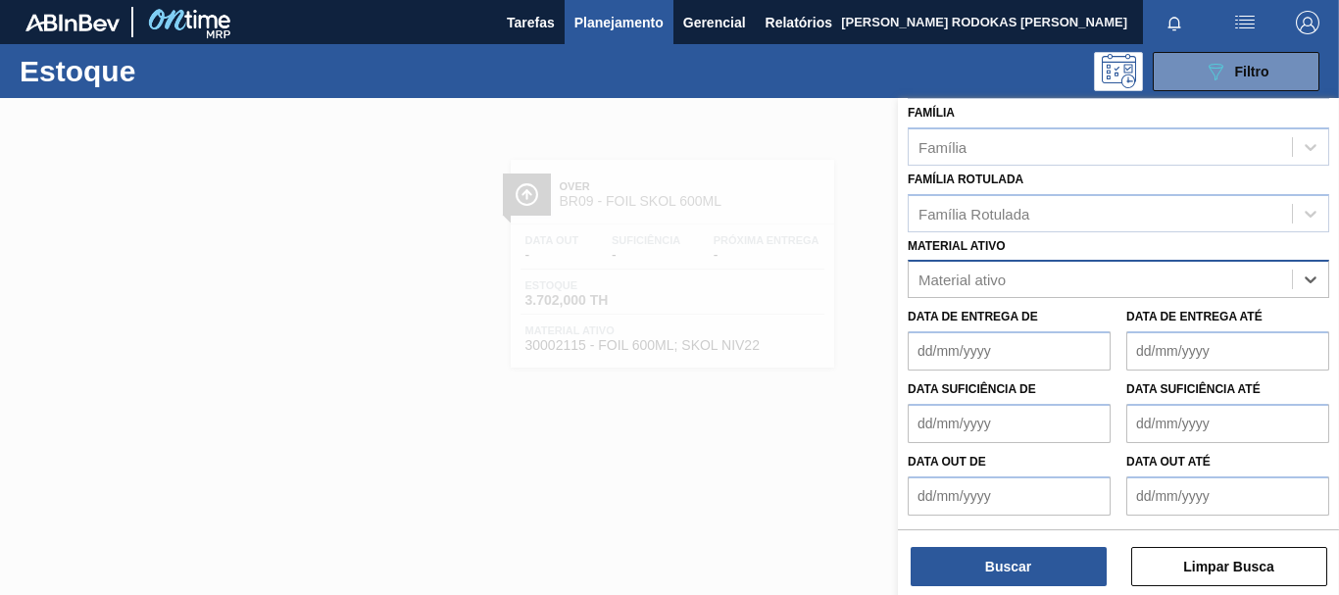
paste ativo "30002973"
type ativo "30002973"
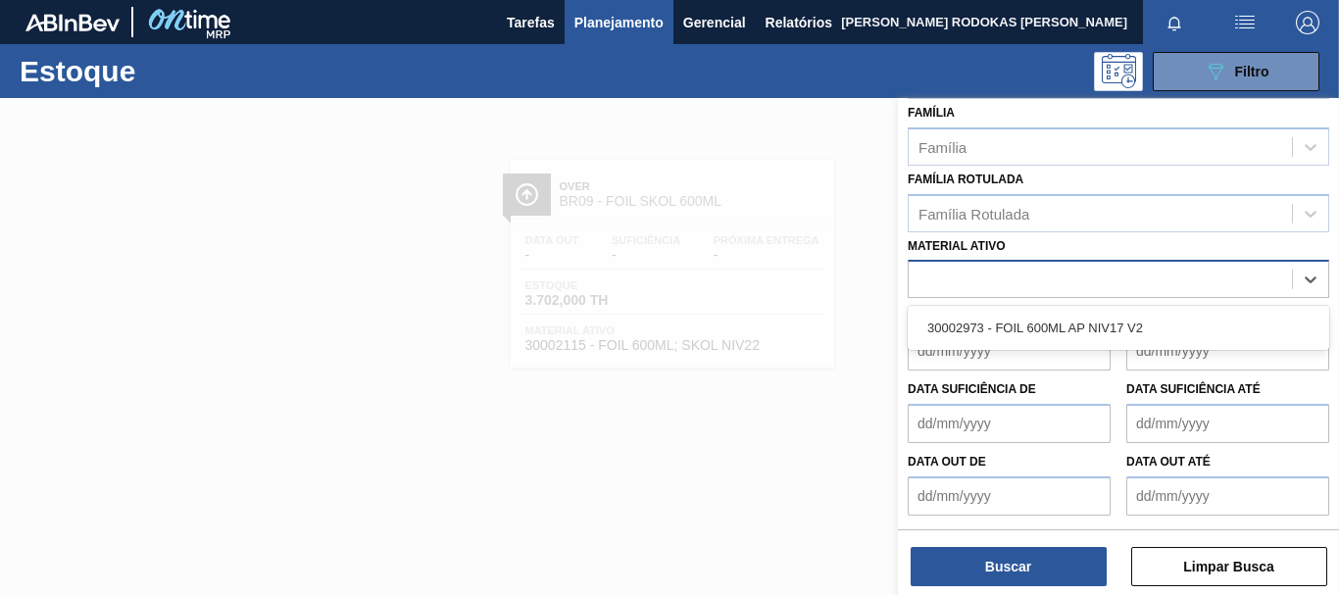
scroll to position [346, 0]
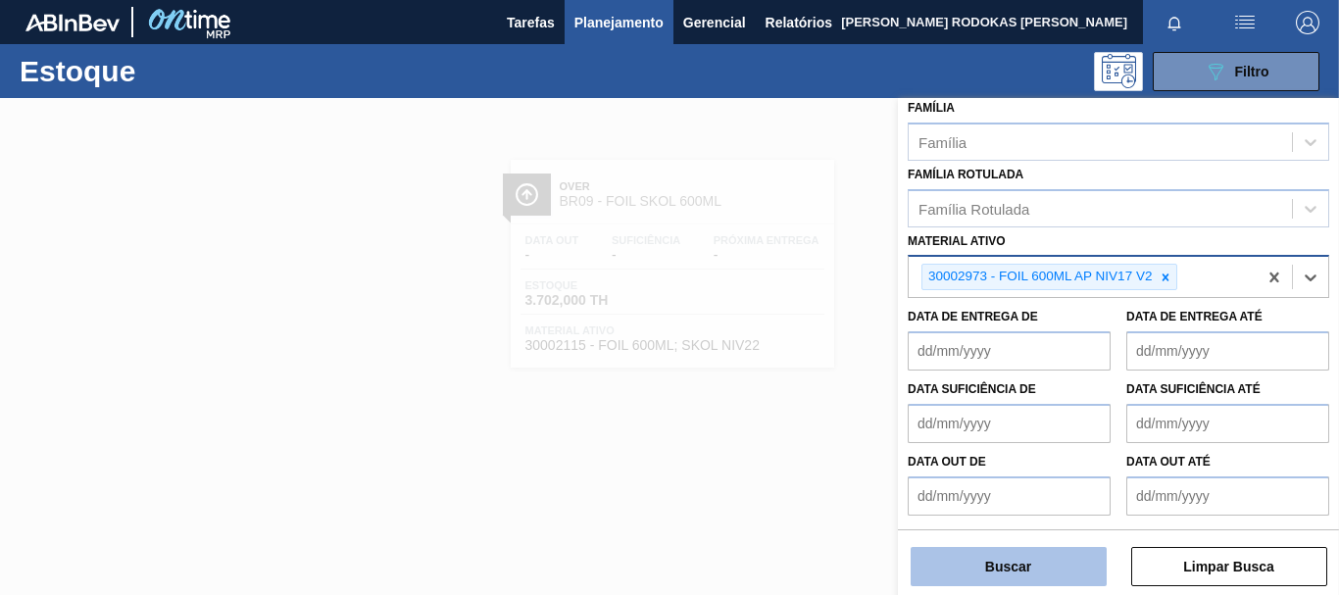
click at [982, 565] on button "Buscar" at bounding box center [1009, 566] width 196 height 39
